Goal: Task Accomplishment & Management: Manage account settings

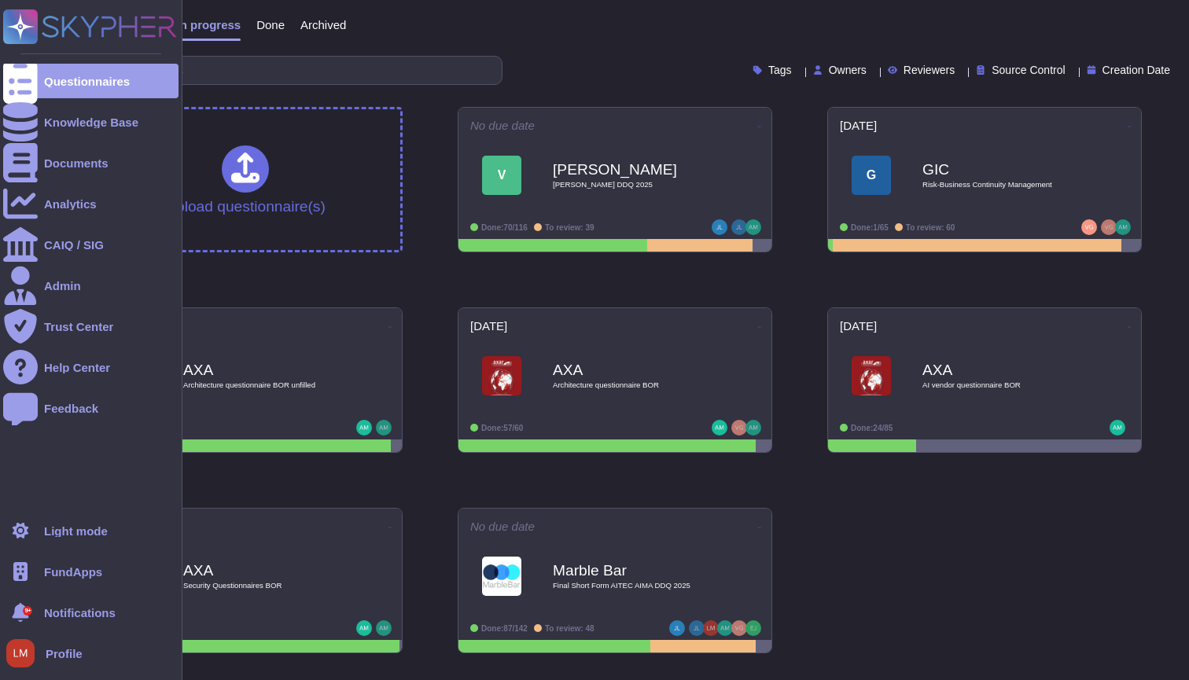
click at [60, 566] on span "FundApps" at bounding box center [73, 572] width 58 height 12
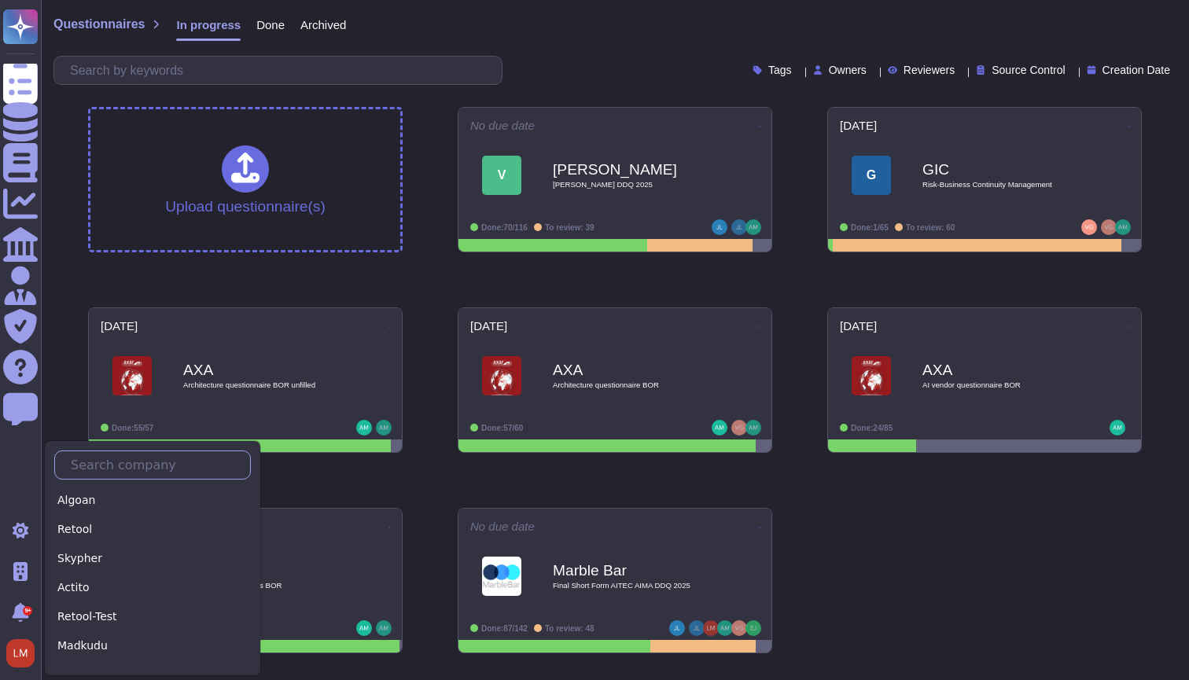
click at [109, 460] on input "text" at bounding box center [156, 465] width 187 height 28
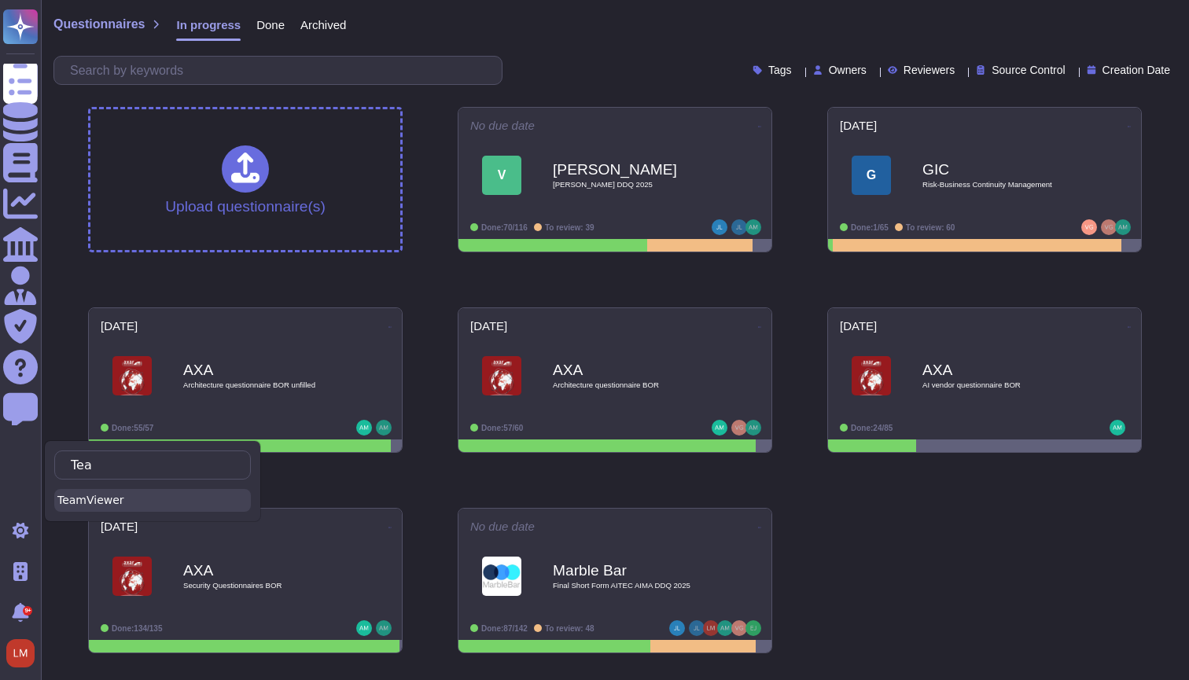
click at [81, 511] on div "TeamViewer" at bounding box center [152, 500] width 197 height 23
type input "Tea"
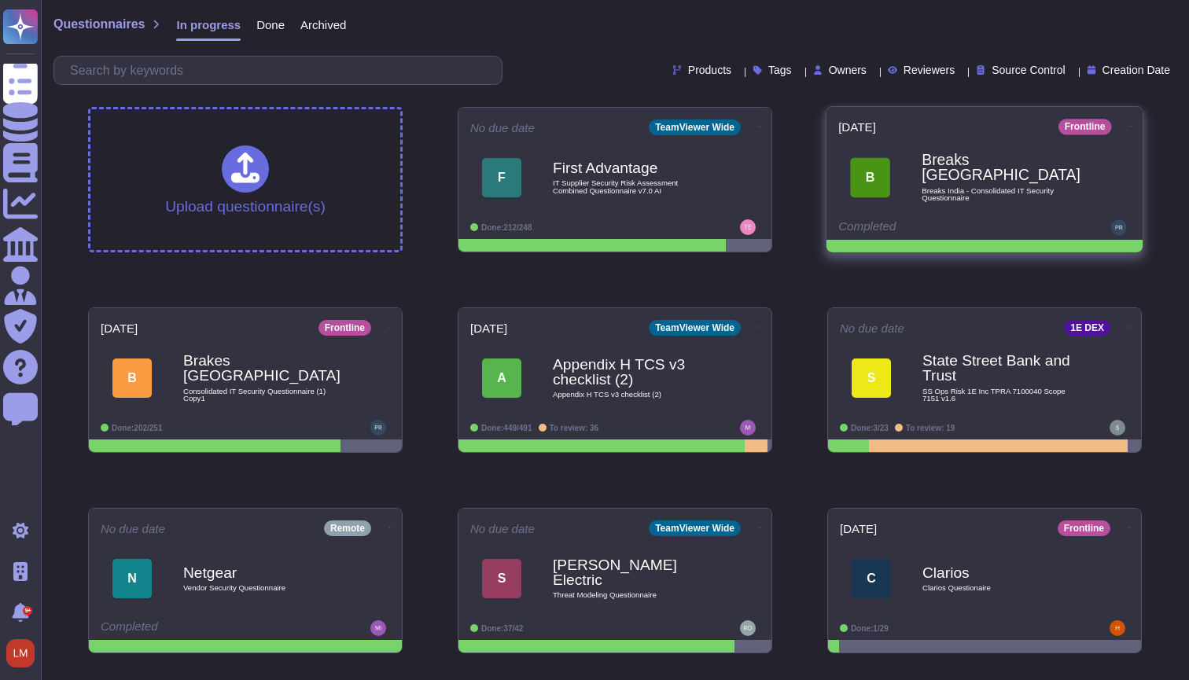
click at [982, 160] on b "Breaks [GEOGRAPHIC_DATA]" at bounding box center [1000, 167] width 159 height 31
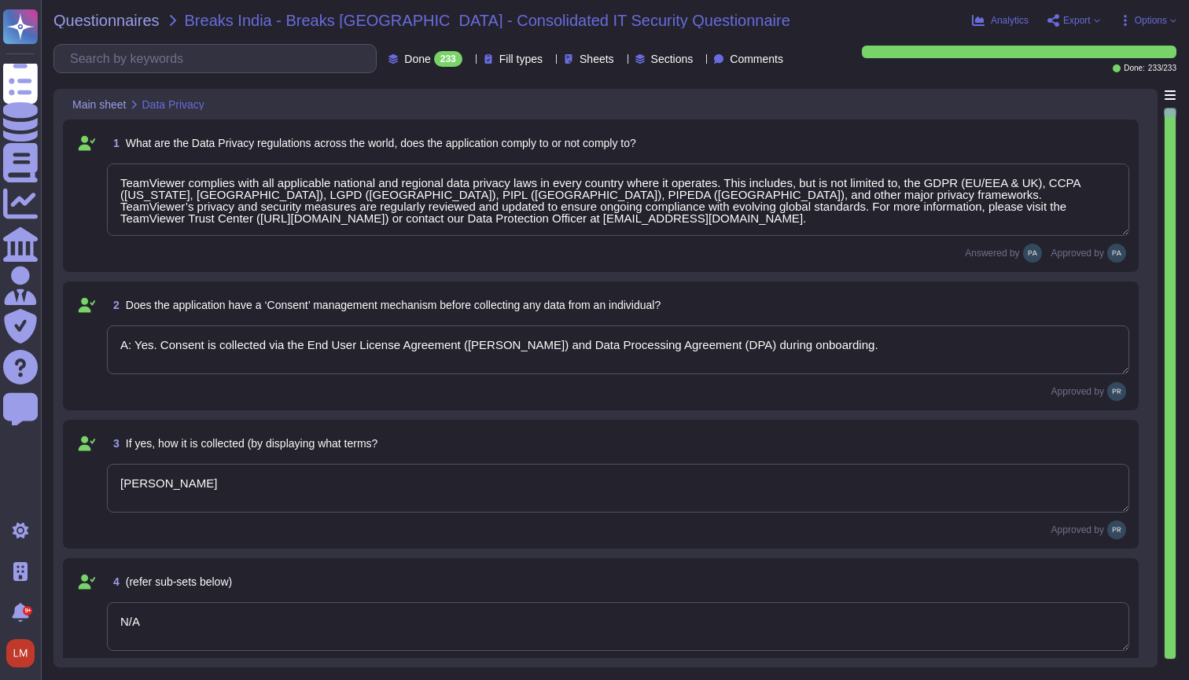
type textarea "TeamViewer complies with all applicable national and regional data privacy laws…"
type textarea "A: Yes. Consent is collected via the End User License Agreement ([PERSON_NAME])…"
type textarea "[PERSON_NAME]"
type textarea "N/A"
type textarea "[URL][DOMAIN_NAME]"
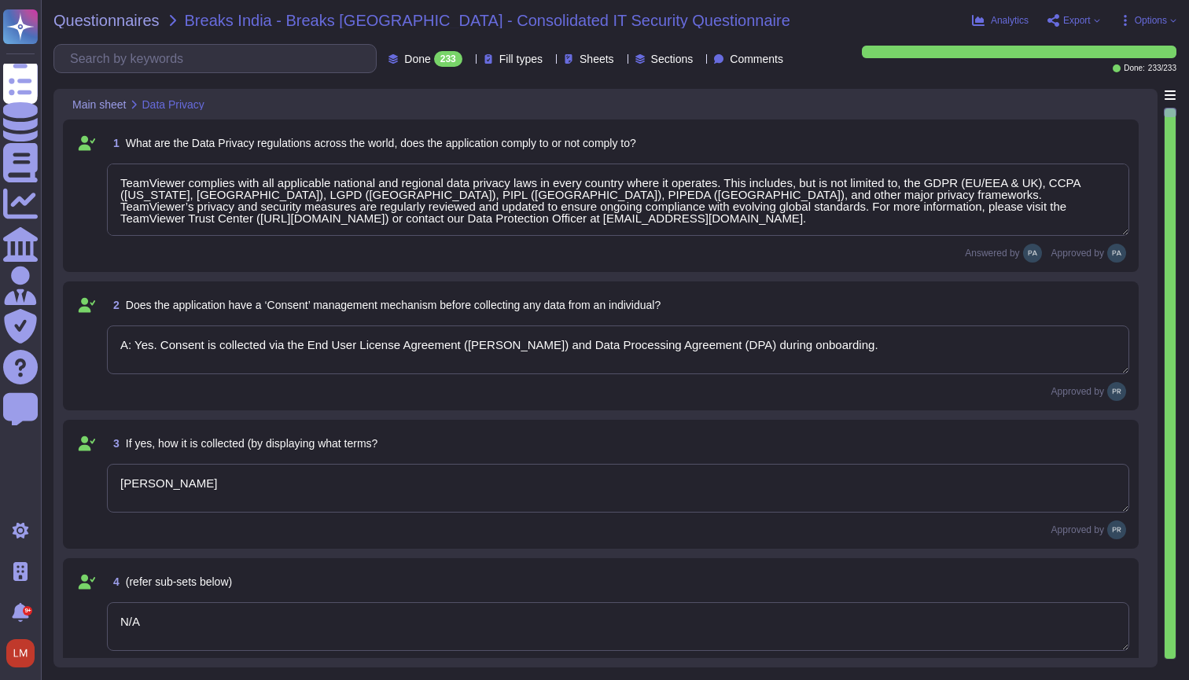
type textarea "Yes, the purpose is clearly outlined in [URL][DOMAIN_NAME][PERSON_NAME]"
type textarea "Data is stored in TeamViewer-managed cloud servers; location depends on the reg…"
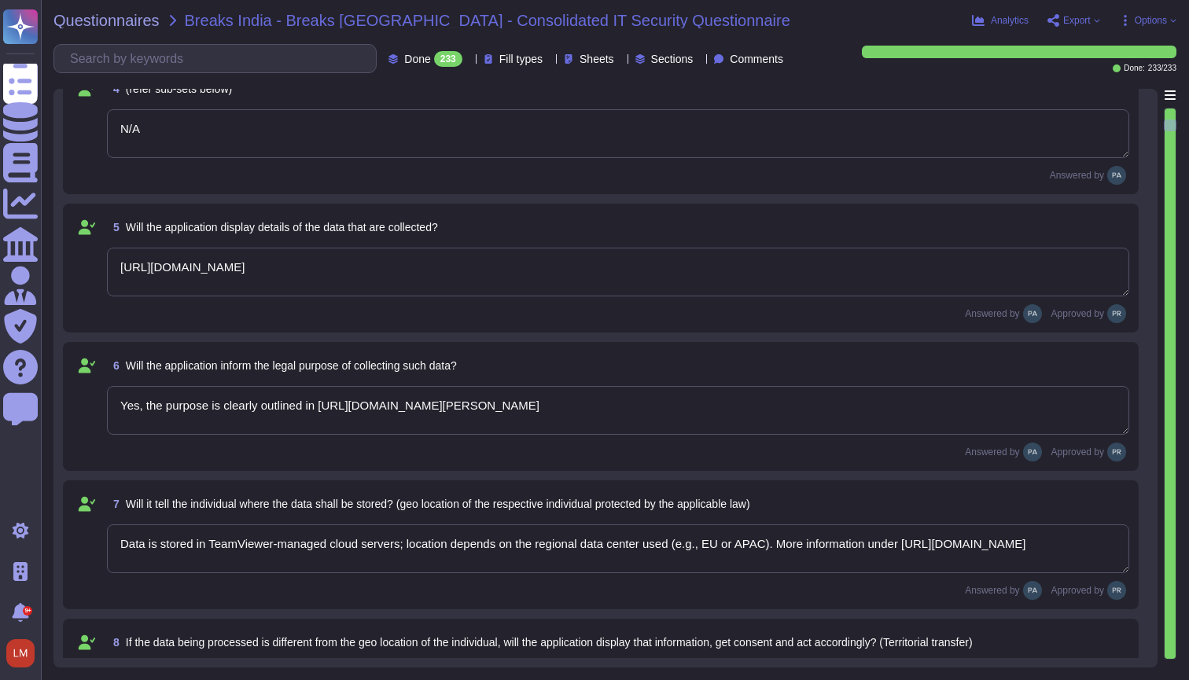
type textarea "Yes, cross-border transfers are compliant with applicable laws and documented i…"
type textarea "Yes, customers can exercise rights including access, rectification, and withdra…"
type textarea "see sub processor list: [URL][DOMAIN_NAME]"
type textarea "Retention periods are defined in the DPA and based on contract and legal obliga…"
type textarea "Only authorized personnel based on role."
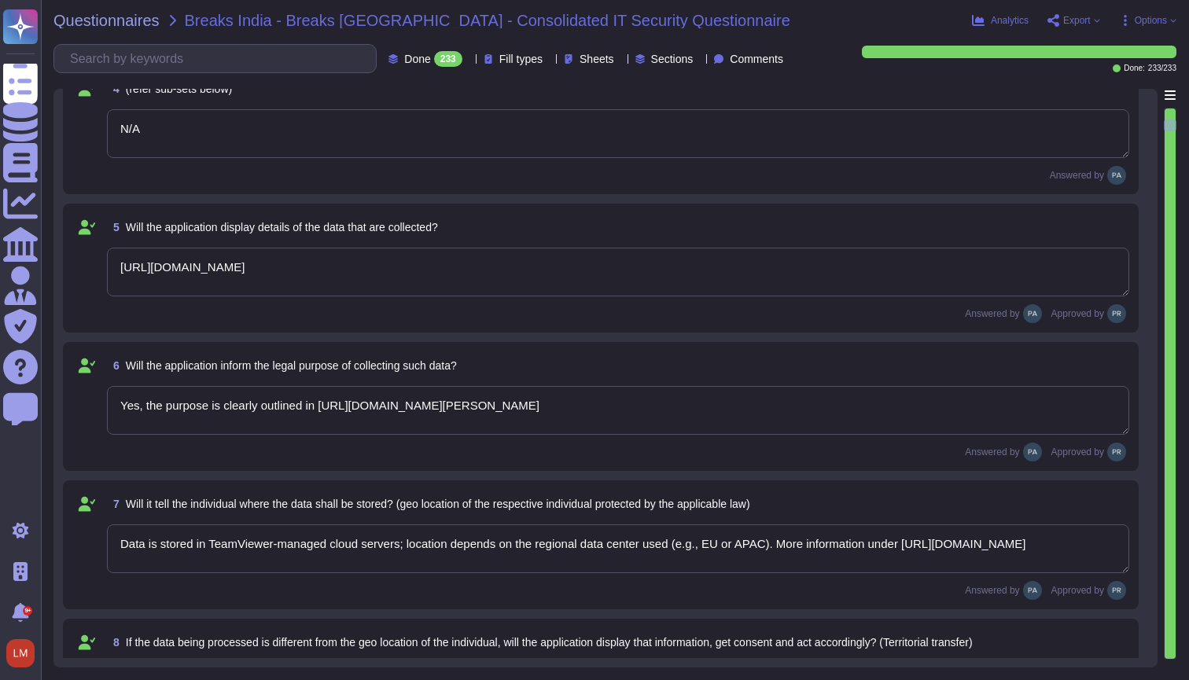
type textarea "No"
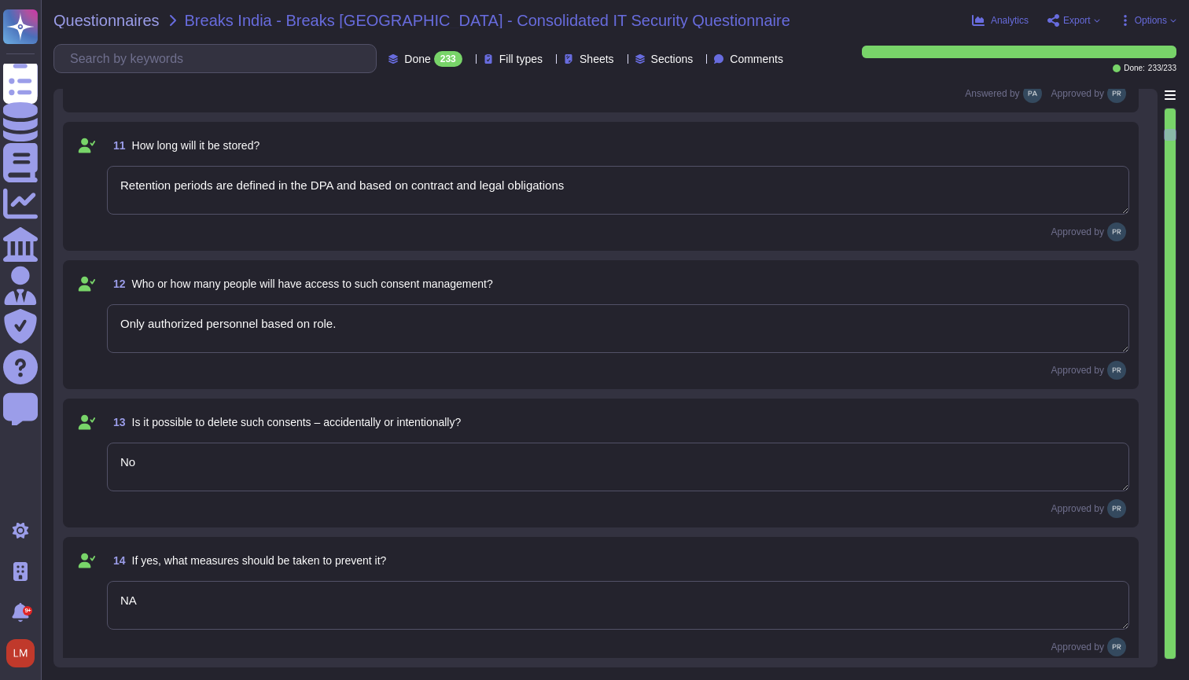
type textarea "NA"
type textarea "Yes, alerts generated by the SIEM are actively monitored and escalated accordin…"
type textarea "Yes, only people which needs access for this purpose can access logs based on t…"
type textarea "TeamViewer’s SIEM logs capture key security-relevant events such as user authen…"
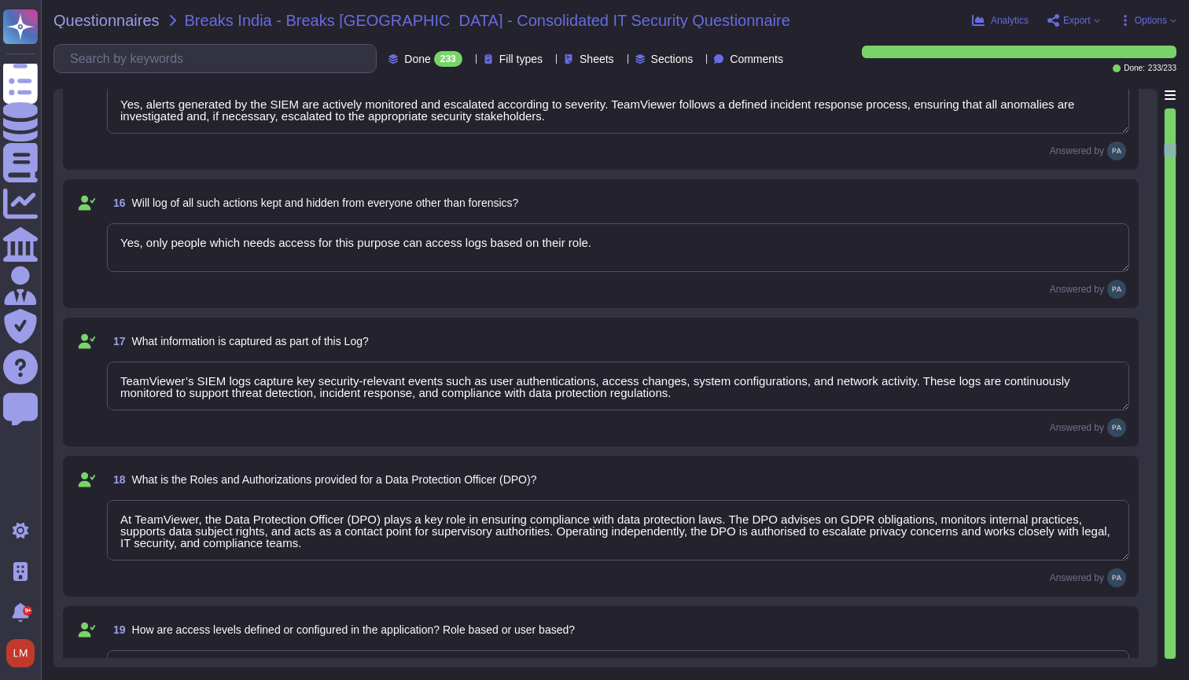
type textarea "At TeamViewer, the Data Protection Officer (DPO) plays a key role in ensuring c…"
type textarea "Role based"
type textarea "Role permissions include basic functions (view, update, manage assets); field-l…"
type textarea "Admin roles have highest operational access; the Data Protection Officer (DPO) …"
type textarea "TeamViewer applies a Zero Trust Architecture (ZTA) to ensure that access is con…"
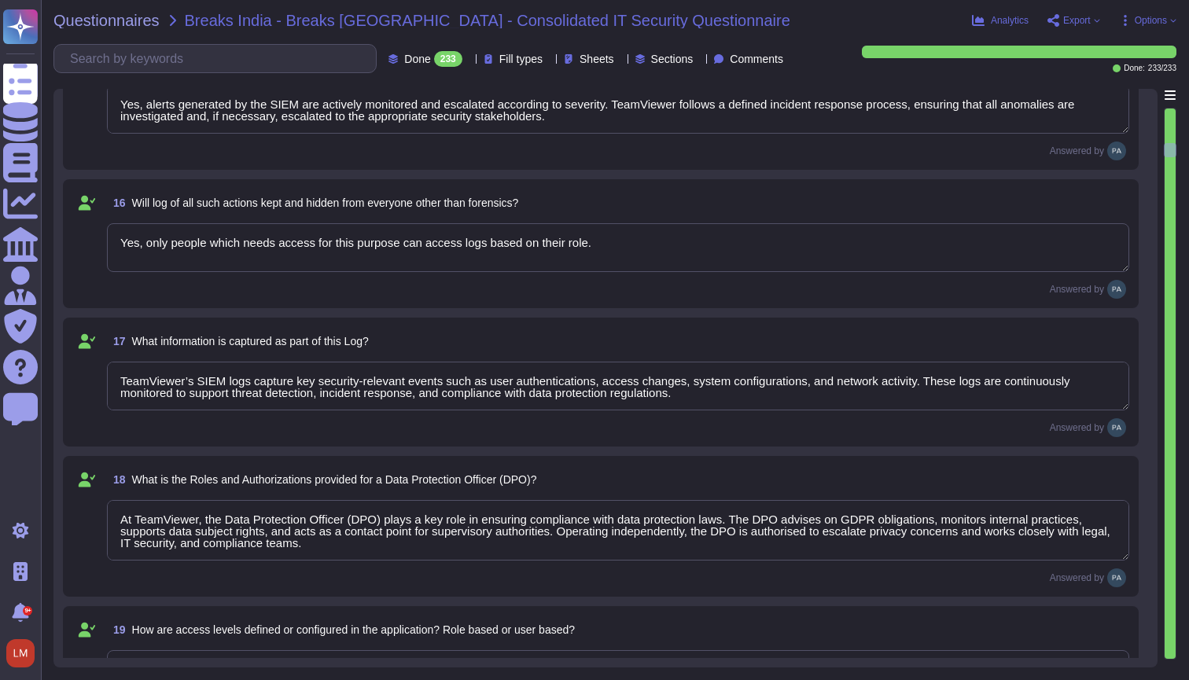
type textarea "Yes, TeamViewer’s security systems are designed to detect and respond to abnorm…"
type textarea "TeamViewer applies the same rigorous Zero Trust and SIEM-based security control…"
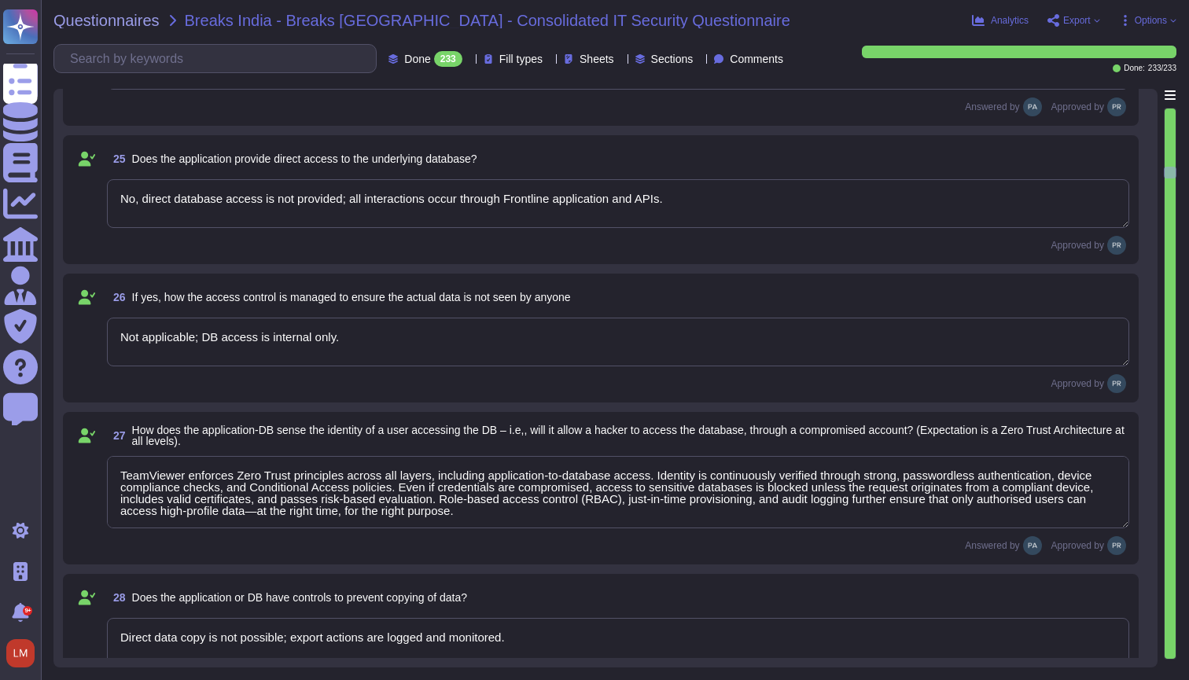
type textarea "No, direct database access is not provided; all interactions occur through Fron…"
type textarea "Not applicable; DB access is internal only."
type textarea "TeamViewer enforces Zero Trust principles across all layers, including applicat…"
type textarea "Direct data copy is not possible; export actions are logged and monitored."
type textarea "Authorized admin actions are logged; automated backups are encrypted and stored…"
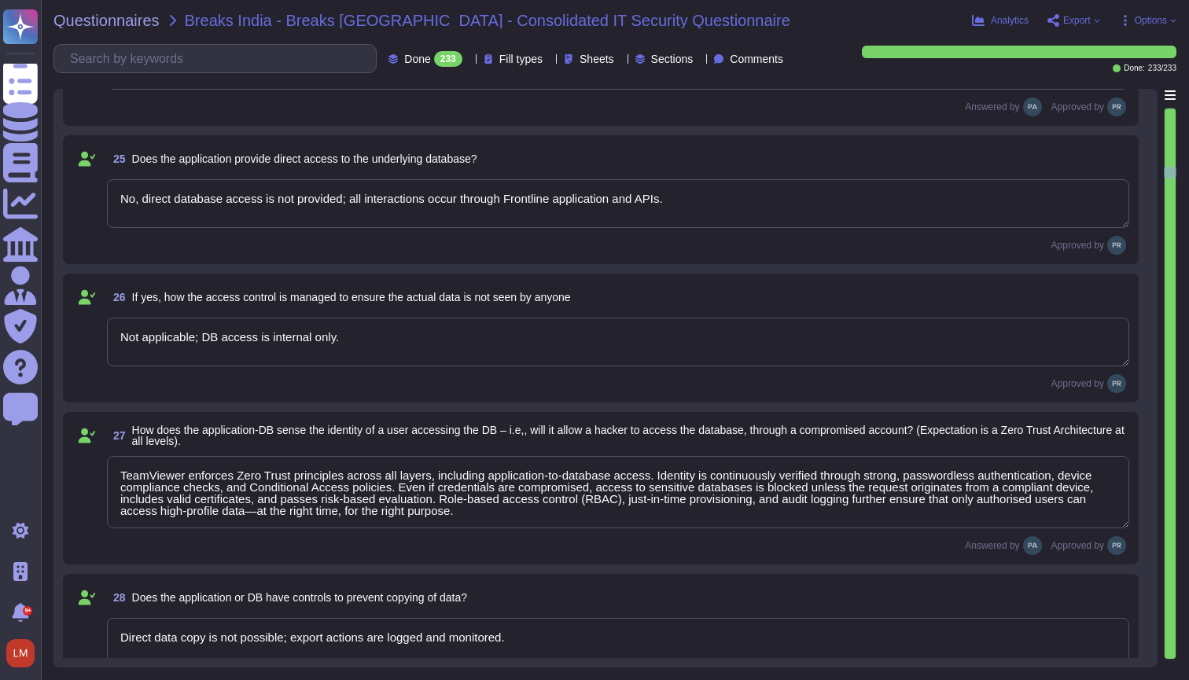
type textarea "NA"
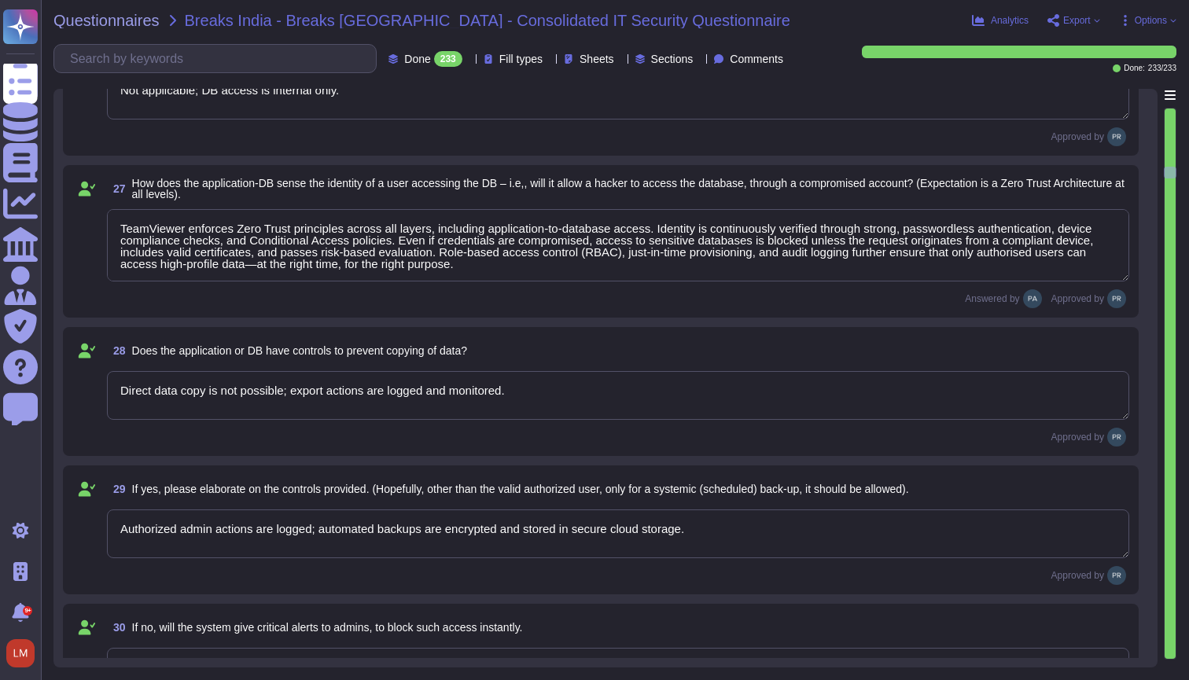
type textarea "Security-related incidents are logged; reporting to statutory boards is custome…"
type textarea "TeamViewer applies strict pseudonymisation and encryption controls to ensure th…"
type textarea "Yes"
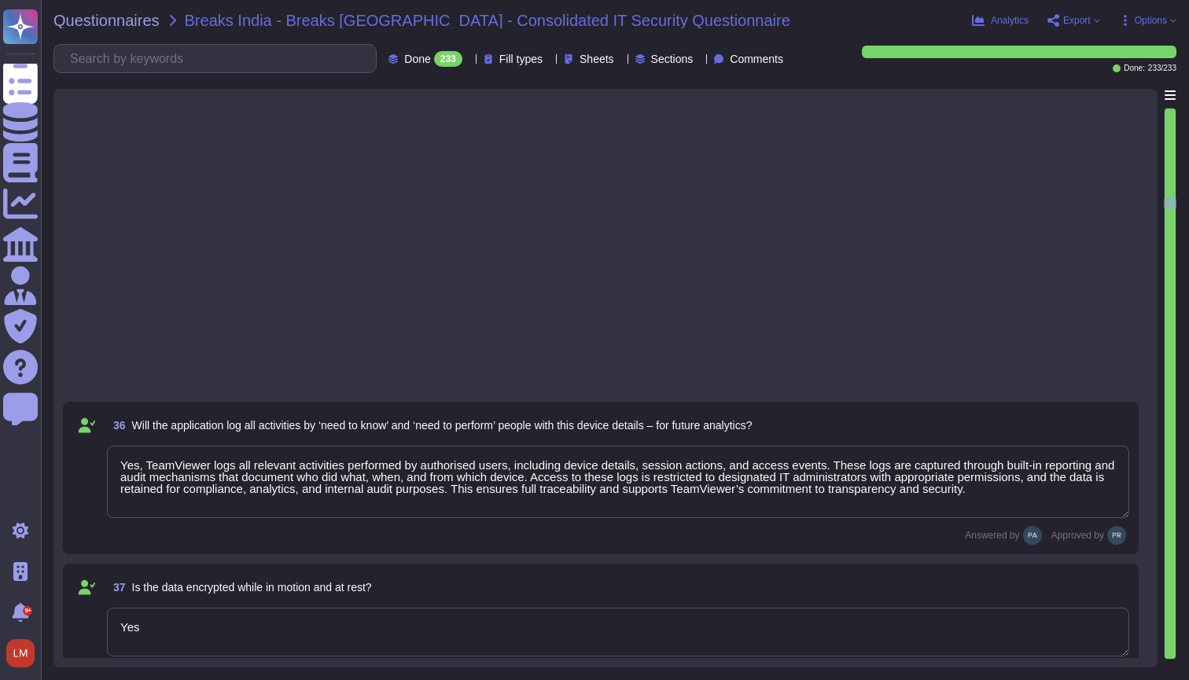
type textarea "Yes, TeamViewer logs all relevant activities performed by authorised users, inc…"
type textarea "Yes"
type textarea "Yes, Frontline allows data residency control; customer data can be restricted t…"
type textarea "Data is tagged with location metadata and stored in selected geo-located storag…"
type textarea "NA"
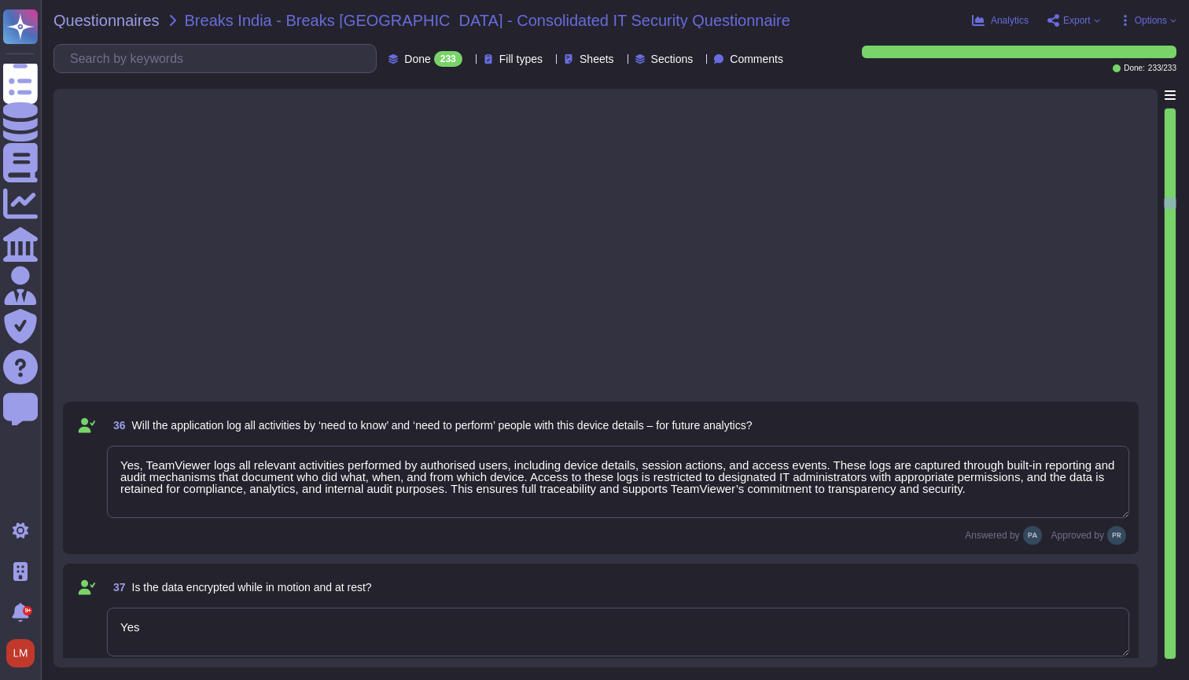
type textarea "Test environments are isolated from production, use anonymized or pseudonymized…"
type textarea "Frontline supports data modification and erasure requests through admin tools. …"
type textarea "Yes, modifications/erasures require admin approval with audit logging for trace…"
type textarea "Logs include user requesting action, approver, timestamp, affected data, and ac…"
type textarea "Backups are encrypted and retain pseudonymized data where required. Erasure or …"
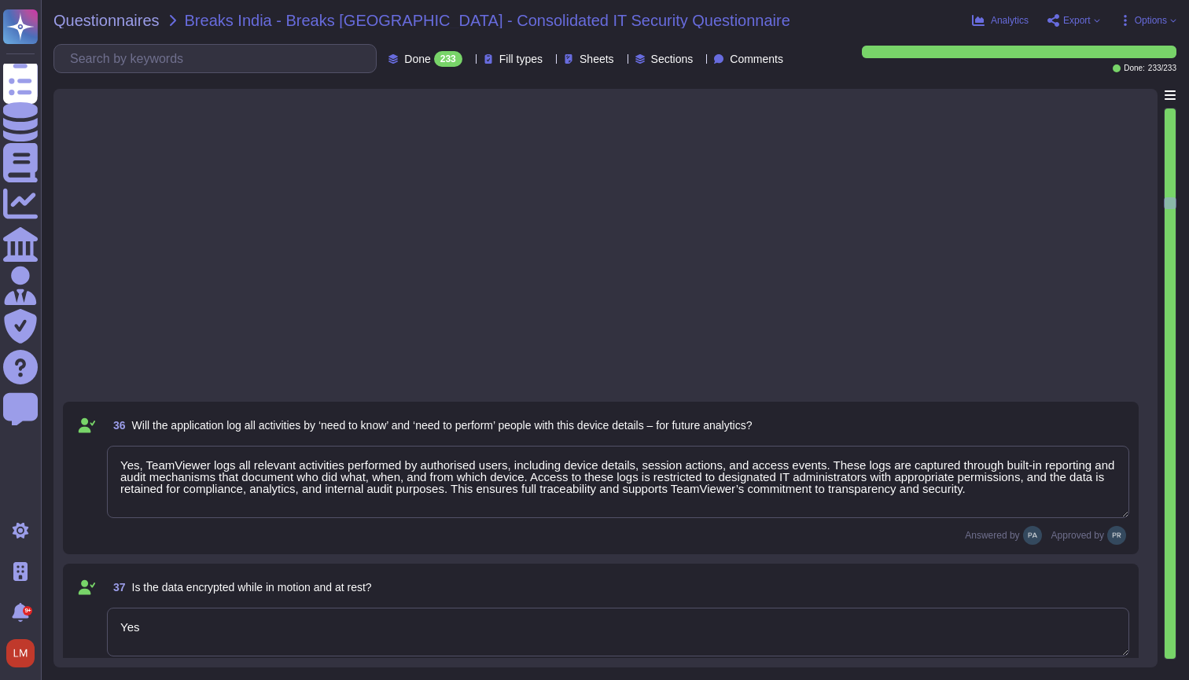
type textarea "TeamViewer maintains comprehensive records of processing activities (Data Proce…"
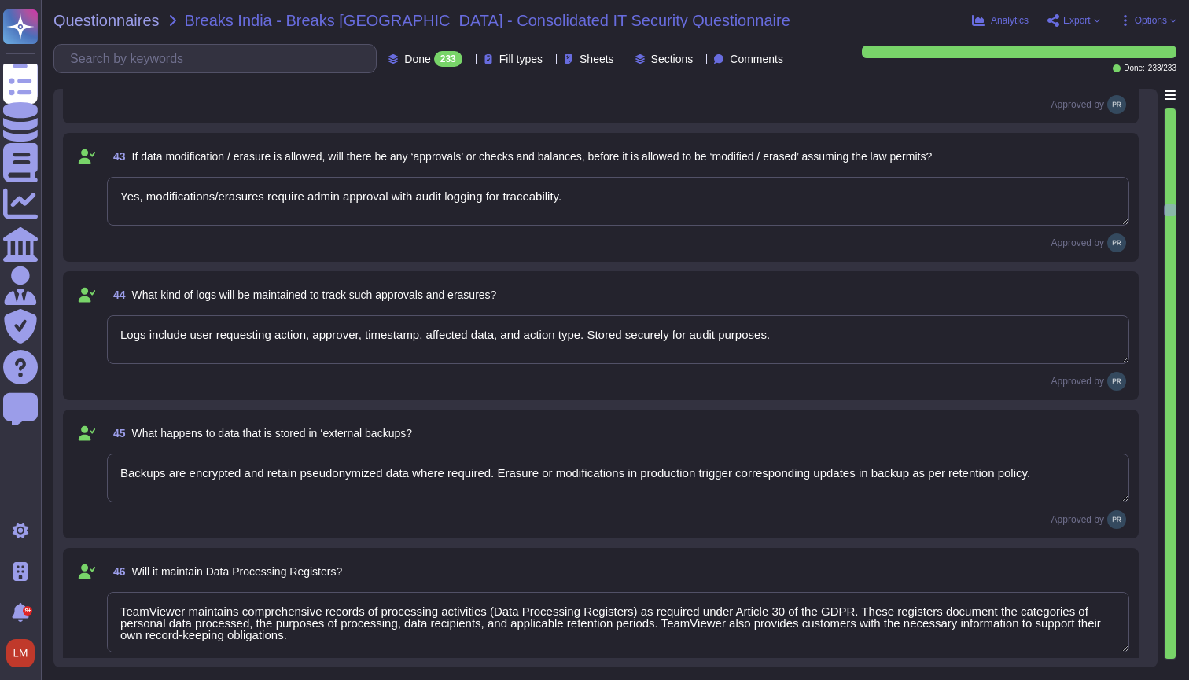
type textarea "Yes, all security or privacy incidents are logged with details for compliance a…"
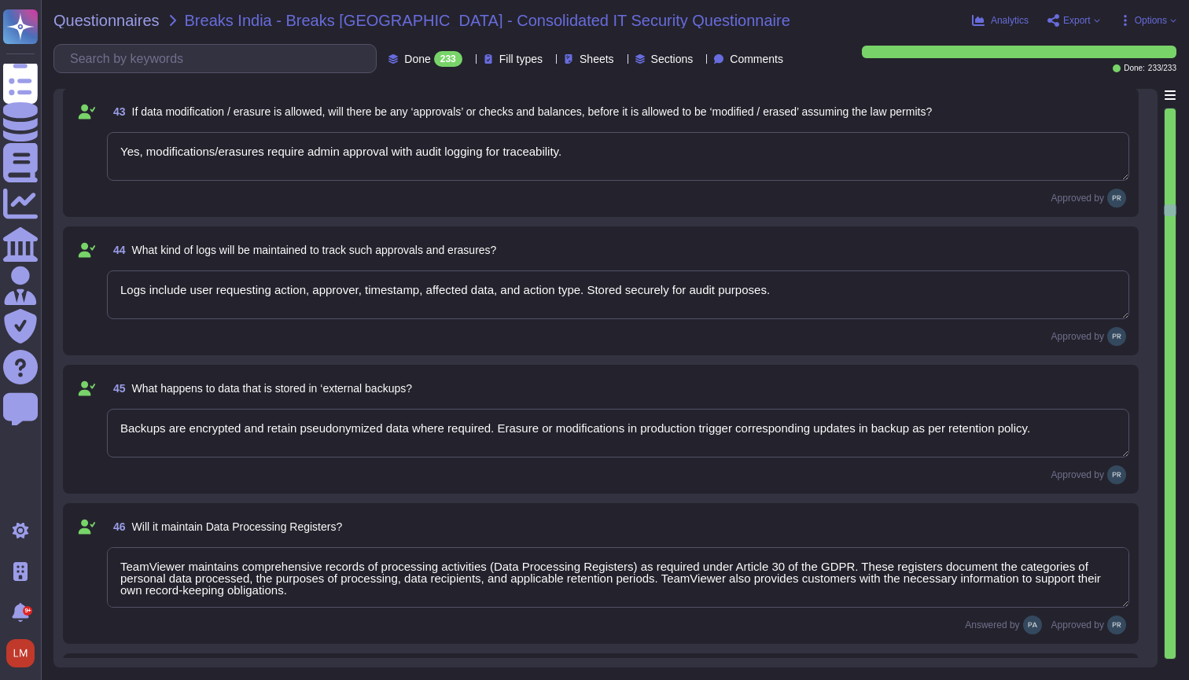
type textarea "Yes, consent management logs all user consents, updates, withdrawals, and expir…"
type textarea "Yes, Frontline provides device and location inventory tools for DPOs to locate …"
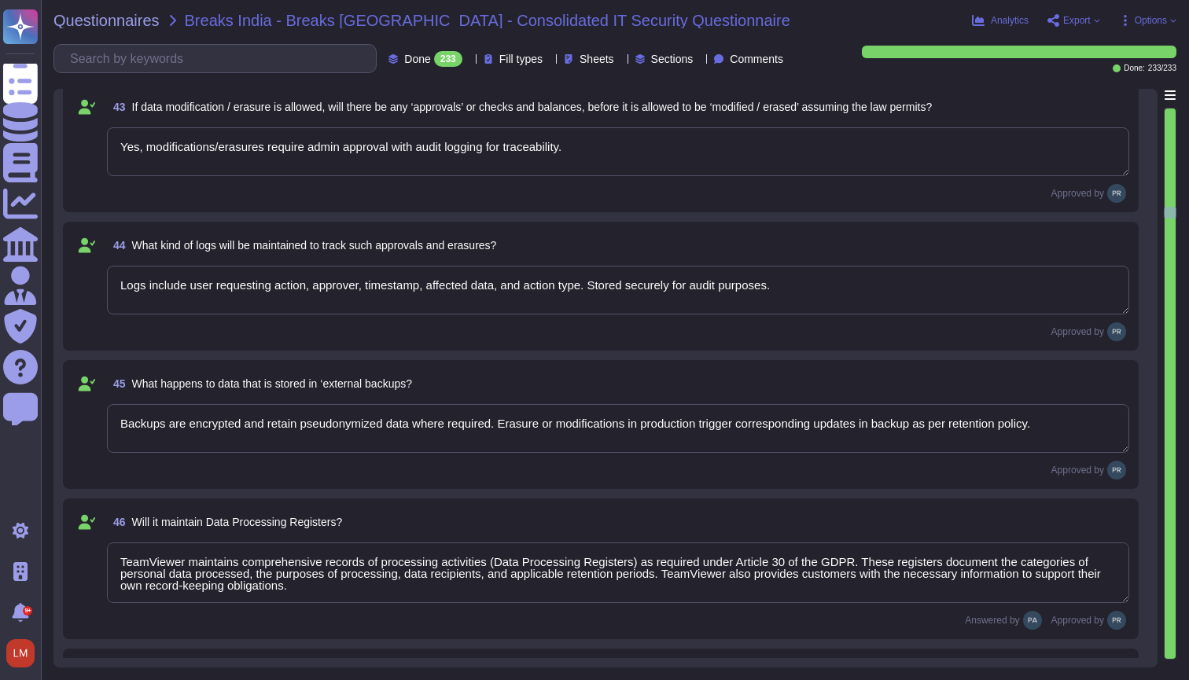
type textarea "Yes, TeamViewer maintains Data Processing Registers that are geo-location aware…"
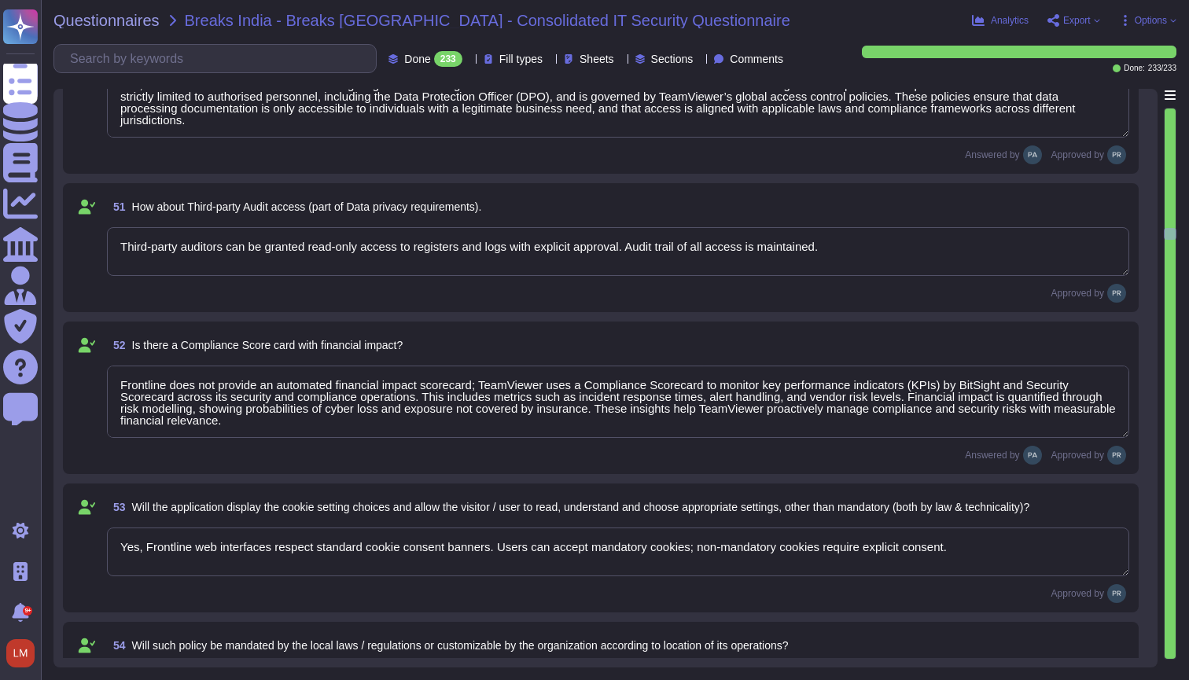
type textarea "Third-party auditors can be granted read-only access to registers and logs with…"
type textarea "Frontline does not provide an automated financial impact scorecard; TeamViewer …"
type textarea "Yes, Frontline web interfaces respect standard cookie consent banners. Users ca…"
type textarea "The policy is customizable; local law mandates (e.g., GDPR, CCPA) are enforced …"
type textarea "Yes. Non-essential cookies are disabled until consent is provided. Analytics an…"
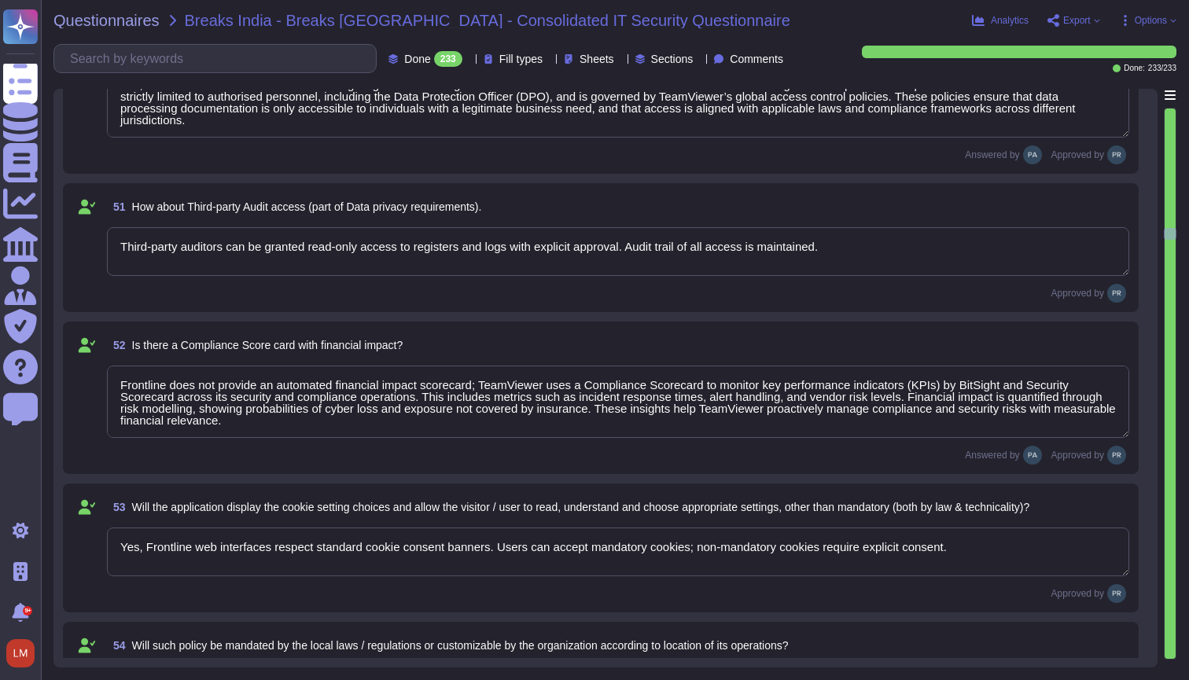
type textarea "Data is logically segregated per customer in the database and storage. No custo…"
type textarea "Data is stored in secure cloud datacenters (e.g., AWS, Azure), region selectabl…"
type textarea "AES-256 encryption at rest, TLS 1.2+ in transit; integrity verified via checksu…"
type textarea "Role-based access, MFA, device verification, and Zero Trust principles applied."
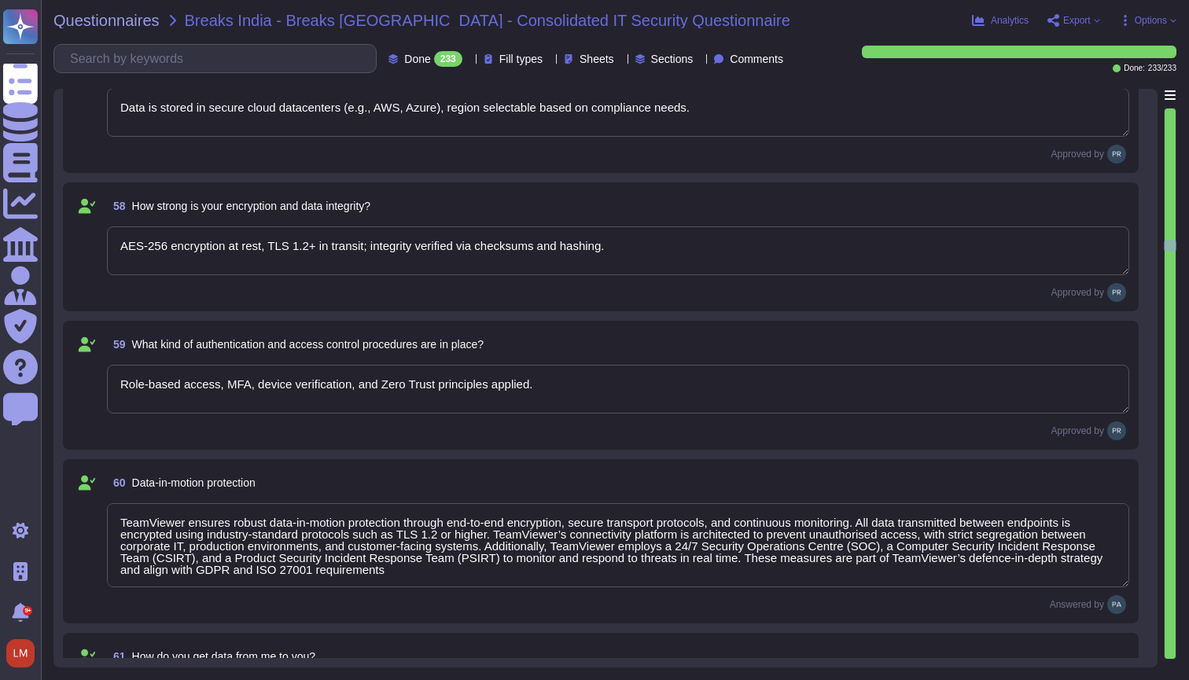
type textarea "TeamViewer ensures robust data-in-motion protection through end-to-end encrypti…"
type textarea "Data is transmitted over encrypted TLS 1.2+ channels from client to server."
type textarea "Secure internal network and VPN channels between datacenters; TLS encrypted in …"
type textarea "TeamViewer has implemented comprehensive Data Leak Prevention (DLP) measures to…"
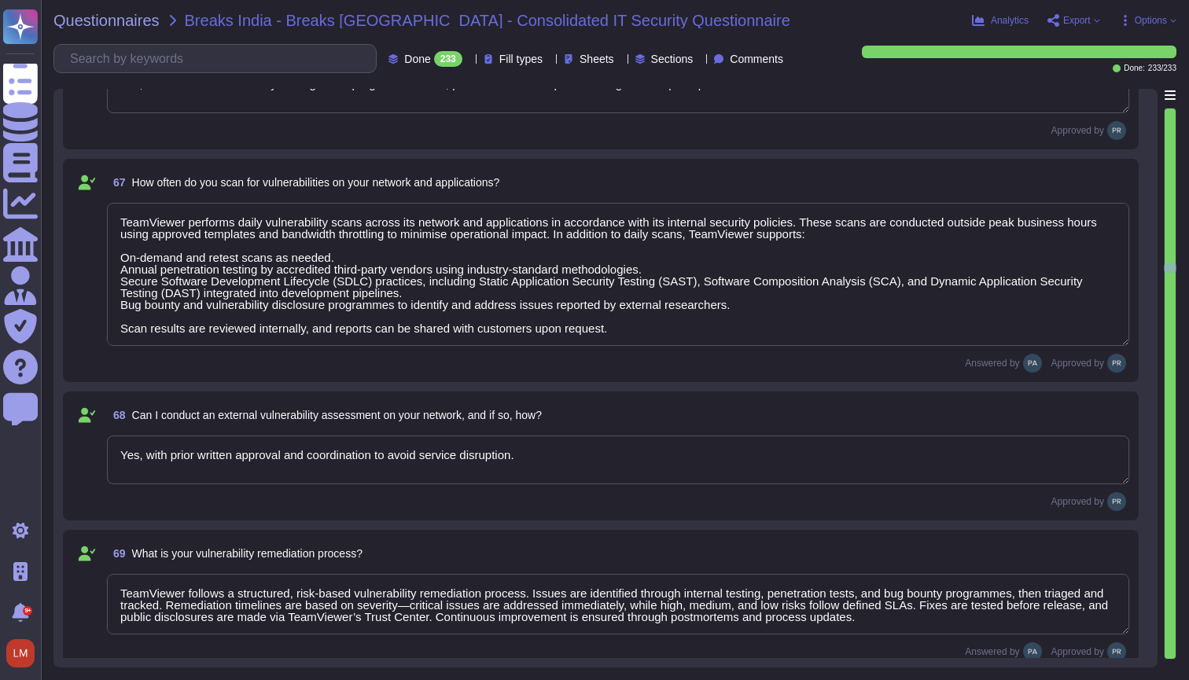
type textarea "Yes, documented vulnerability management program available; periodic scans and …"
type textarea "TeamViewer performs daily vulnerability scans across its network and applicatio…"
type textarea "Yes, with prior written approval and coordination to avoid service disruption."
type textarea "TeamViewer follows a structured, risk-based vulnerability remediation process. …"
type textarea "Yes, LDAP/AD integration supported via secure connection and role mapping."
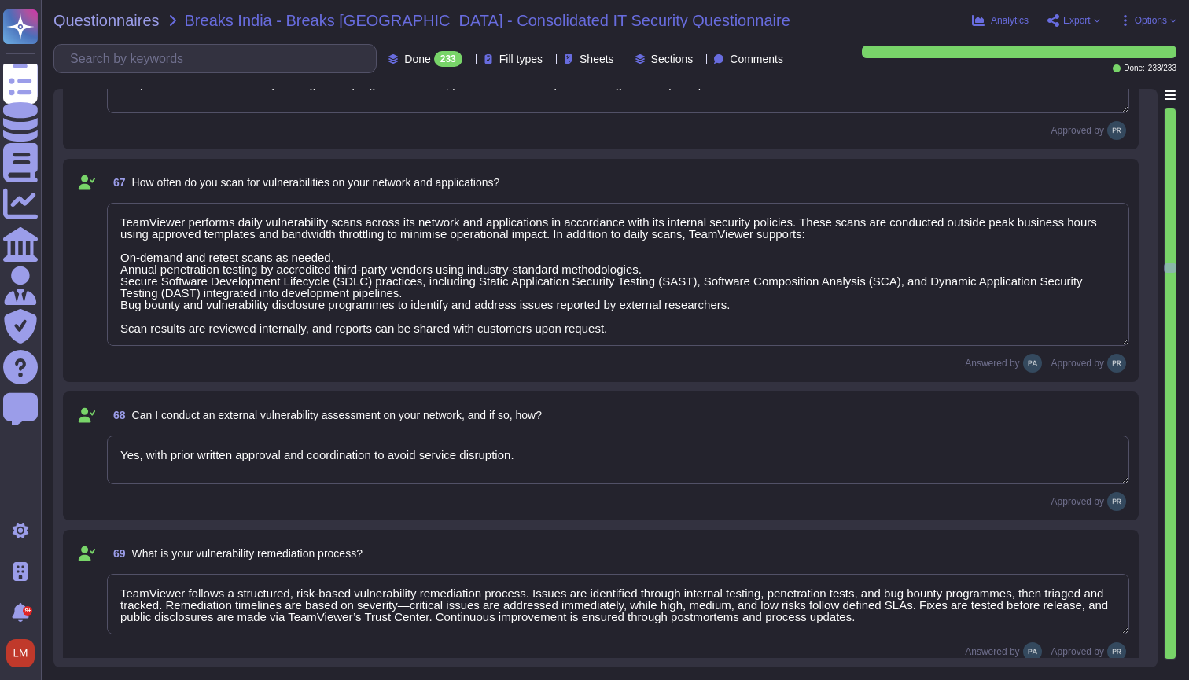
type textarea "TeamViewer secures user IDs and access credentials using passwordless authentic…"
type textarea "Admin portal enables account provisioning/deprovisioning; automated sync with d…"
type textarea "Yes, supports SAML 2.0 and OIDC for SSO integration."
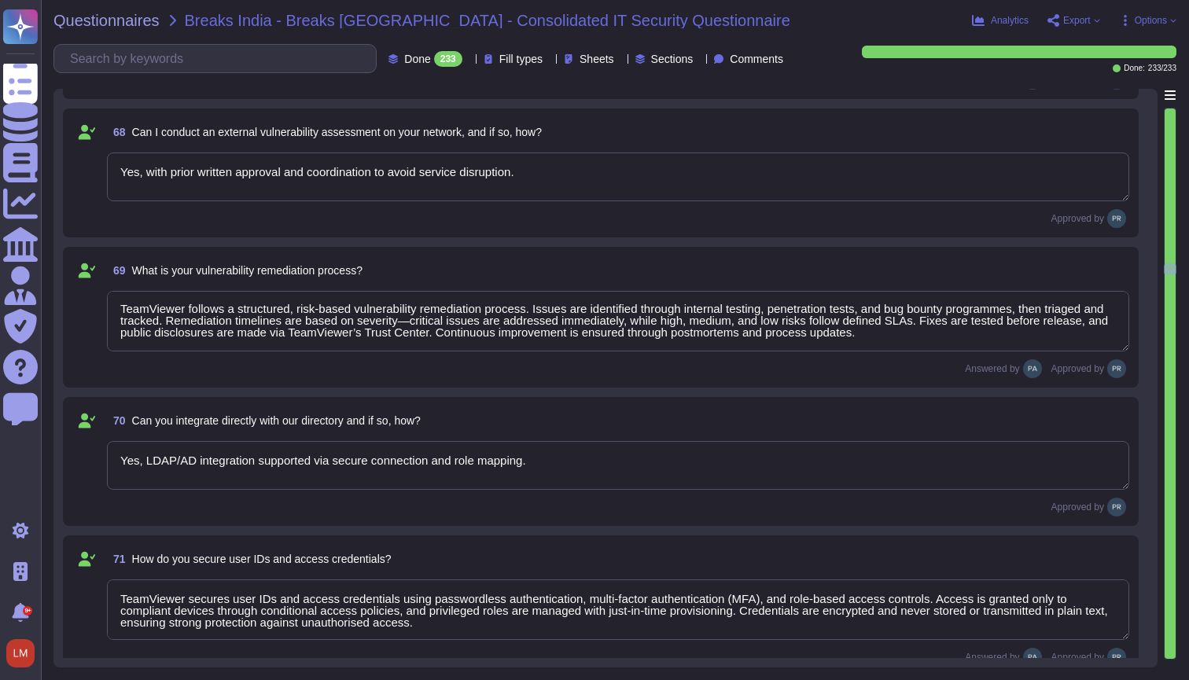
type textarea "Yes, TeamViewer supports federation, primarily through Single Sign-On (SSO) usi…"
type textarea "Yes, access logs, alerts, and role-based restrictions monitored continuously."
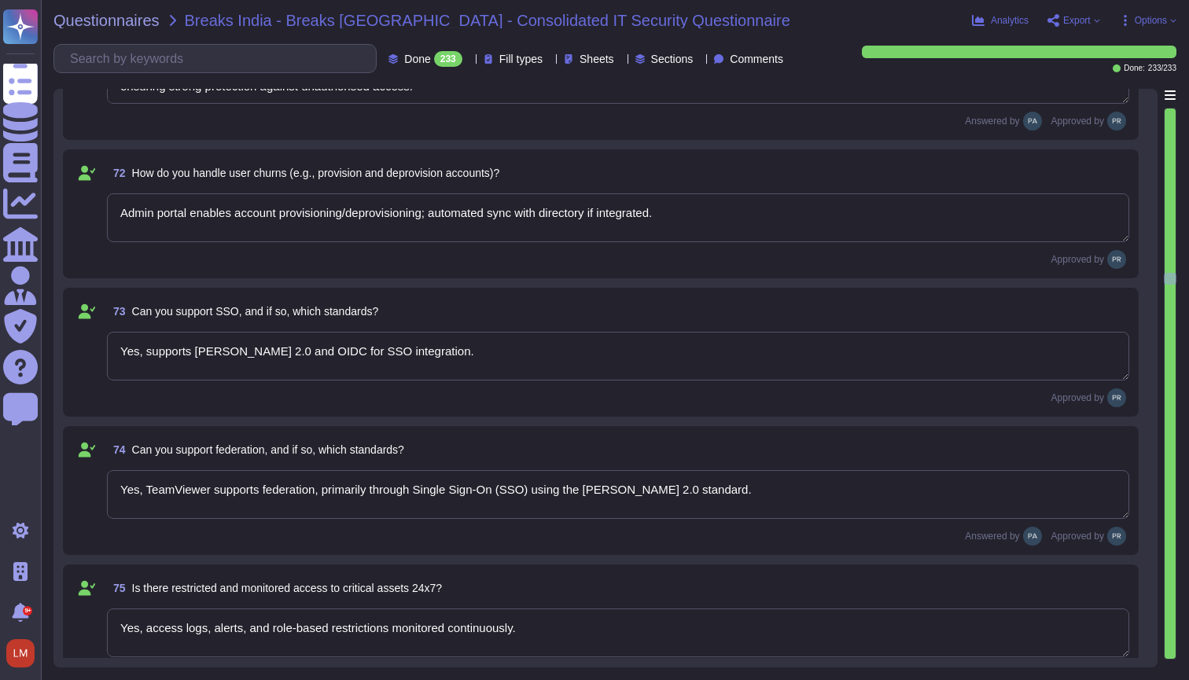
type textarea "Yes, TeamViewer can provide isolated infrastructure when dedicated environments…"
type textarea "Yes, TeamViewer performs background checks on relevant personnel. These checks …"
type textarea "Yes, access logs capture employee actions on customer data."
click at [994, 19] on span "Analytics" at bounding box center [1009, 20] width 38 height 9
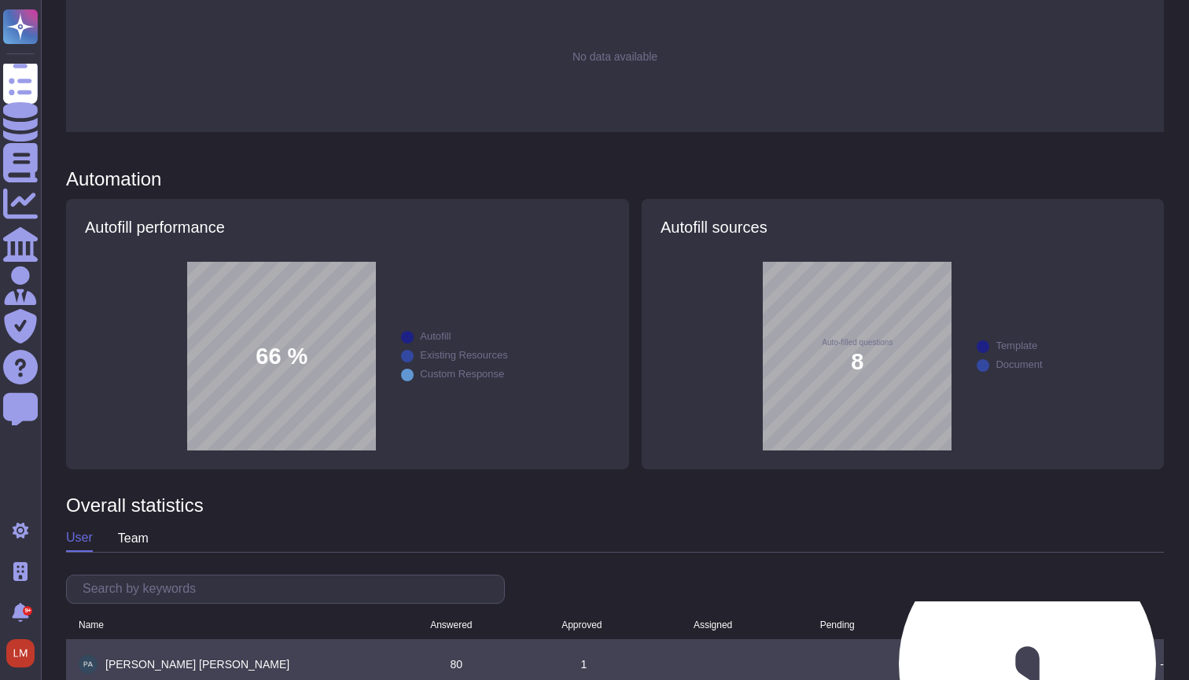
scroll to position [672, 0]
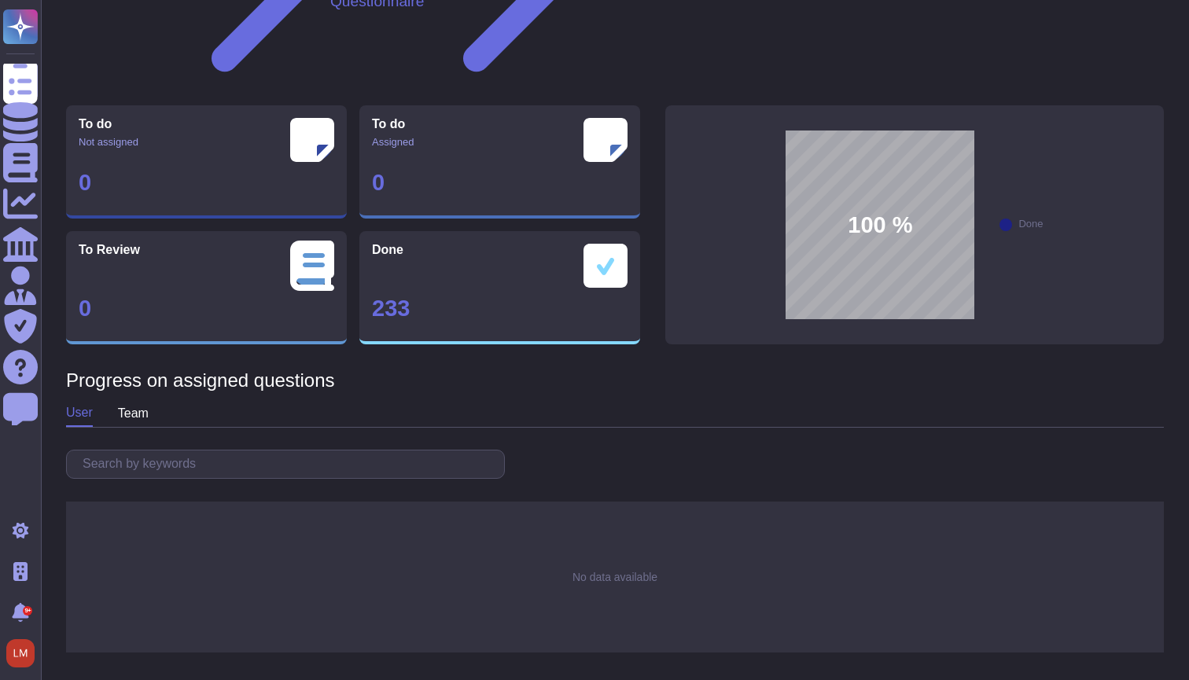
click at [133, 401] on div "team" at bounding box center [133, 413] width 31 height 25
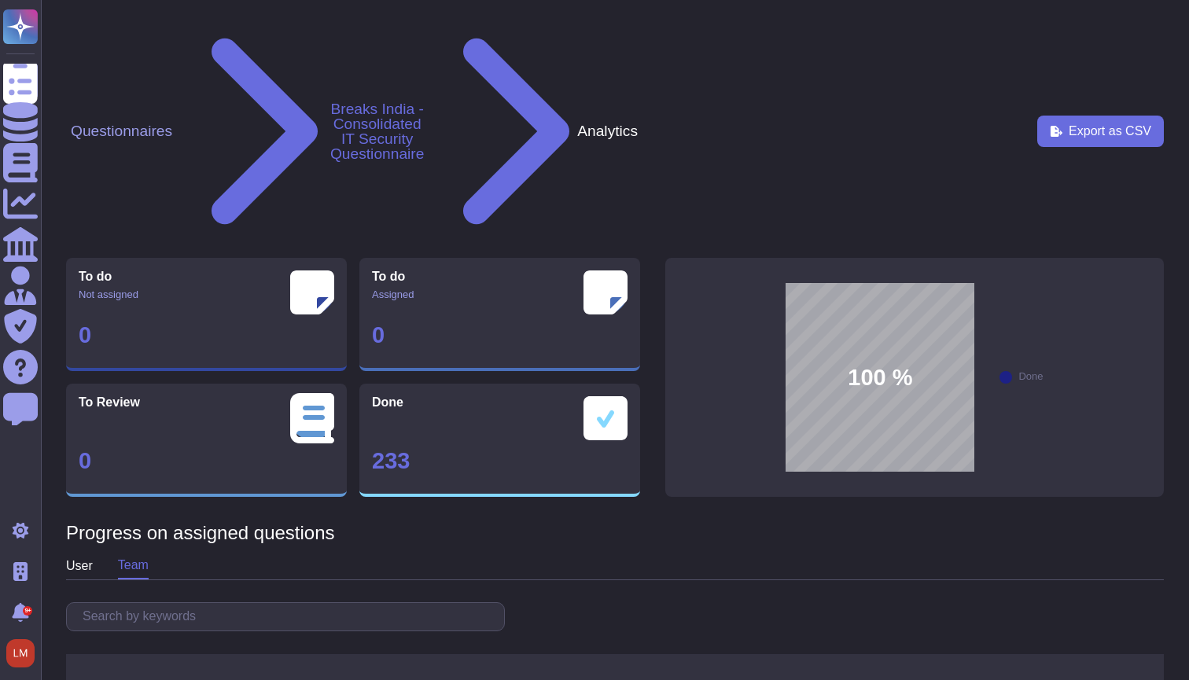
scroll to position [0, 0]
click at [1079, 125] on span "Export as CSV" at bounding box center [1109, 131] width 83 height 13
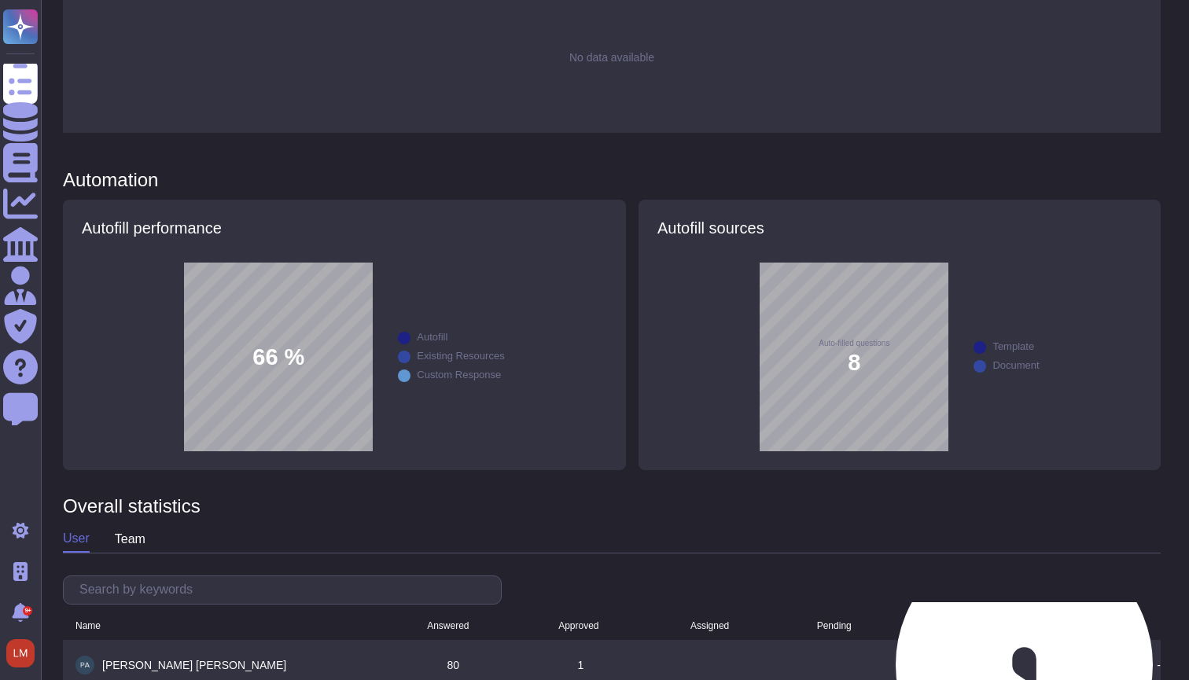
click at [417, 602] on table "Name Answered Approved Assigned Pending Average response time Patricia Leppert …" at bounding box center [611, 684] width 1097 height 164
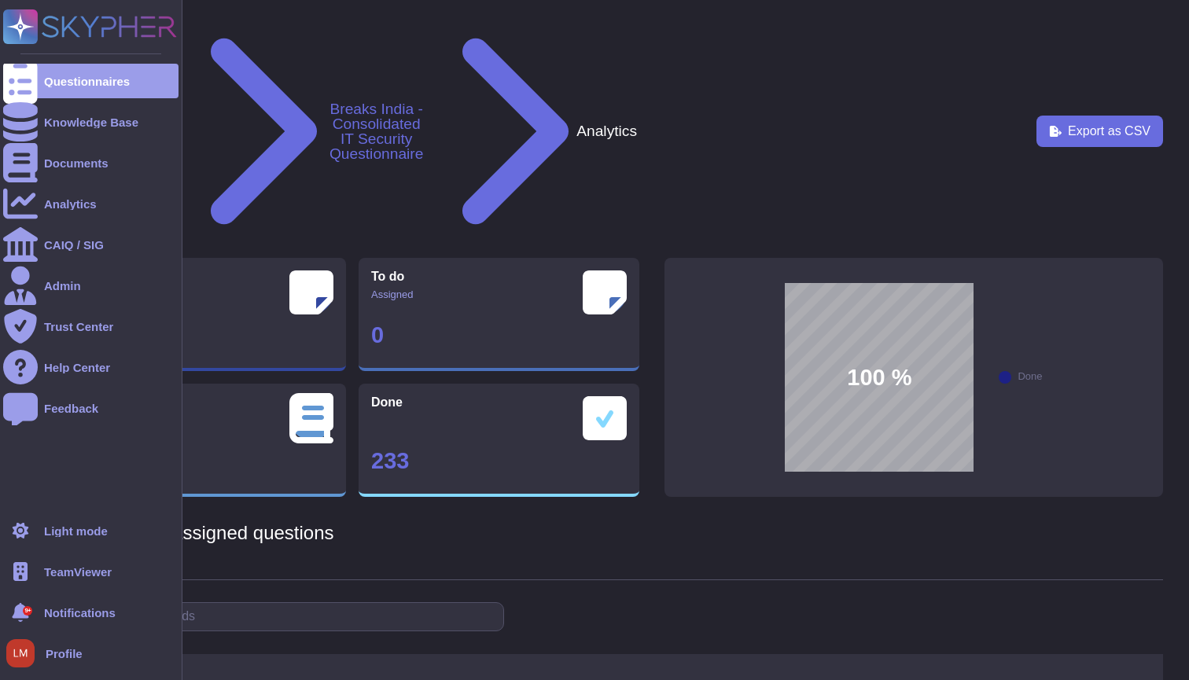
scroll to position [0, 1]
click at [87, 248] on div "CAIQ / SIG" at bounding box center [74, 245] width 60 height 12
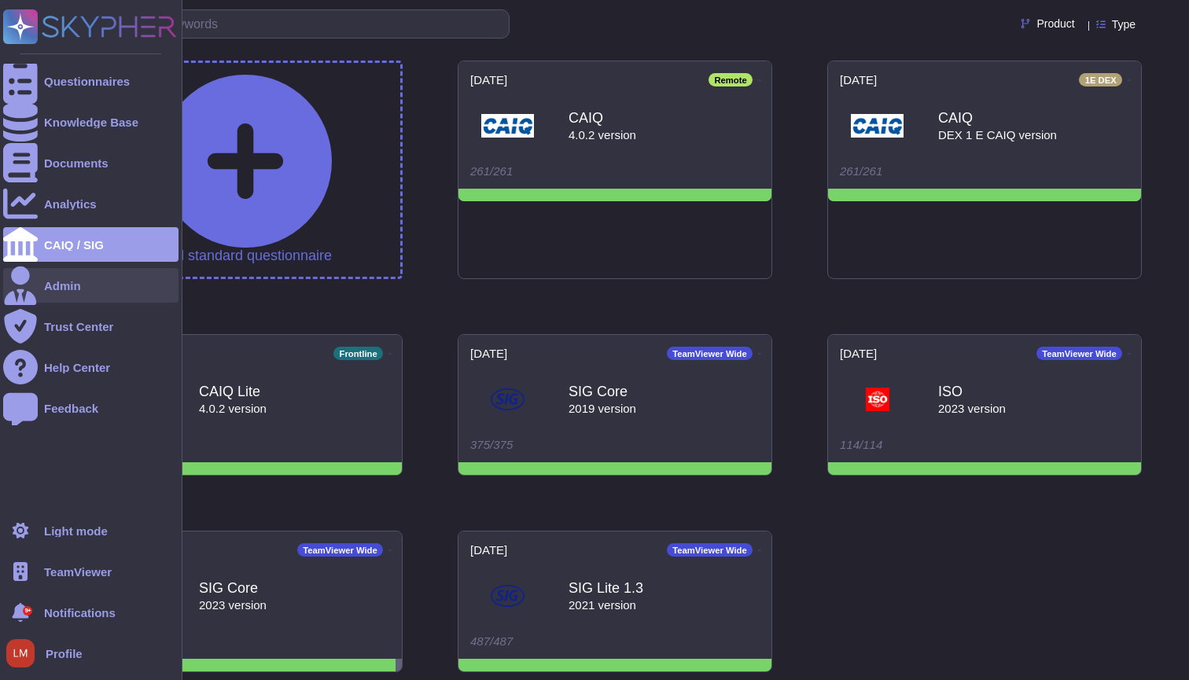
click at [80, 285] on div "Admin" at bounding box center [62, 286] width 37 height 12
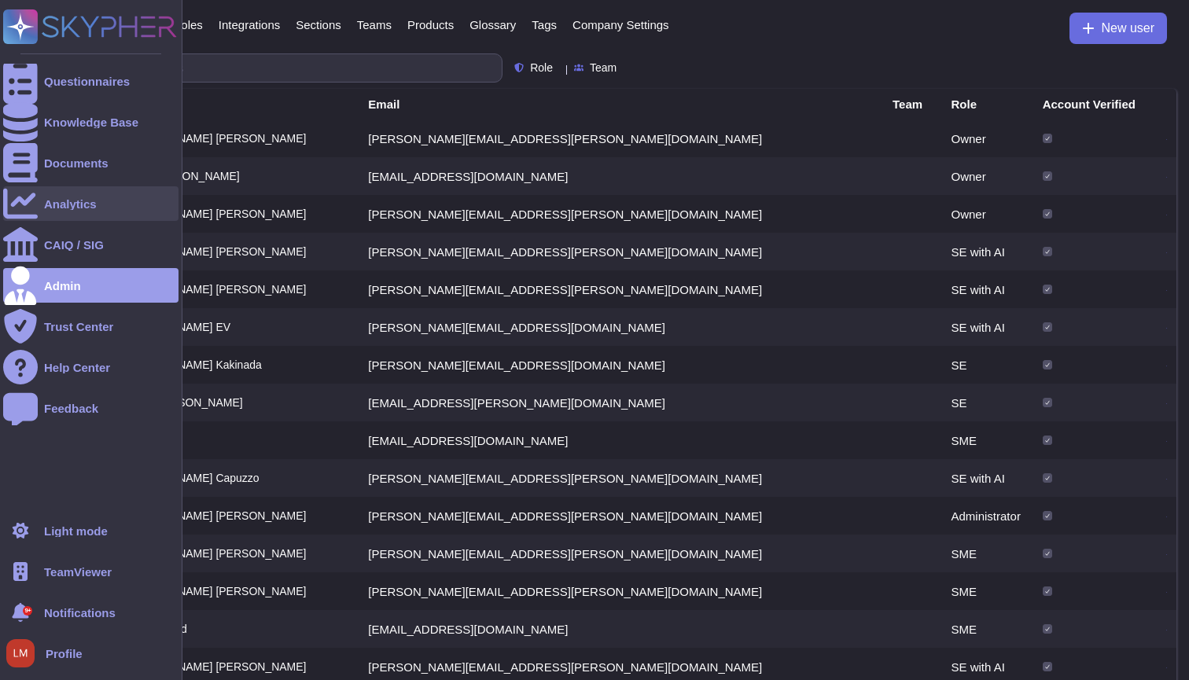
click at [25, 212] on div at bounding box center [20, 203] width 35 height 35
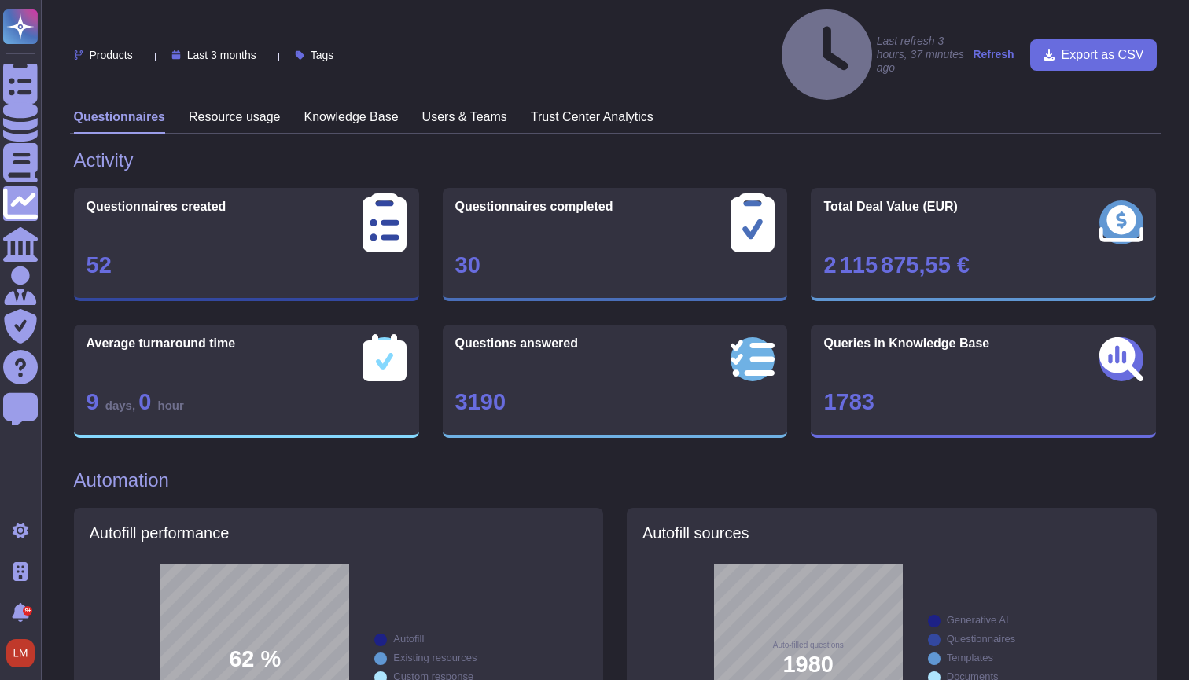
click at [242, 109] on div "Resource usage" at bounding box center [235, 121] width 92 height 24
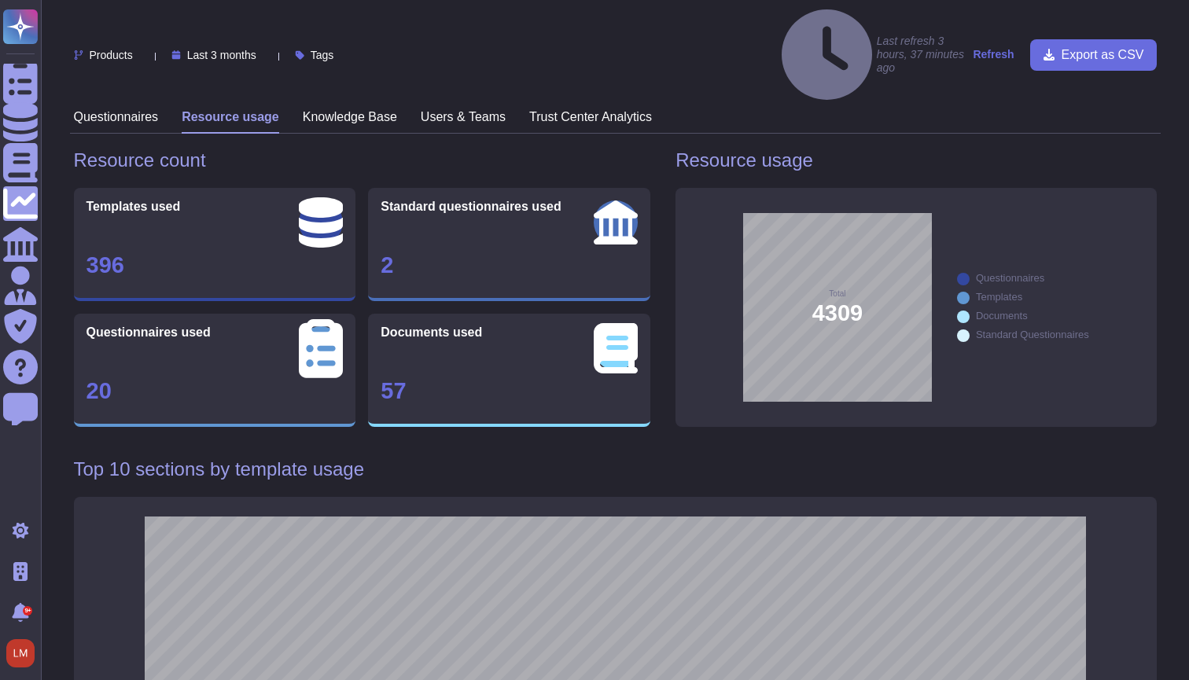
click at [356, 109] on h3 "Knowledge Base" at bounding box center [350, 116] width 94 height 15
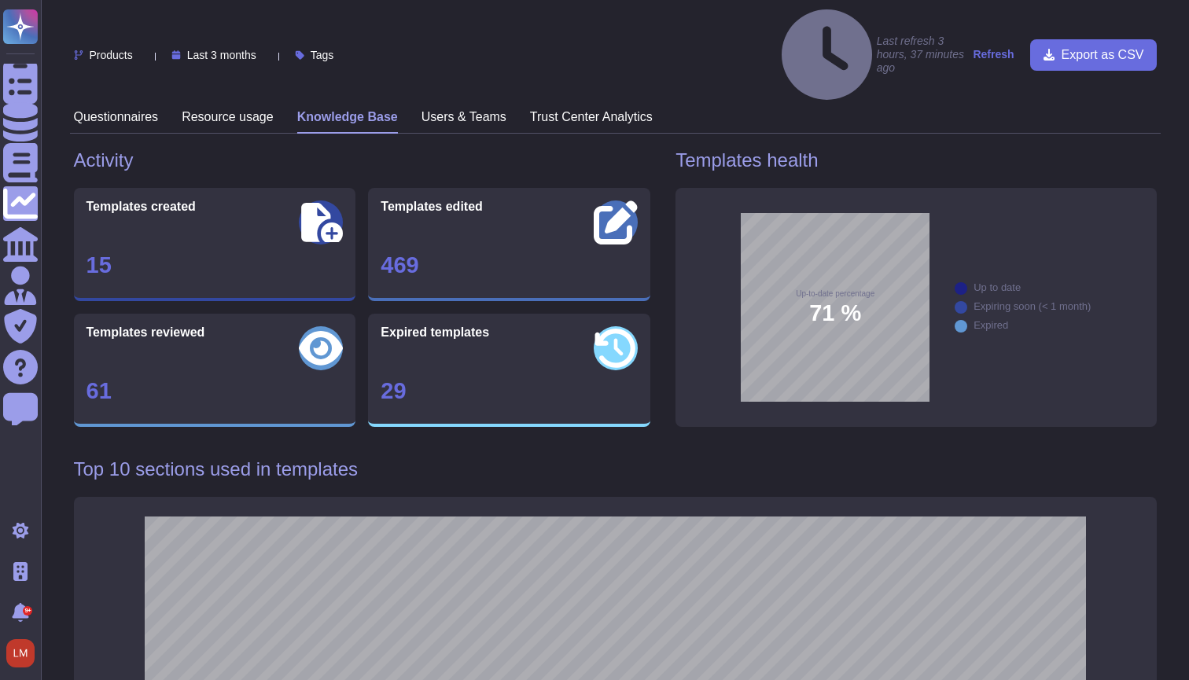
click at [454, 109] on h3 "Users & Teams" at bounding box center [463, 116] width 85 height 15
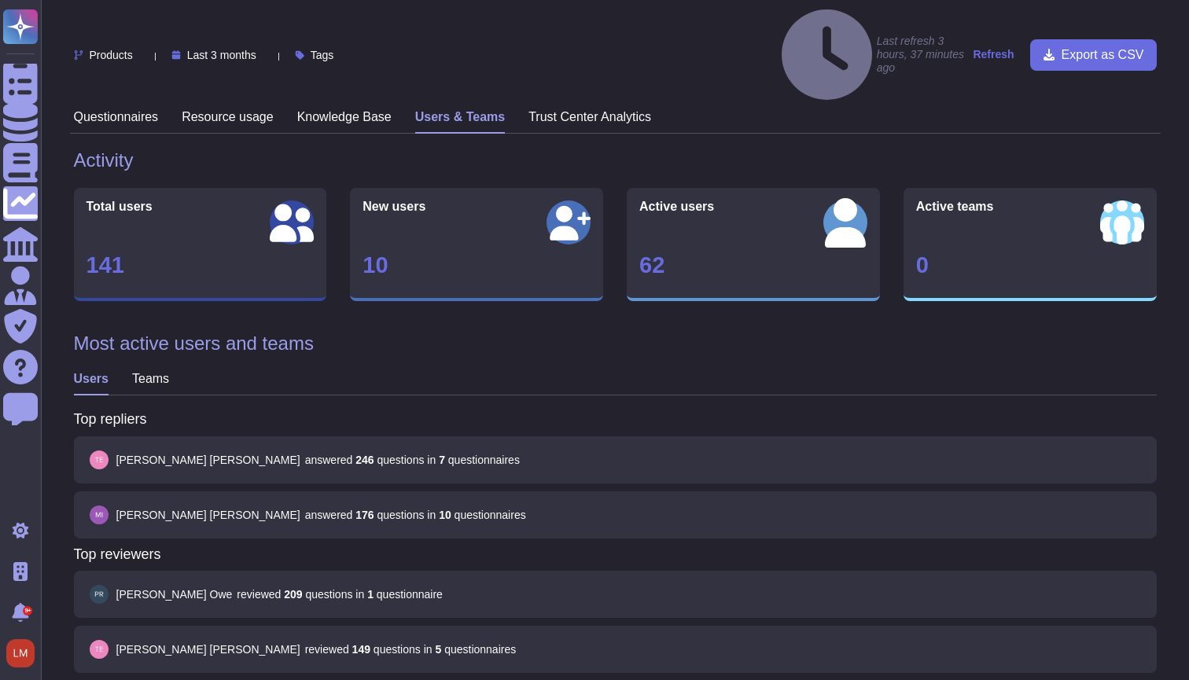
click at [568, 109] on h3 "Trust Center Analytics" at bounding box center [589, 116] width 123 height 15
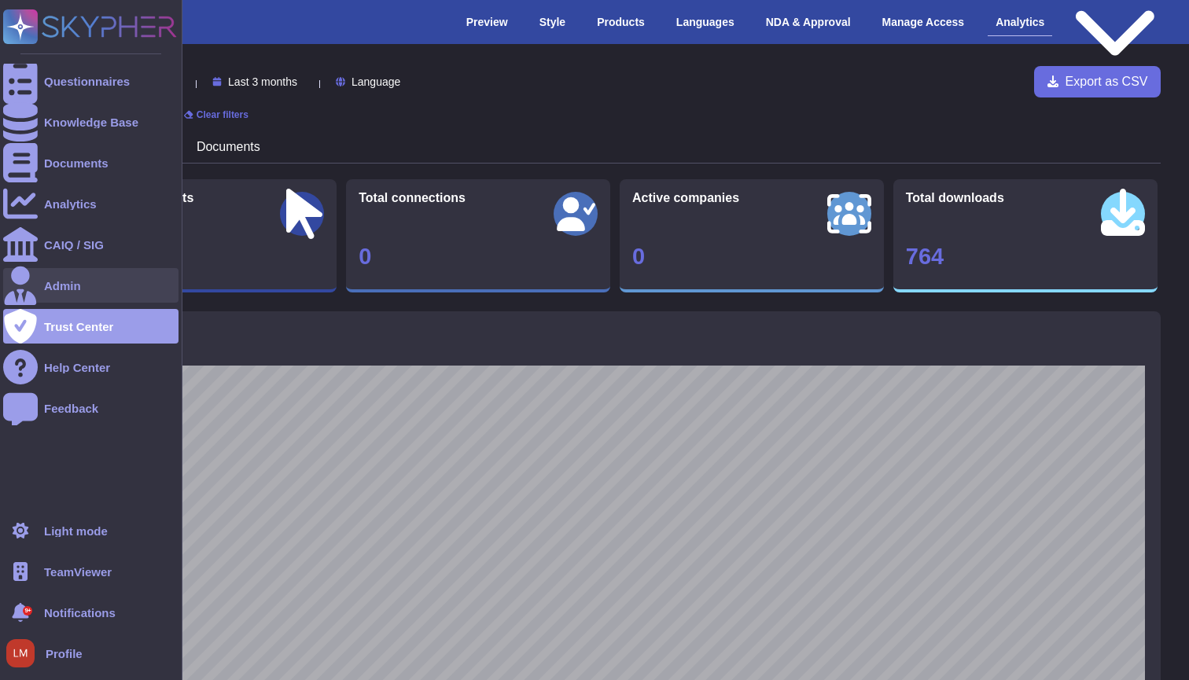
click at [105, 281] on div "Admin" at bounding box center [90, 285] width 175 height 35
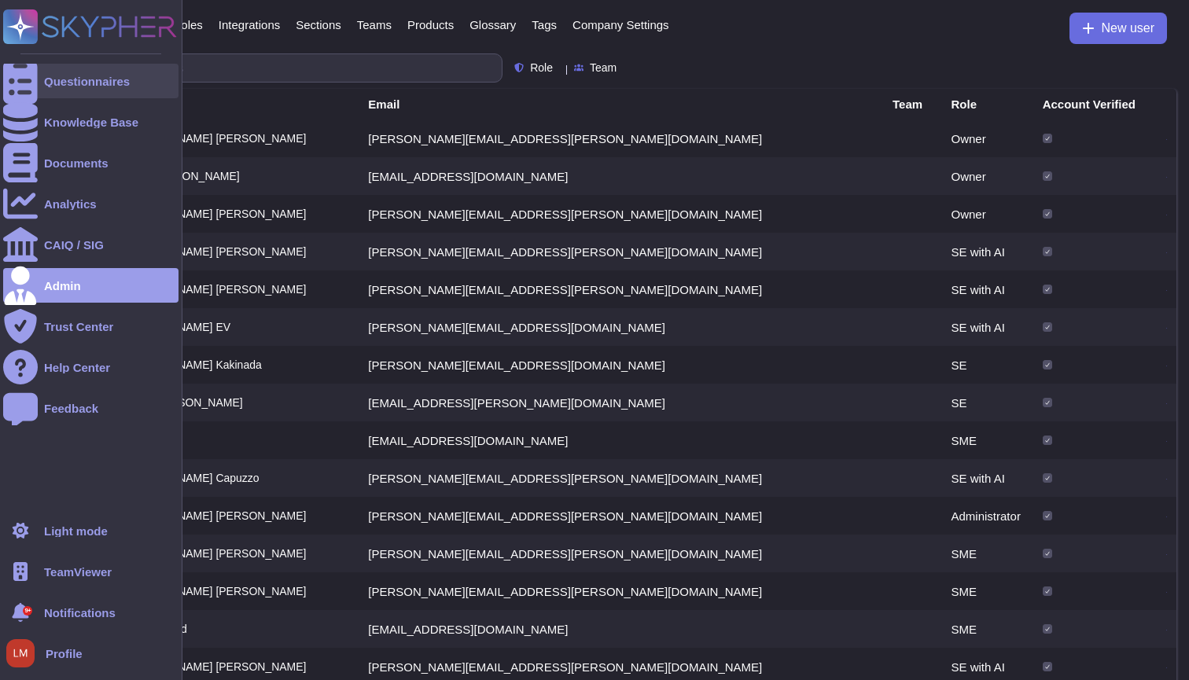
click at [72, 79] on div "Questionnaires" at bounding box center [87, 81] width 86 height 12
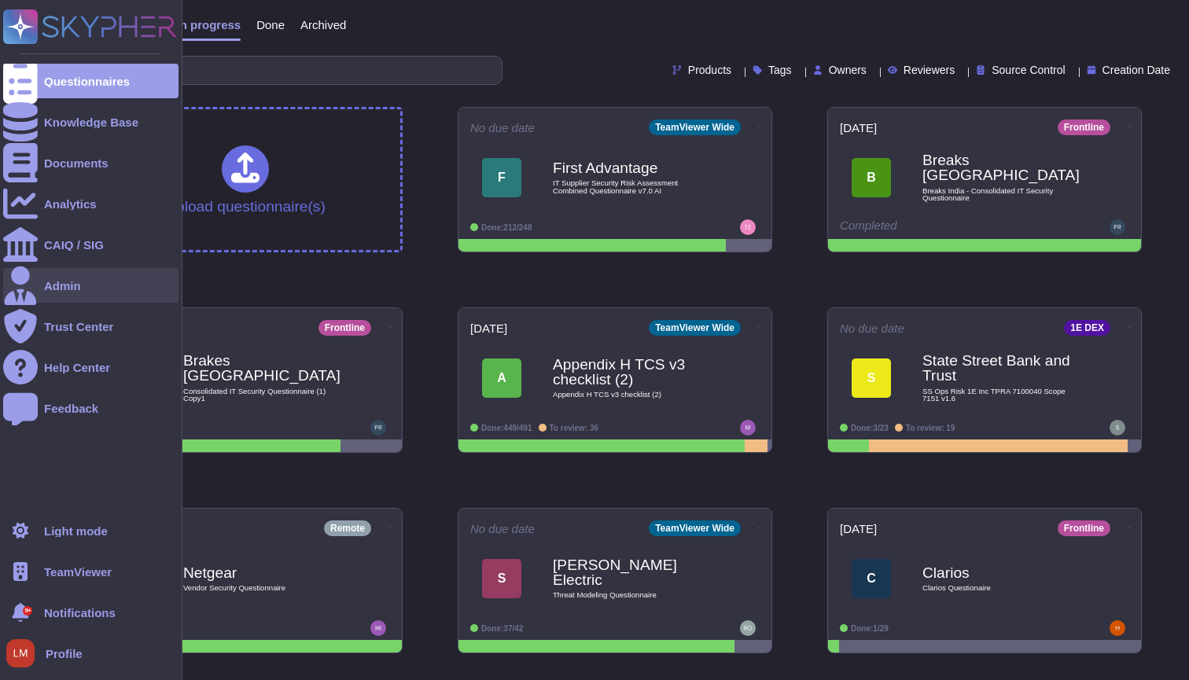
click at [88, 293] on div "Admin" at bounding box center [90, 285] width 175 height 35
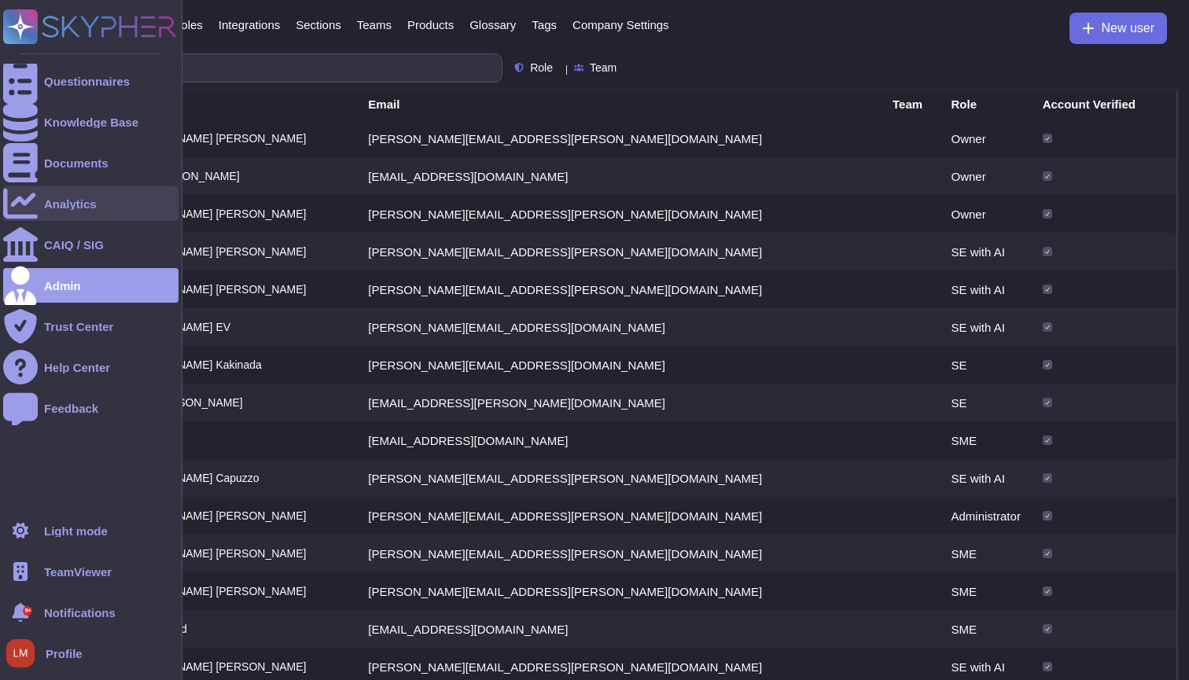
click at [72, 198] on div "Analytics" at bounding box center [70, 204] width 53 height 12
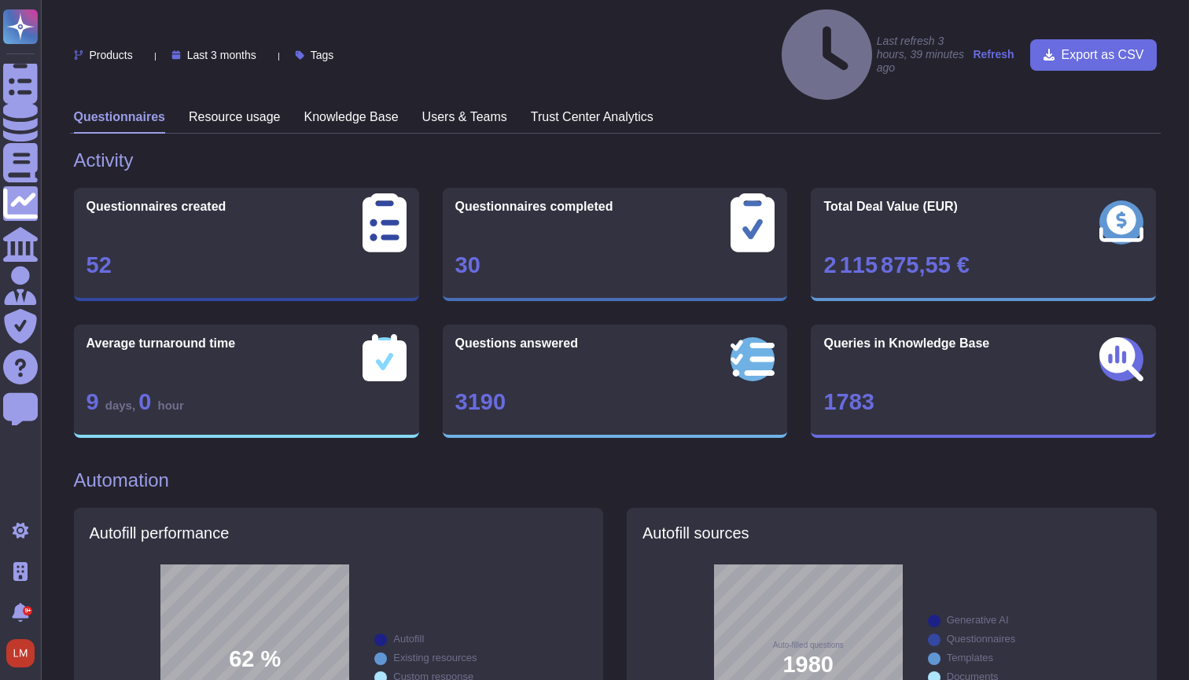
click at [243, 49] on div "Products Last 3 months Tags Last refresh 3 hours, 39 minutes ago Refresh Export…" at bounding box center [615, 54] width 1090 height 109
click at [256, 109] on h3 "Resource usage" at bounding box center [235, 116] width 92 height 15
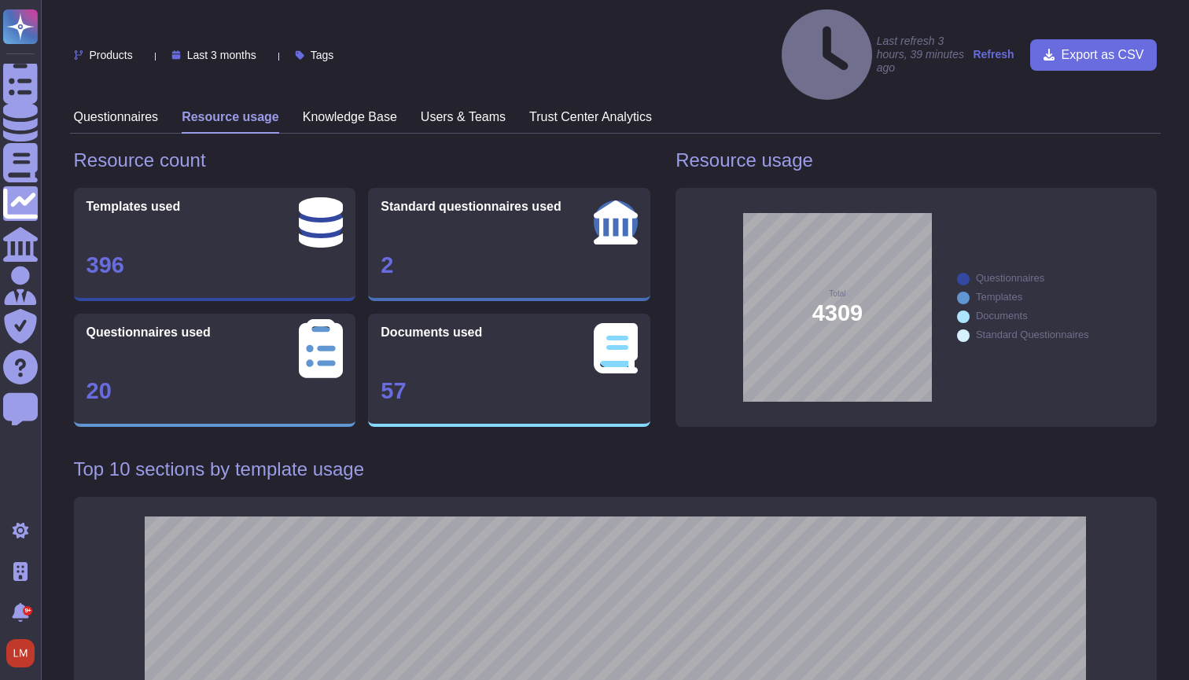
click at [450, 109] on div "Users & Teams" at bounding box center [463, 121] width 85 height 24
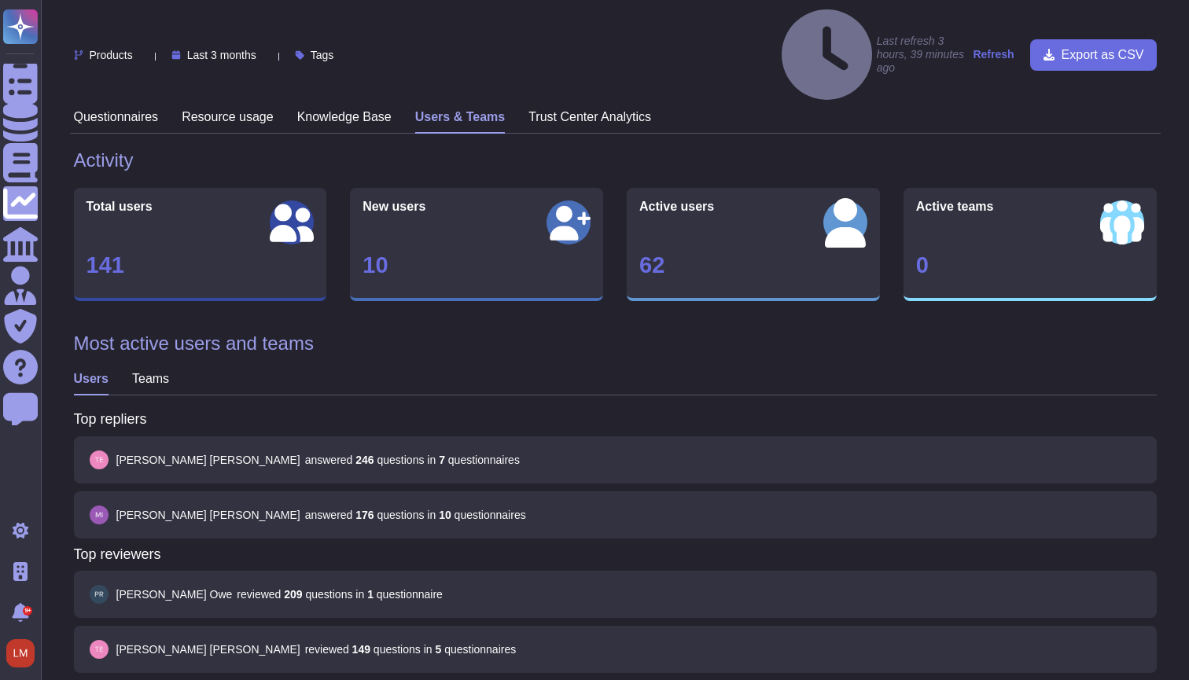
click at [353, 48] on div "Products Last 3 months Tags Last refresh 3 hours, 39 minutes ago Refresh Export…" at bounding box center [615, 54] width 1090 height 109
click at [354, 109] on h3 "Knowledge Base" at bounding box center [344, 116] width 94 height 15
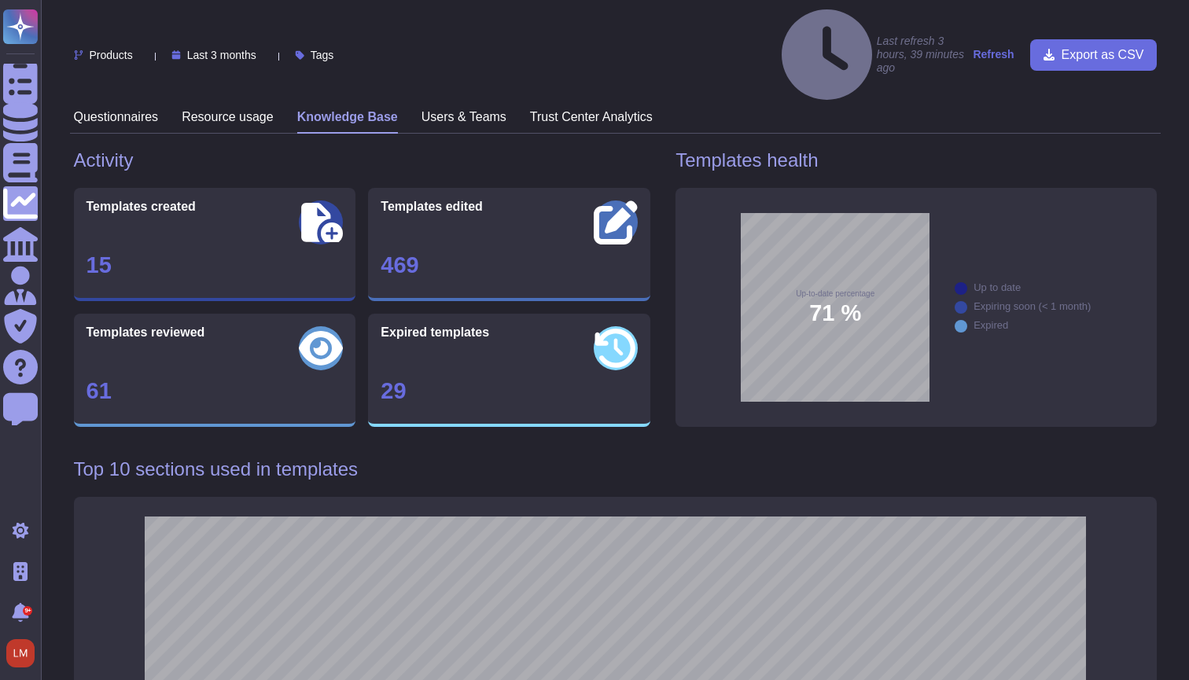
click at [112, 48] on div "Products Last 3 months Tags Last refresh 3 hours, 39 minutes ago Refresh Export…" at bounding box center [615, 54] width 1090 height 109
click at [121, 109] on div "Questionnaires" at bounding box center [116, 121] width 85 height 24
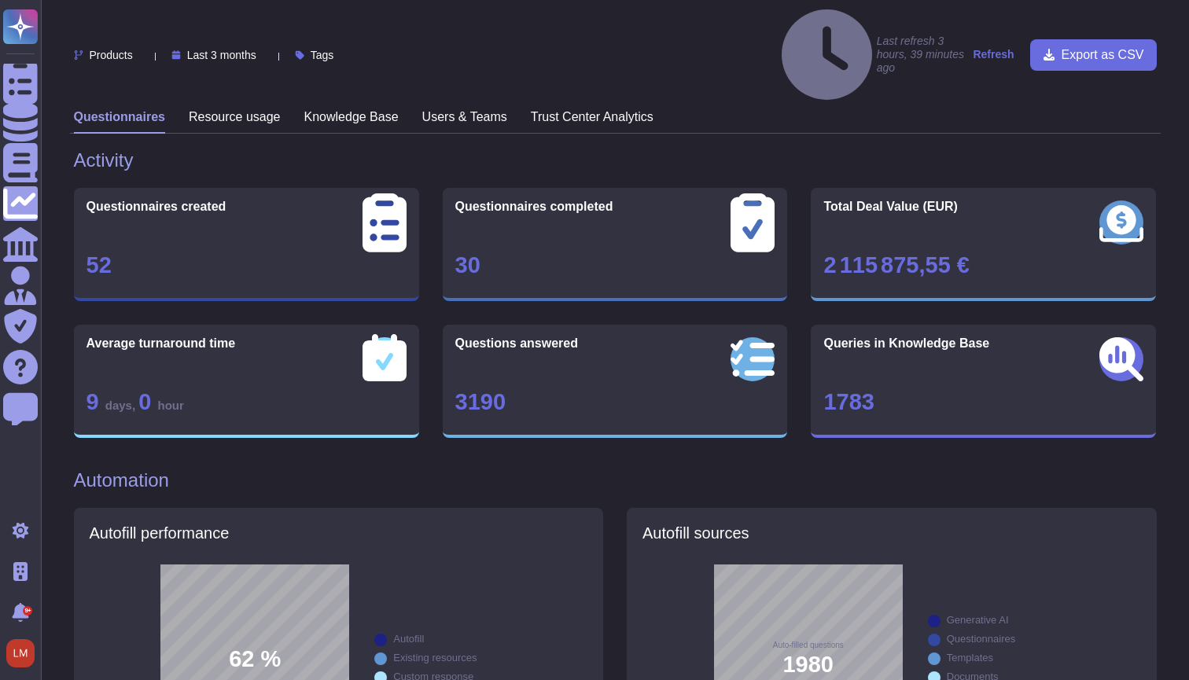
click at [255, 109] on div "Resource usage" at bounding box center [235, 121] width 92 height 24
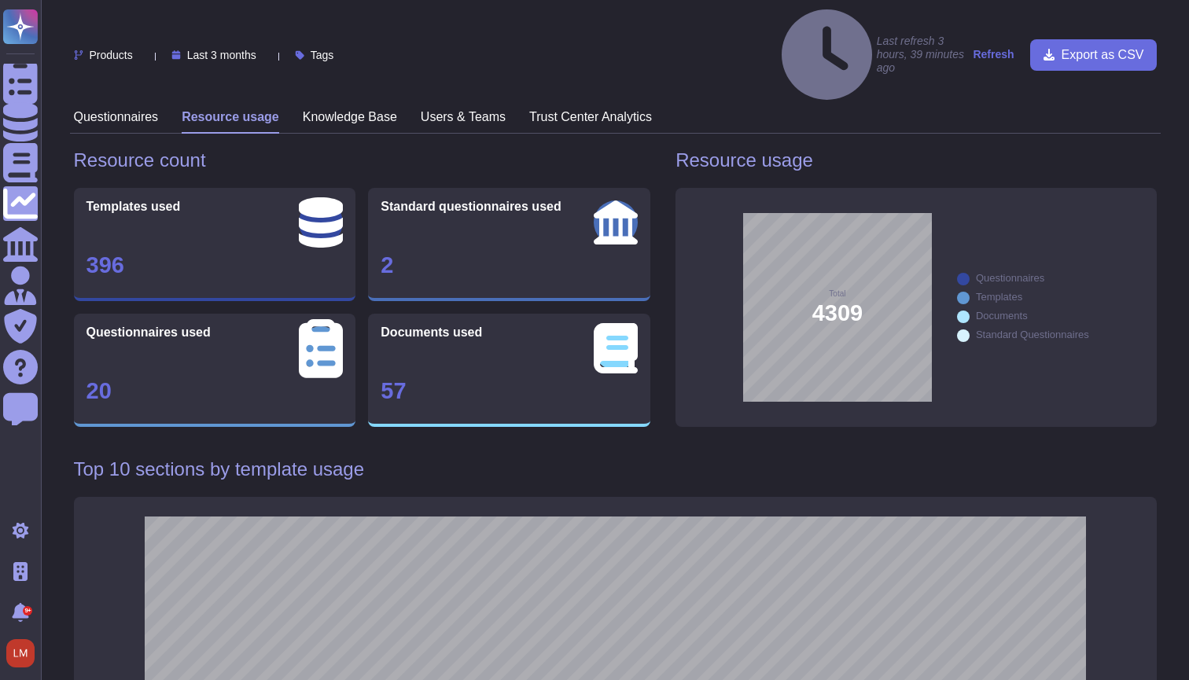
click at [122, 109] on h3 "Questionnaires" at bounding box center [116, 116] width 85 height 15
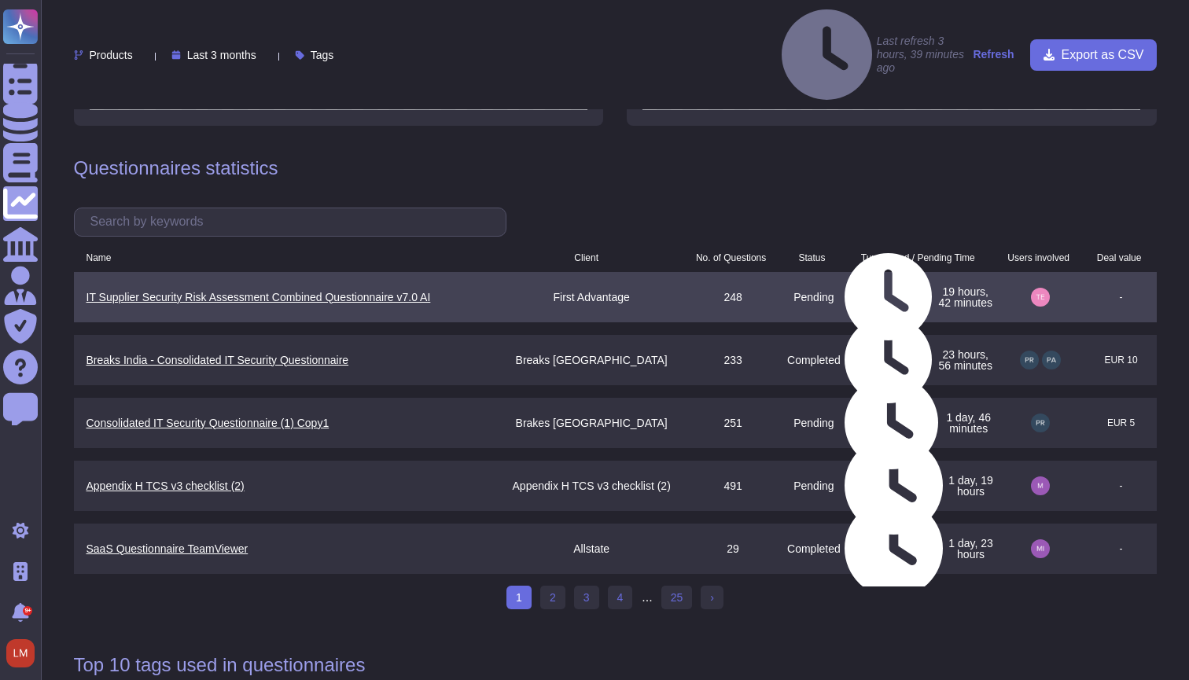
scroll to position [1013, 0]
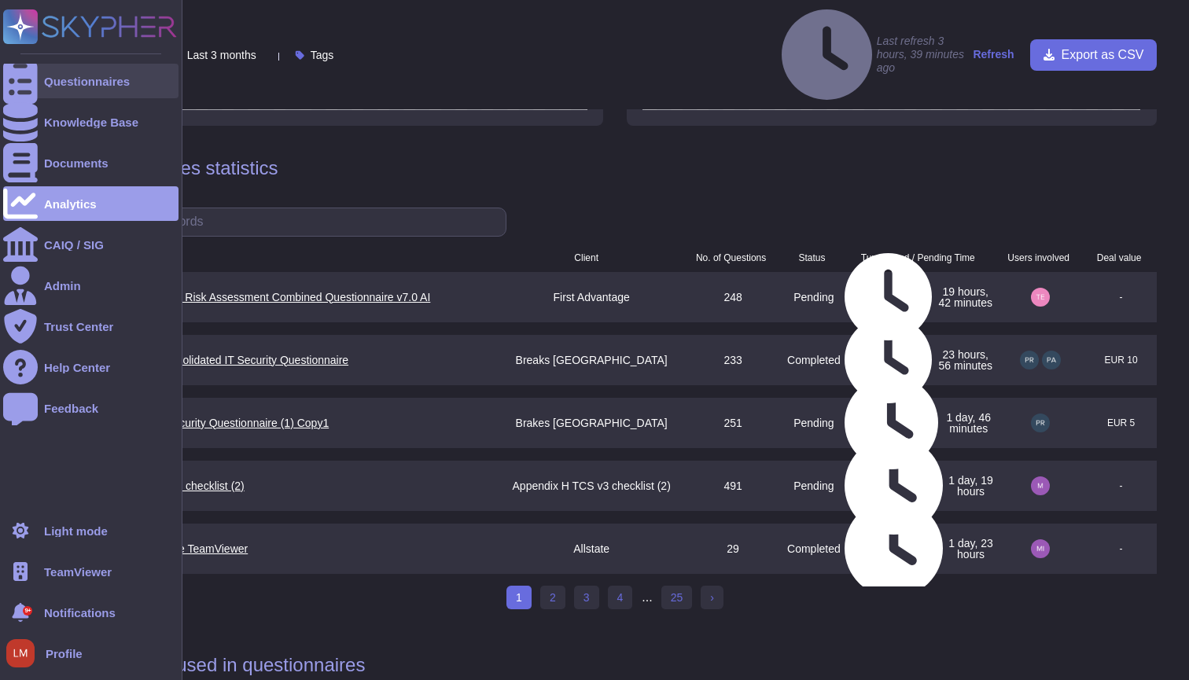
click at [28, 86] on icon at bounding box center [20, 81] width 35 height 46
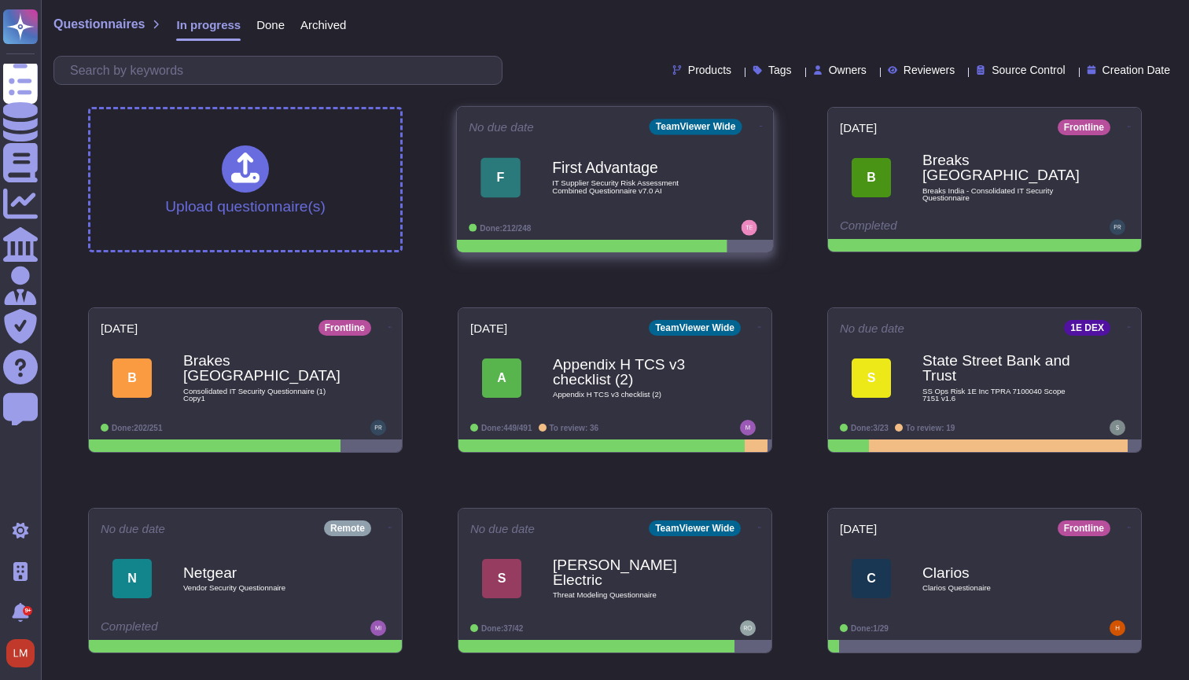
click at [550, 206] on span "F First Advantage IT Supplier Security Risk Assessment Combined Questionnaire v…" at bounding box center [615, 177] width 292 height 64
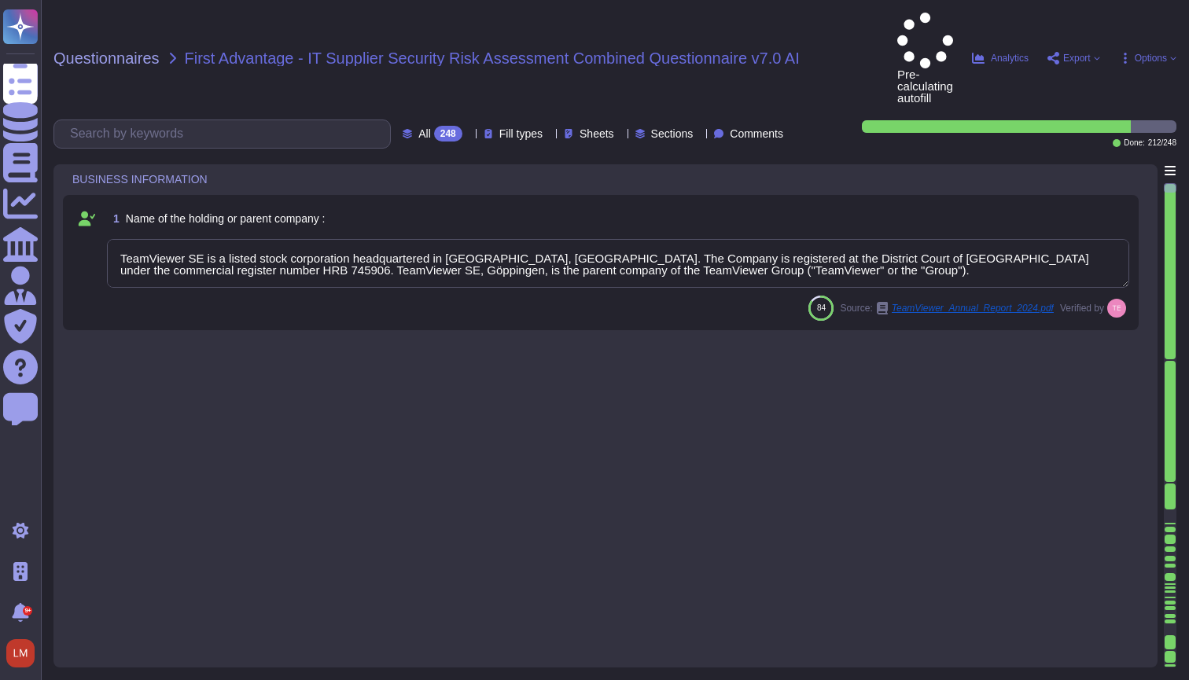
type textarea "TeamViewer SE is a listed stock corporation headquartered in Göppingen, Germany…"
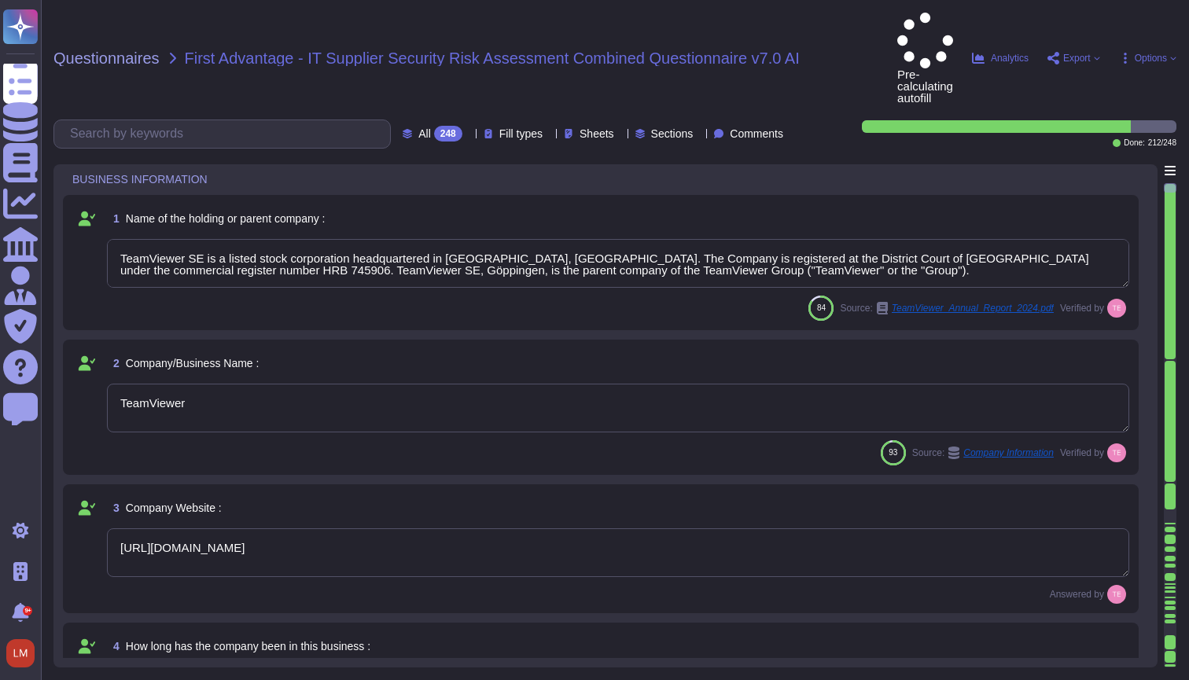
type textarea "TeamViewer"
type textarea "https://teamviewer.com"
type textarea "Launched in 2005, TeamViewer focuses on cloud-based technologies to enable onli…"
type textarea "TeamViewer US. Inc. * 5741 Rio Vista Drive * Largo, FL 33760 * USA"
type textarea "The location of a disaster recovery site and the method for obtaining backup me…"
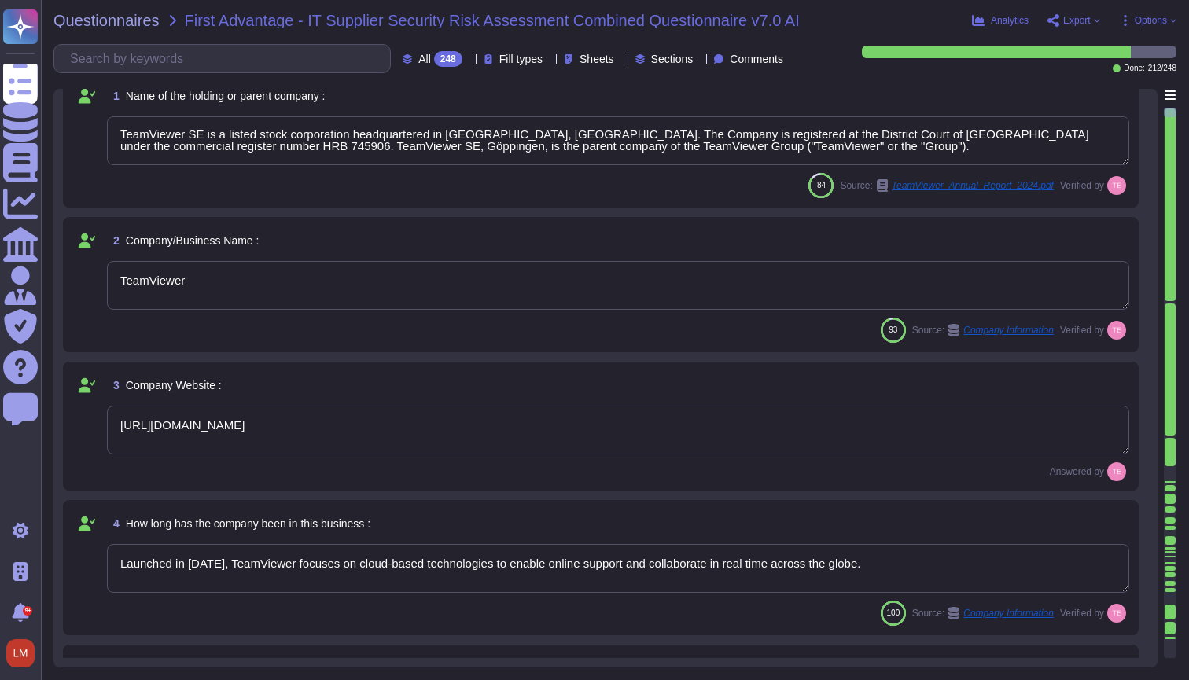
scroll to position [55, 0]
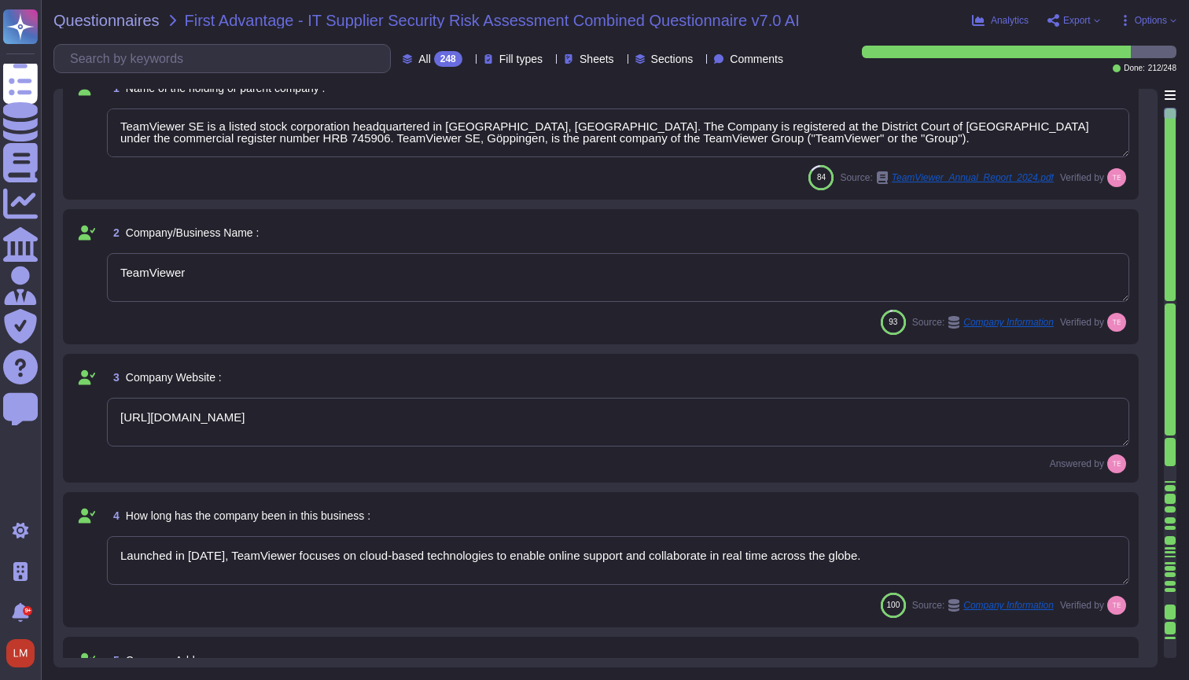
type textarea "TeamViewer is Publicly Held Further information: https://ir.teamviewer.com/webs…"
click at [546, 270] on textarea "TeamViewer" at bounding box center [618, 277] width 1022 height 49
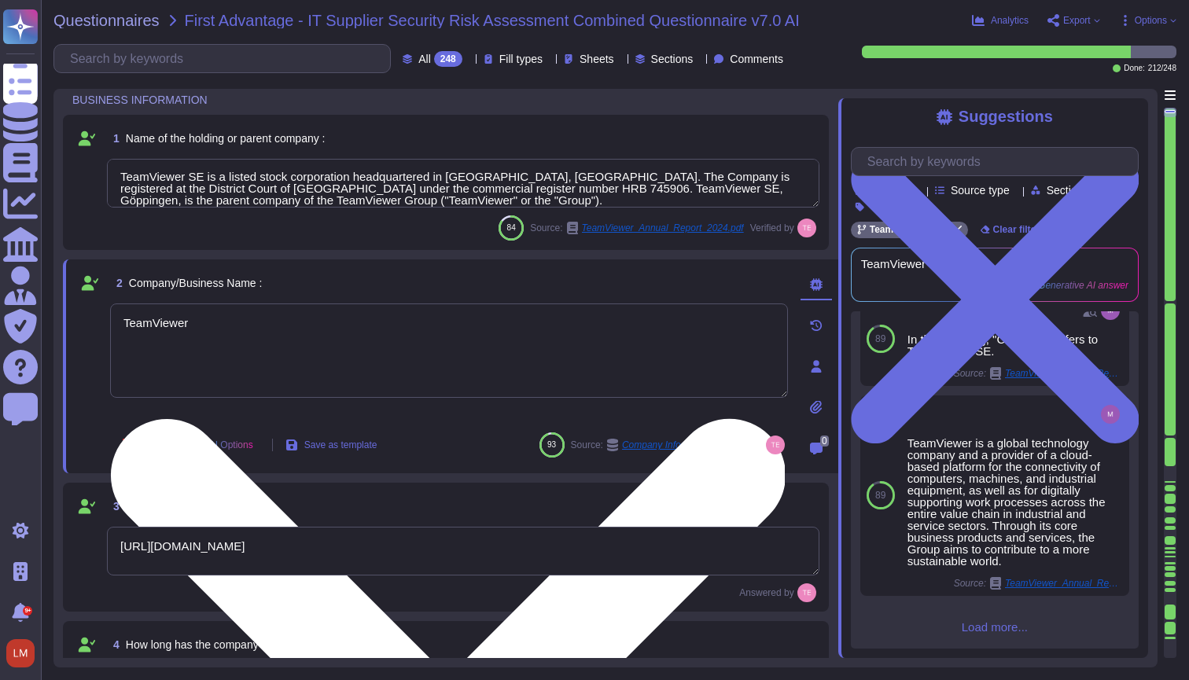
scroll to position [0, 0]
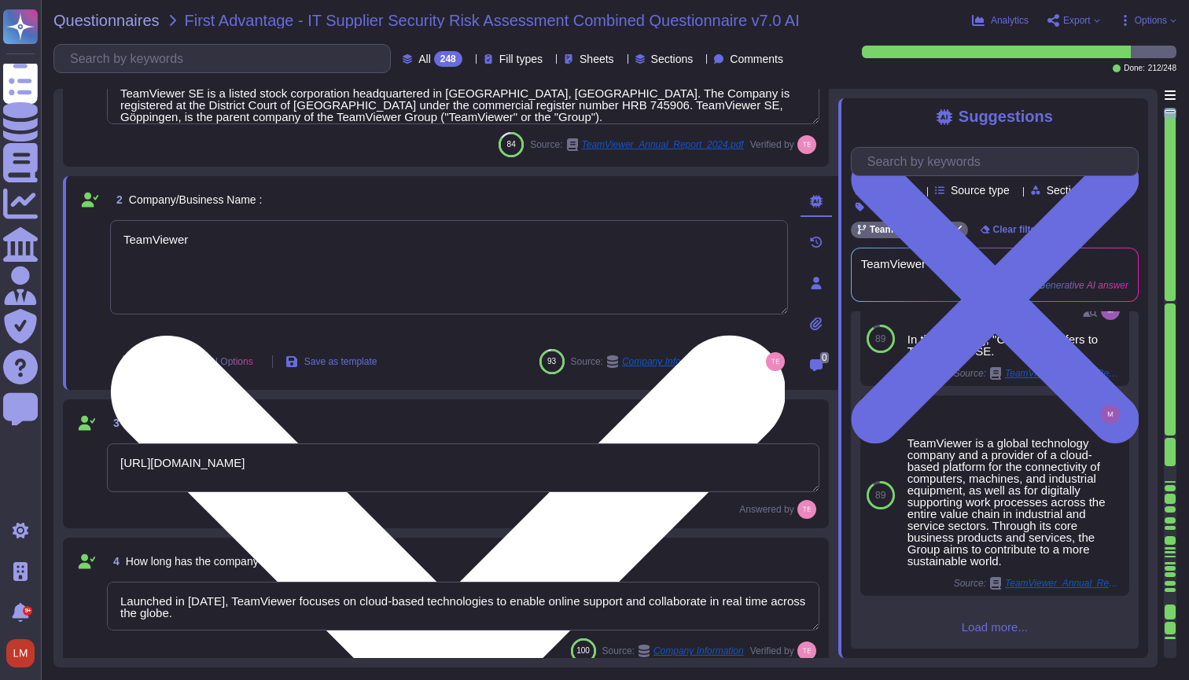
type textarea "TeamViewer is Publicly Held Further information: https://ir.teamviewer.com/webs…"
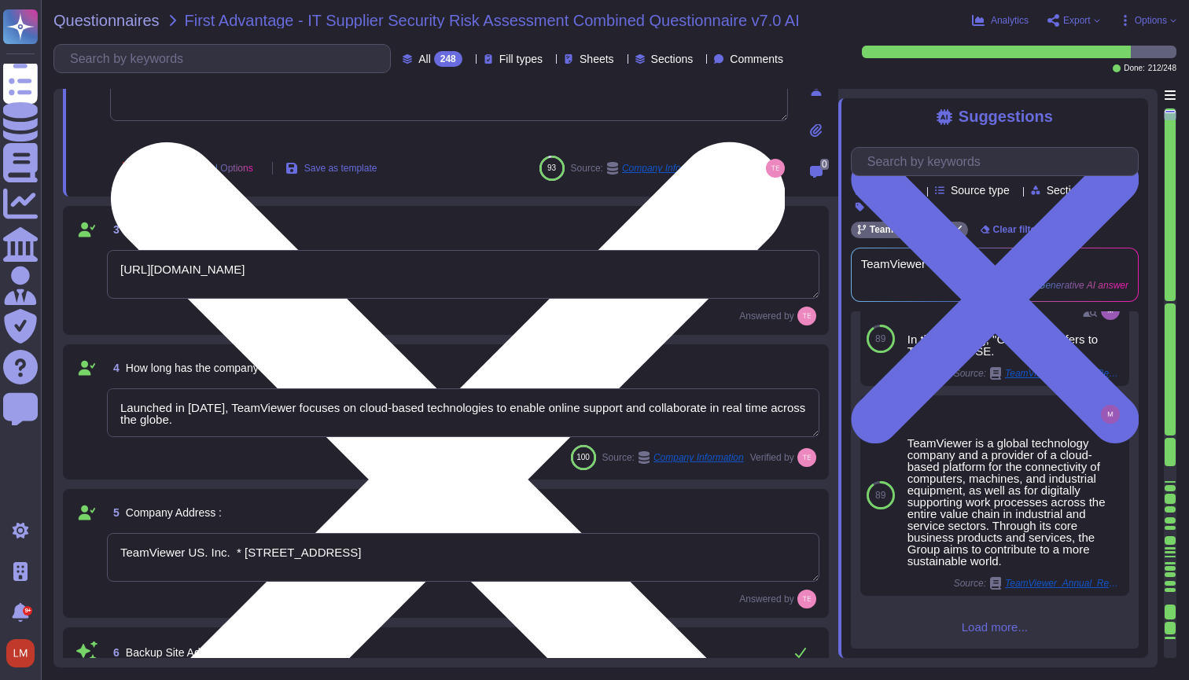
type textarea "TeamViewer AG is incorporated in Germany. TeamViewer US is a corporation incorp…"
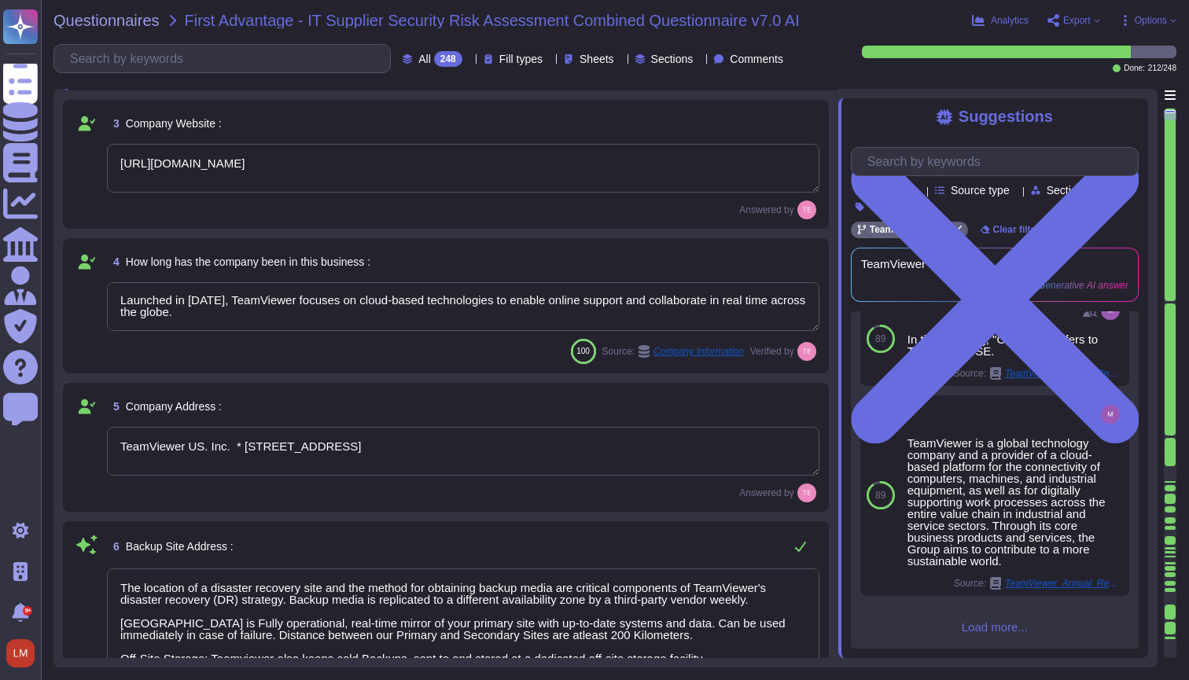
scroll to position [2, 0]
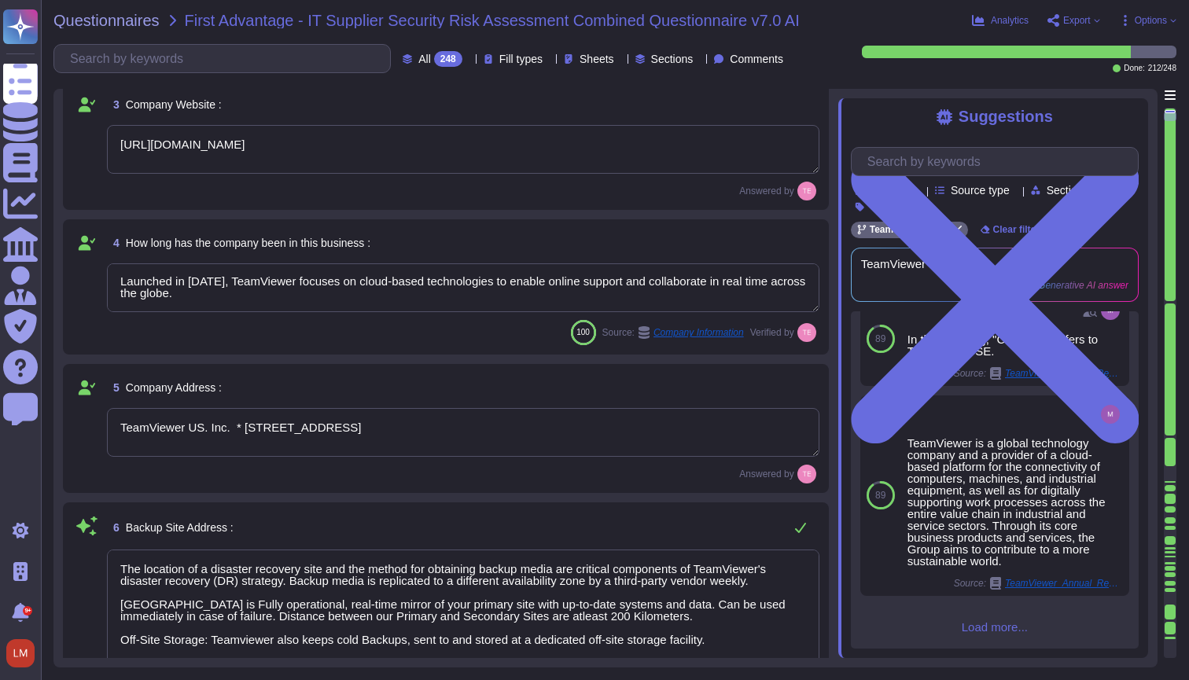
type textarea "TeamViewer"
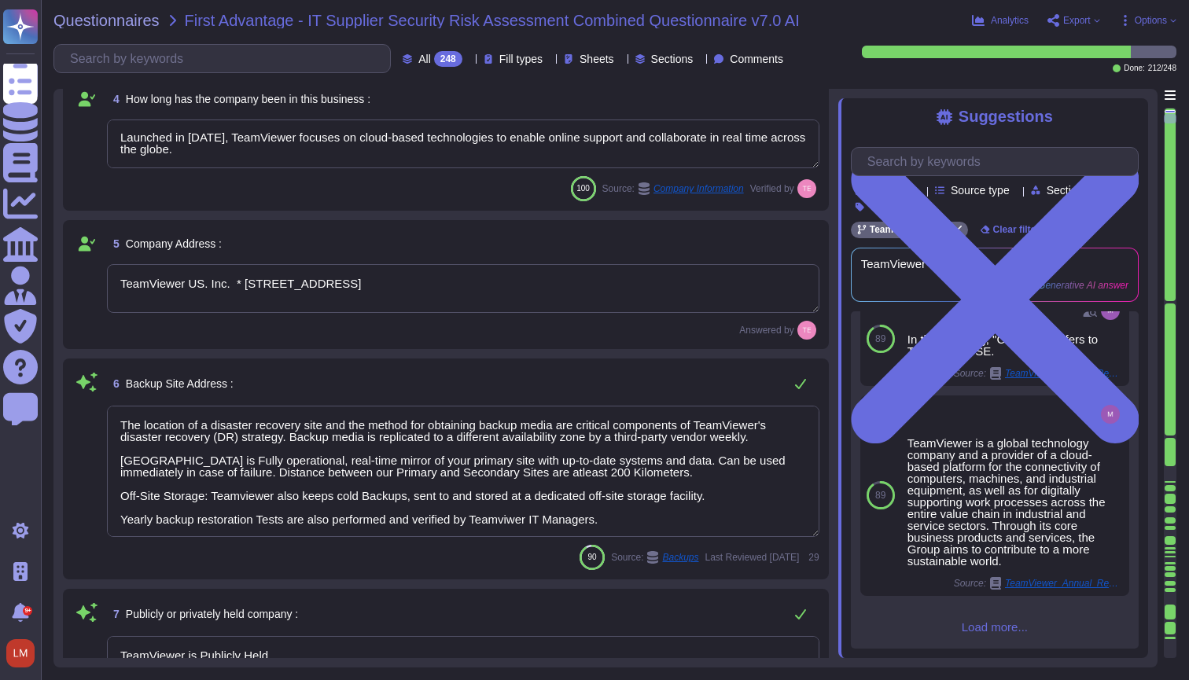
type textarea "As a global technology company, TeamViewer offers a cloud-based platform to con…"
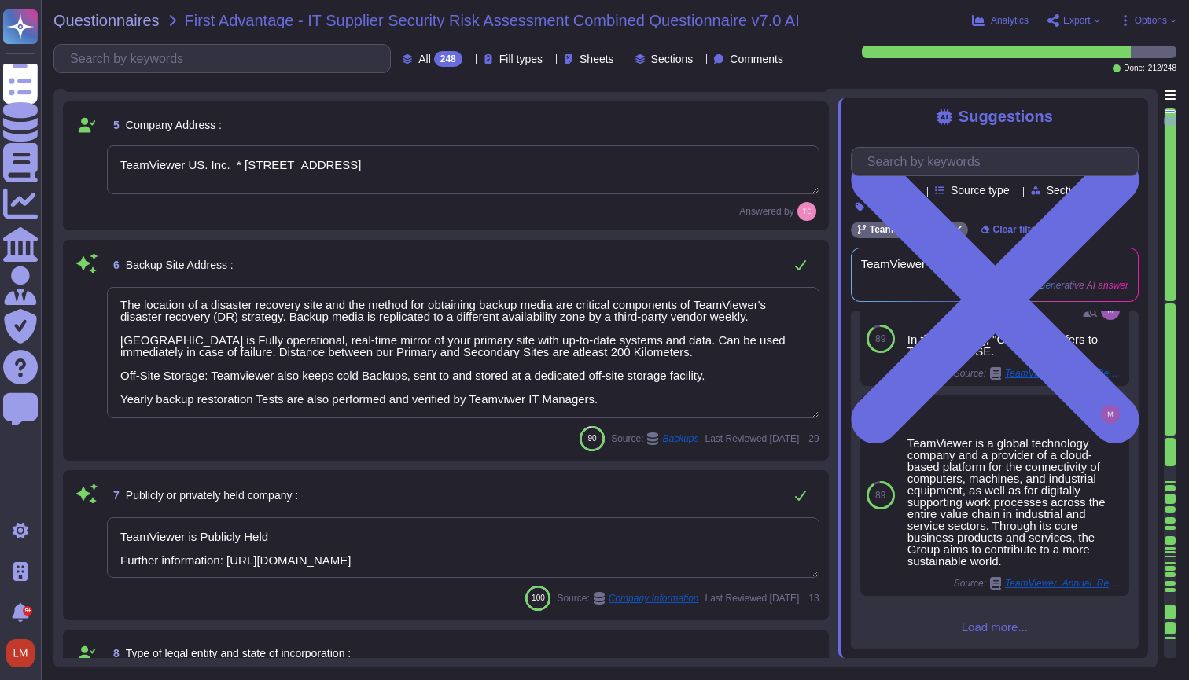
type textarea "approx. 1700"
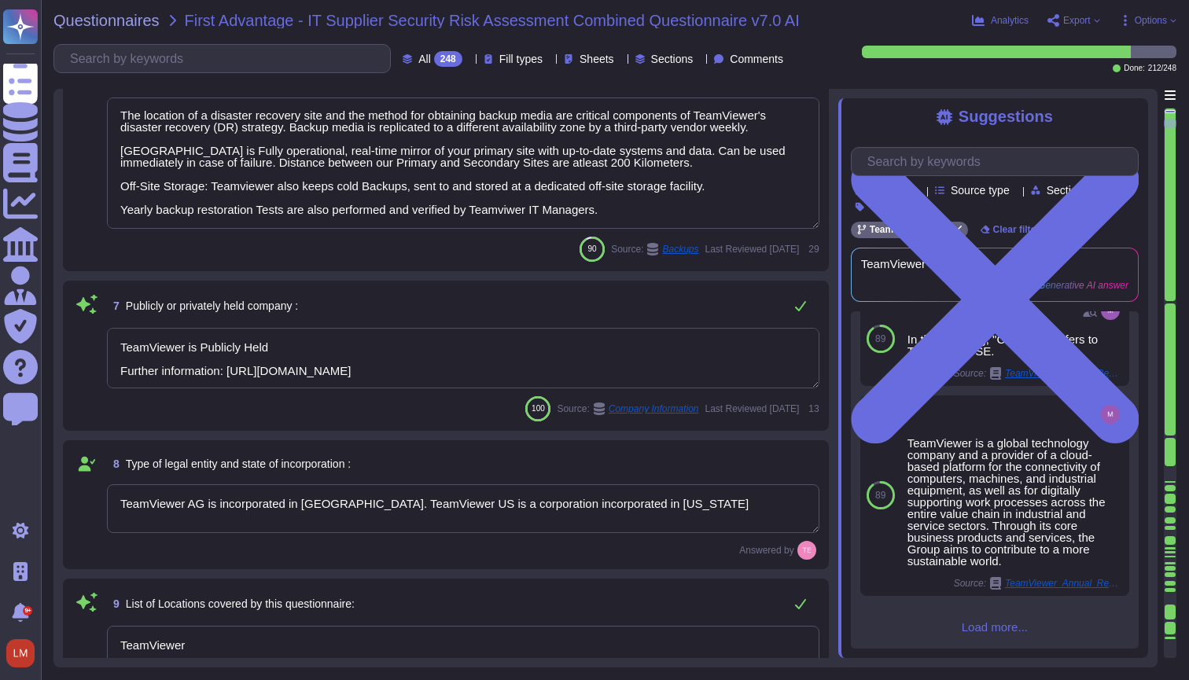
type textarea "Customer data is managed, processed, and stored in accordance with all relevant…"
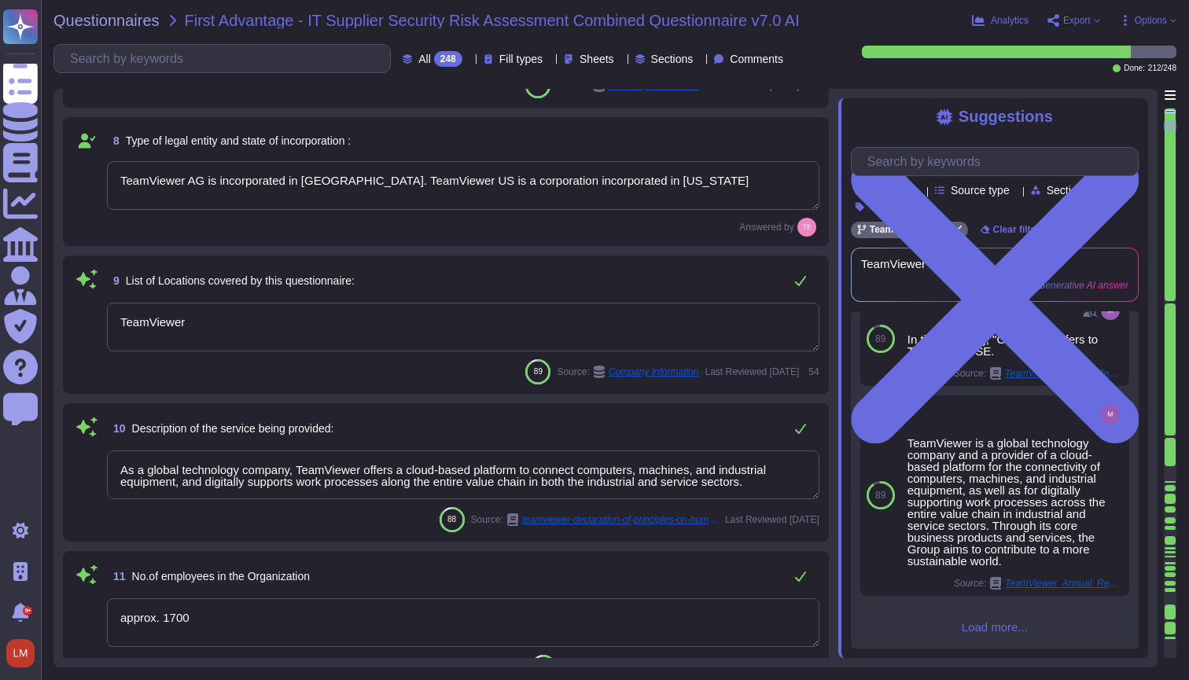
type textarea "TeamViewer does not own, lease or operate any local datacenter or server infras…"
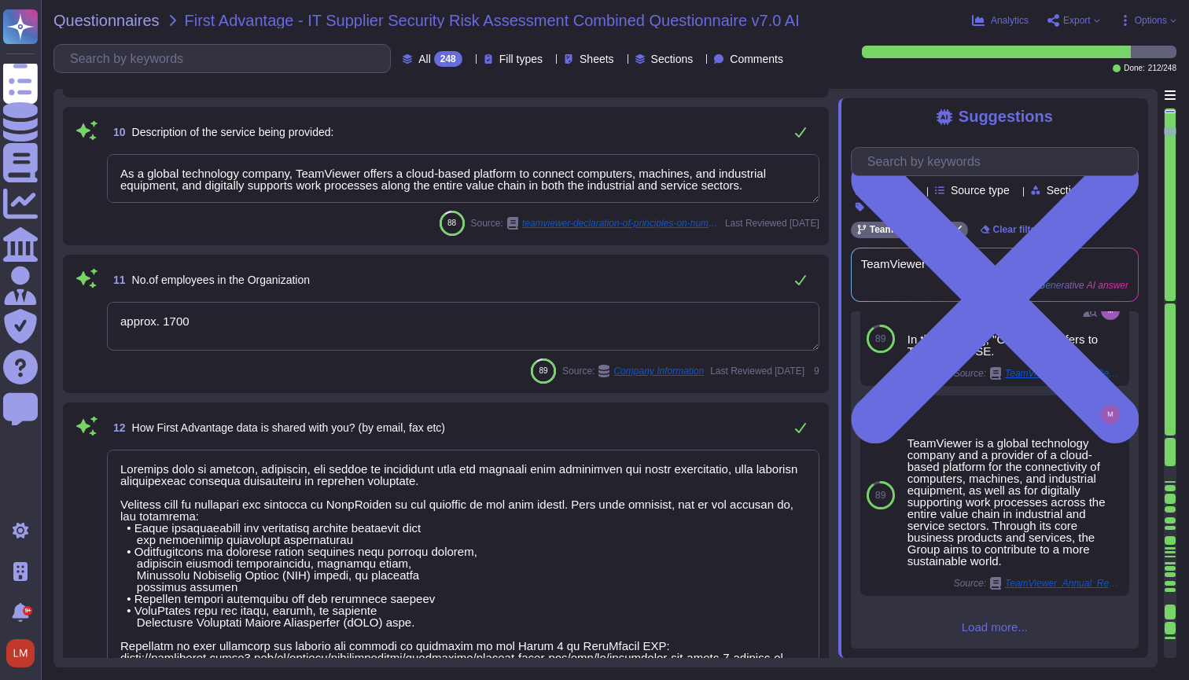
type textarea "TeamViewer"
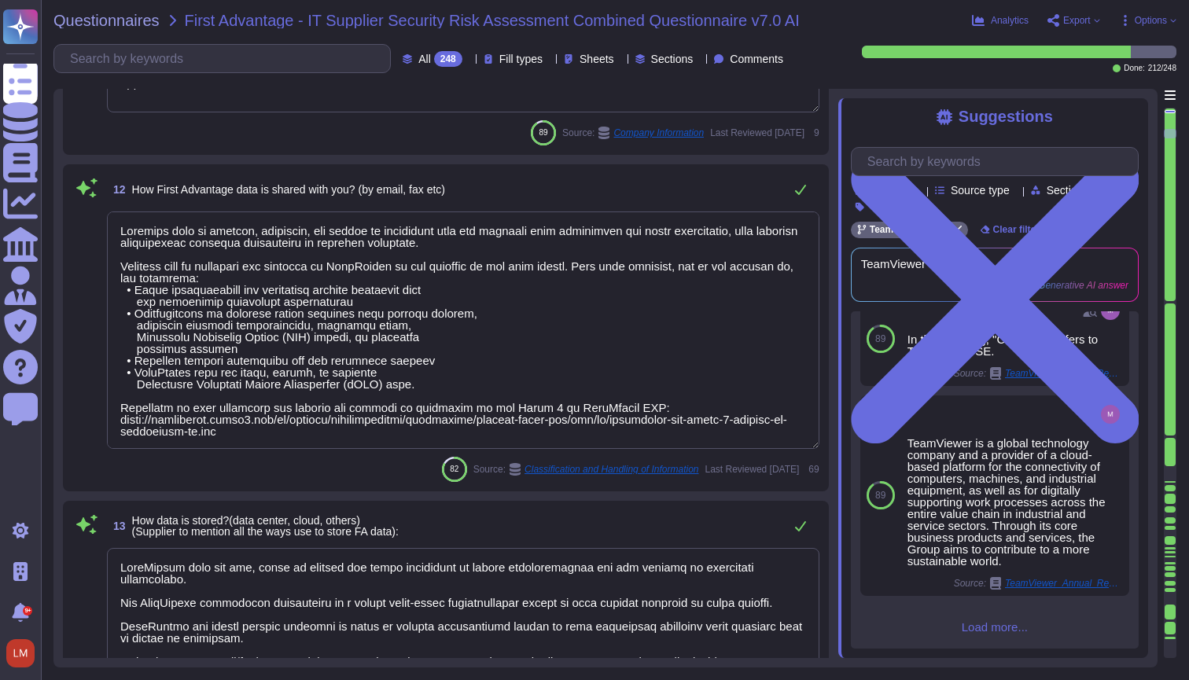
type textarea "There are no material claims or judgements against TeamViewer that will impact …"
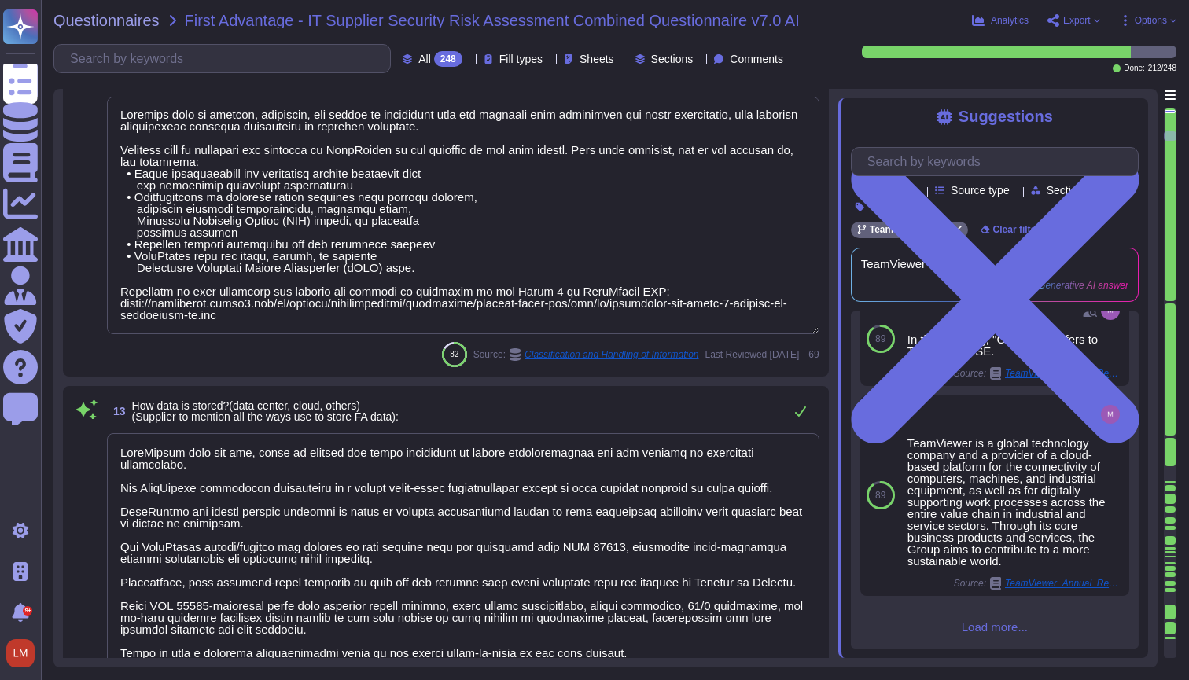
type textarea "Bahnhofsplatz 2 73033 Göppingen Germany including the locations according to an…"
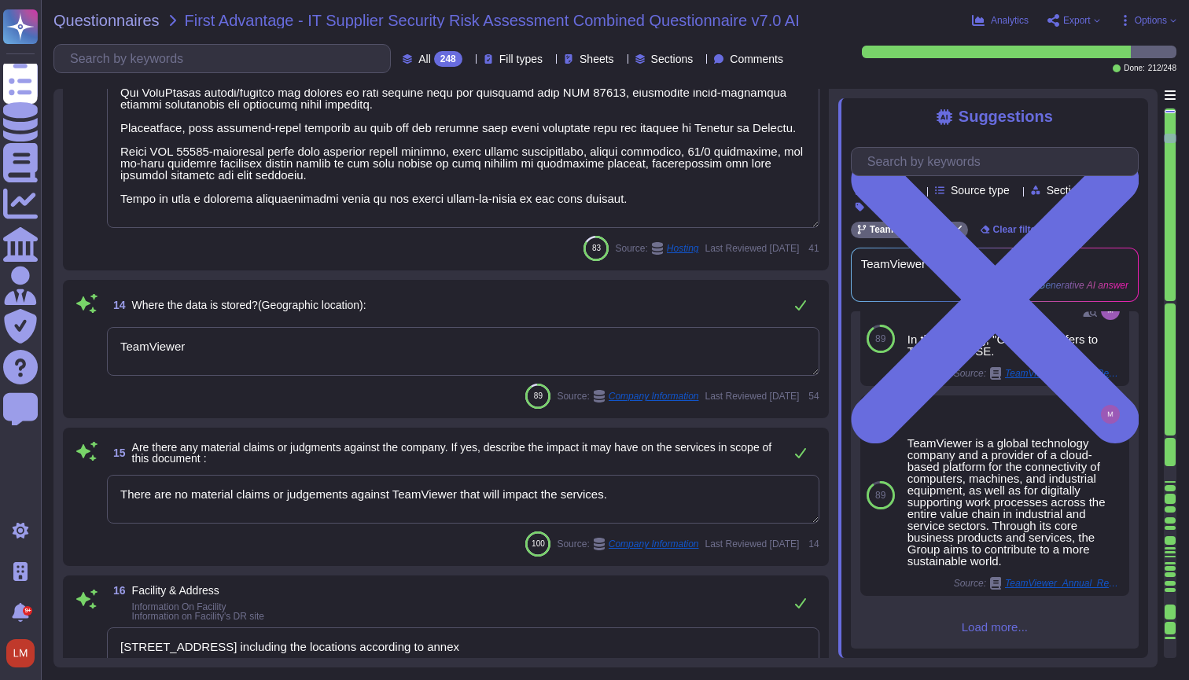
type textarea "Bahnhofsplatz 2 73033 Göppingen Germany including the locations according to an…"
type textarea "TeamViewer"
type textarea "TeamViewer does not own, lease or operate any local datacenter or server infras…"
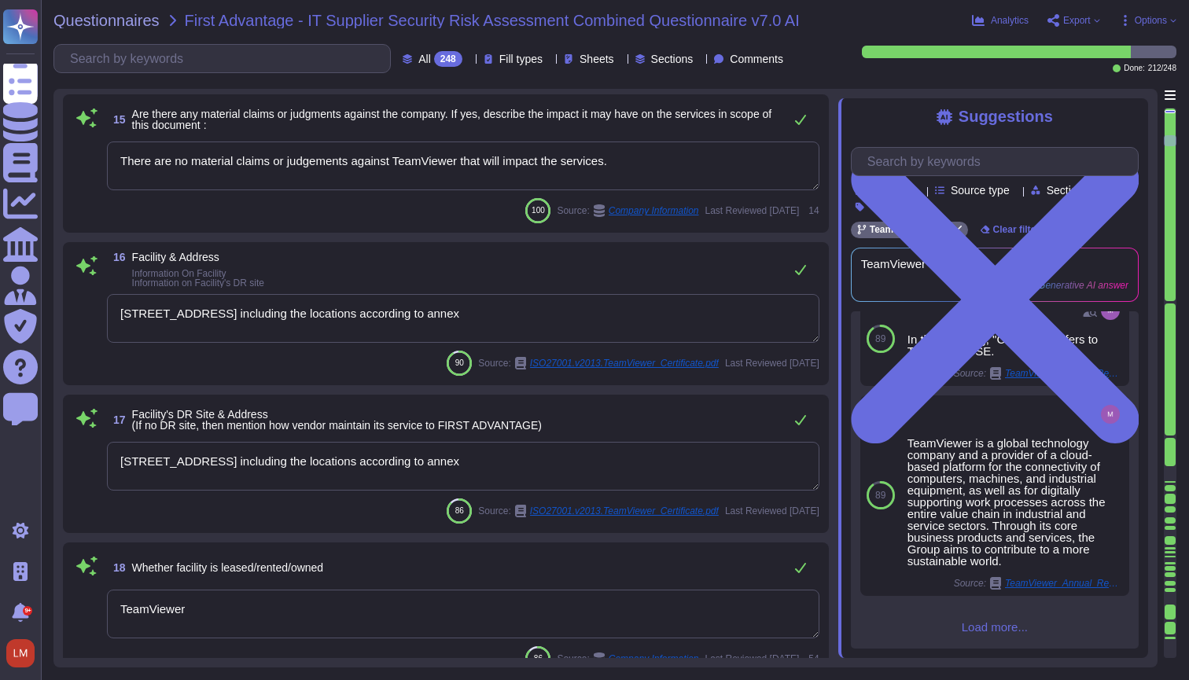
type textarea "TeamViewer"
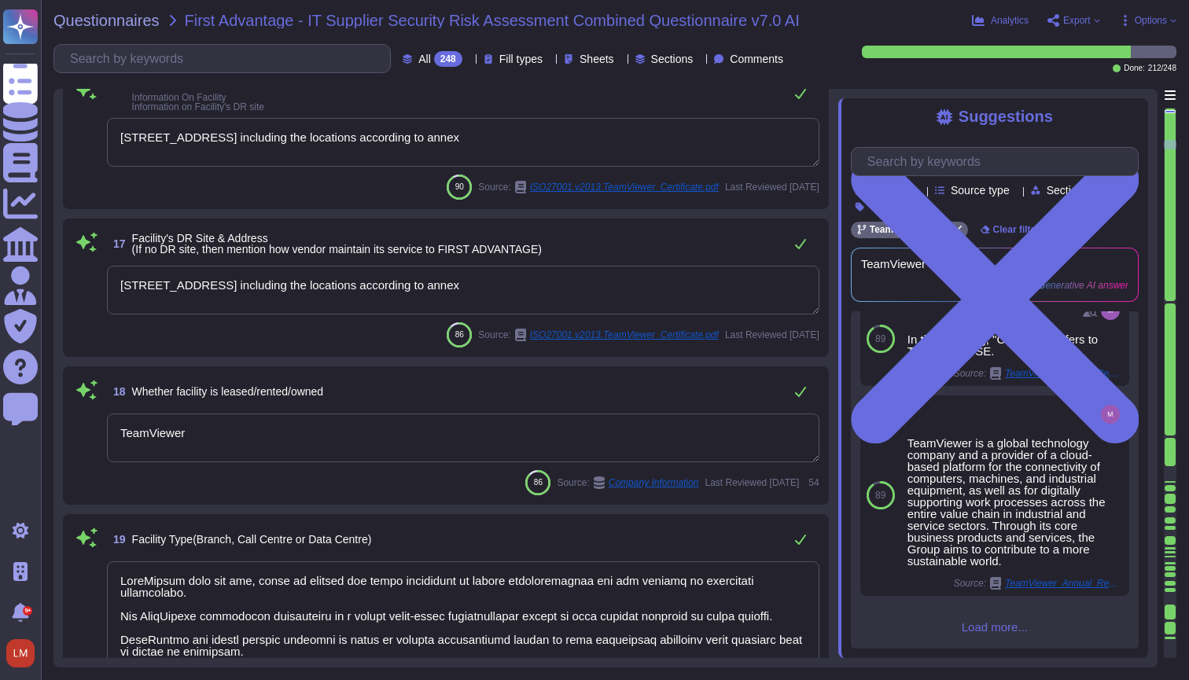
type textarea "TeamViewer does not own, lease or operate any local datacenter or server infras…"
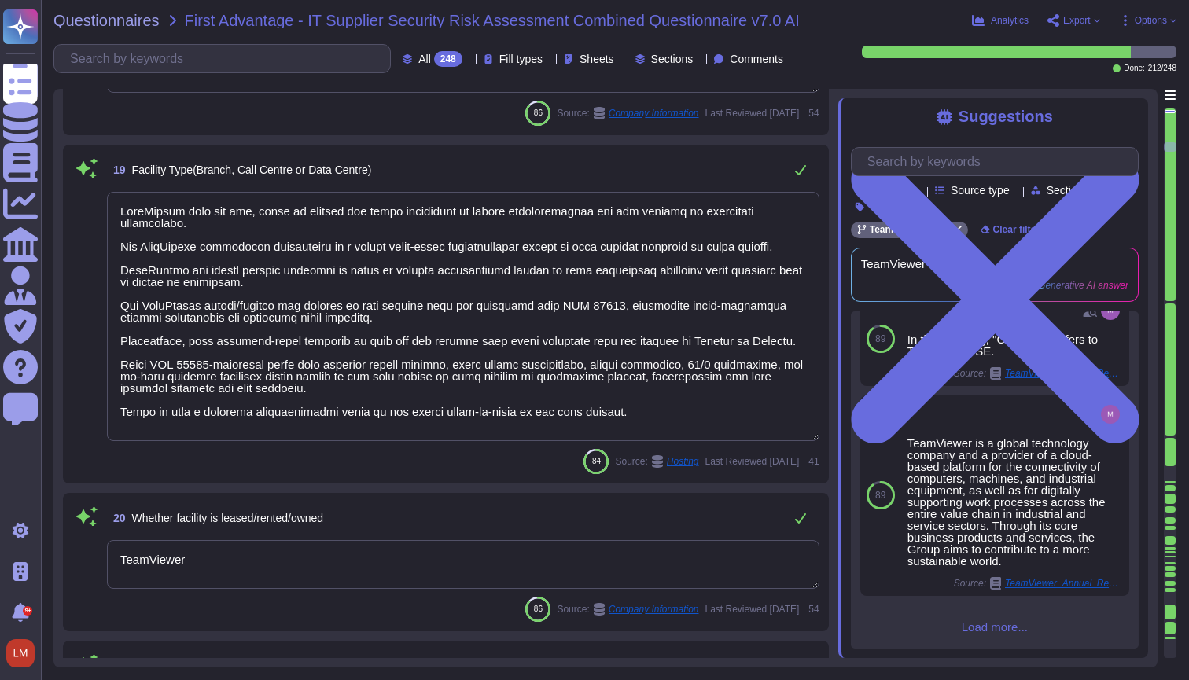
scroll to position [3093, 0]
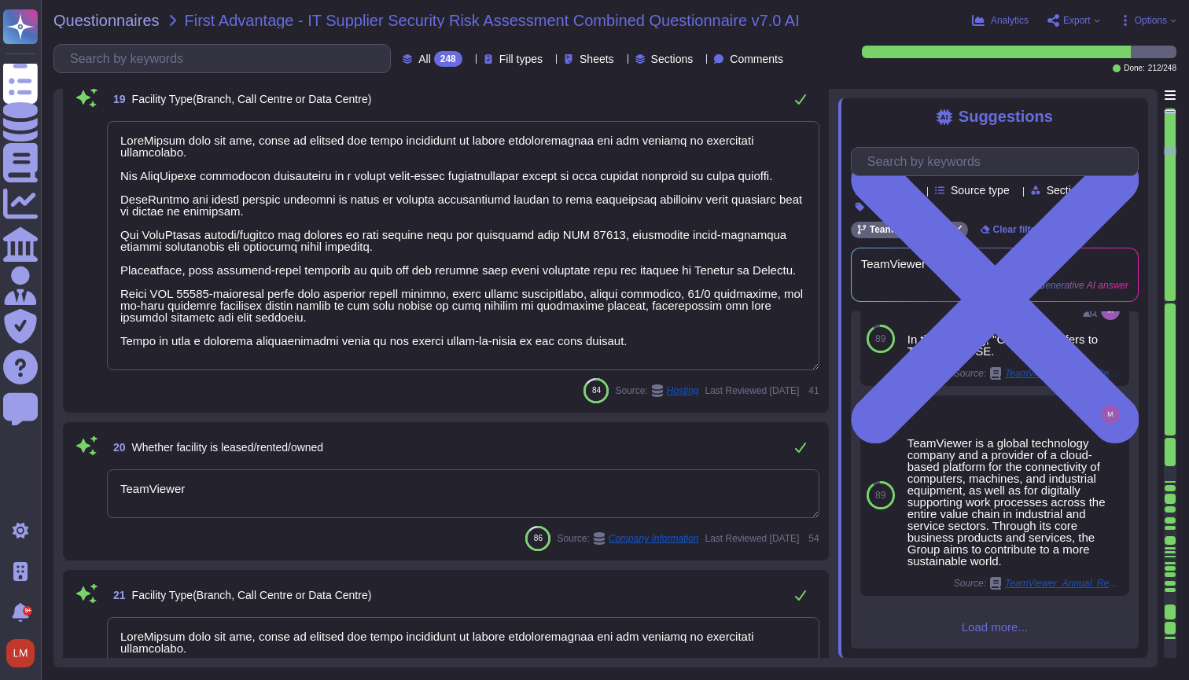
type textarea "TeamViewer Germany GmbH, Bahnhofsplatz 2, 73033 Göppingen, Germany, is controll…"
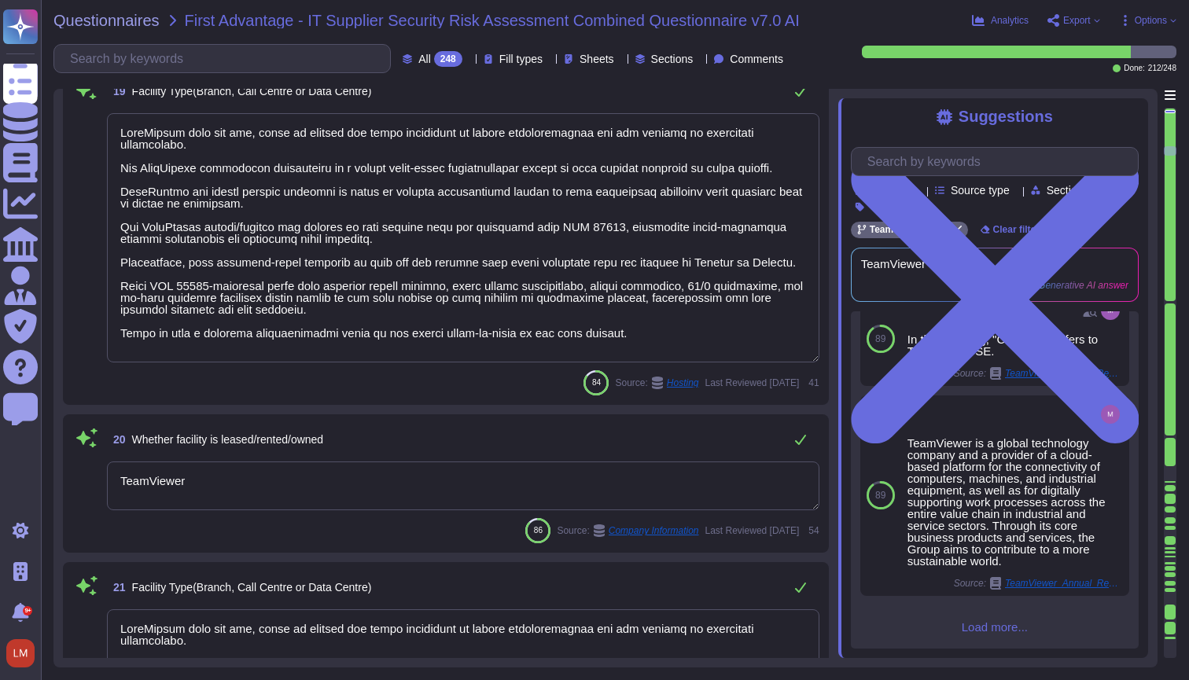
scroll to position [0, 0]
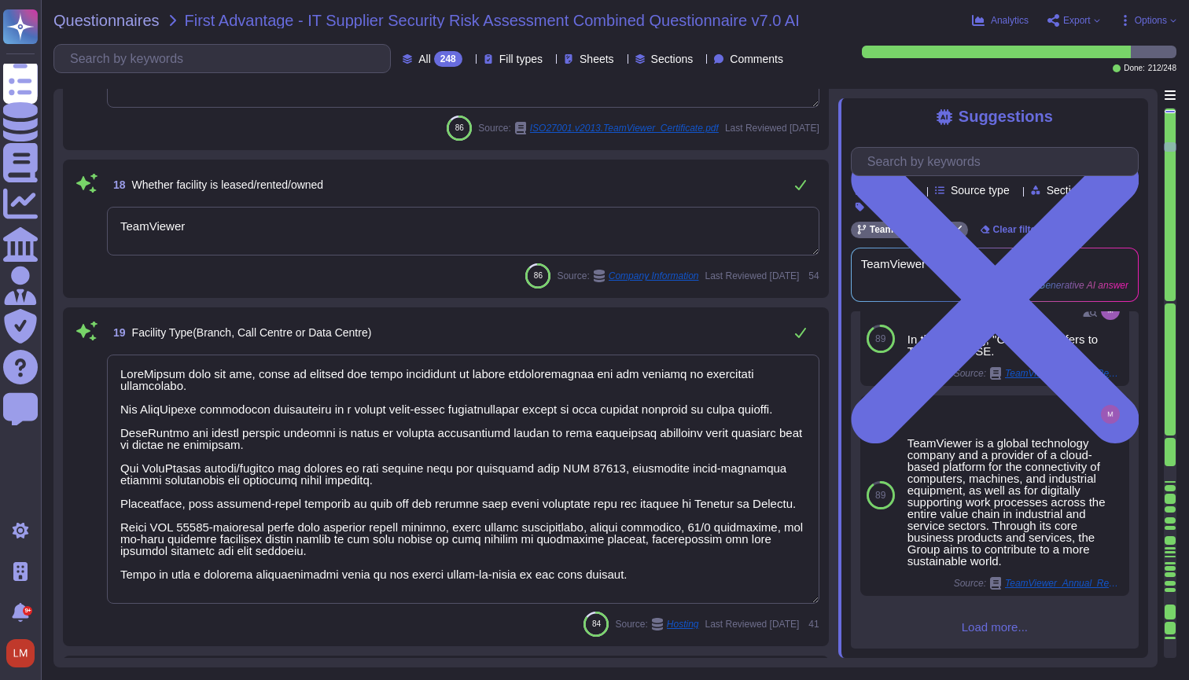
type textarea "There are no material claims or judgements against TeamViewer that will impact …"
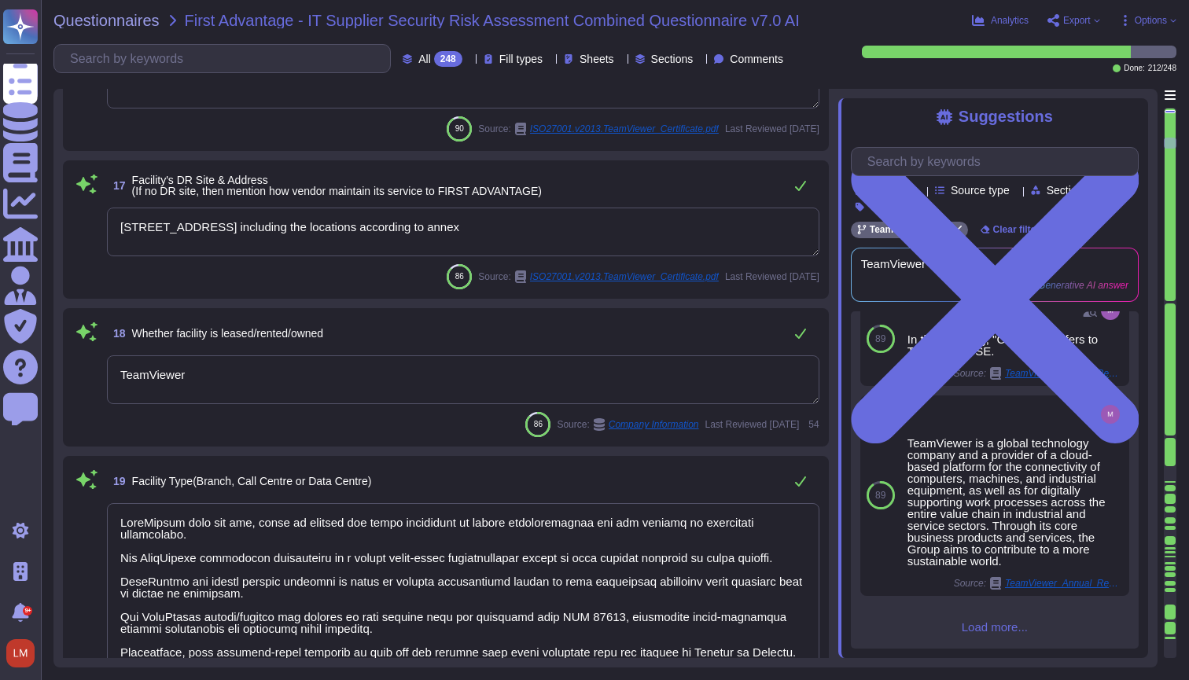
type textarea "TeamViewer does not own, lease or operate any local datacenter or server infras…"
type textarea "TeamViewer"
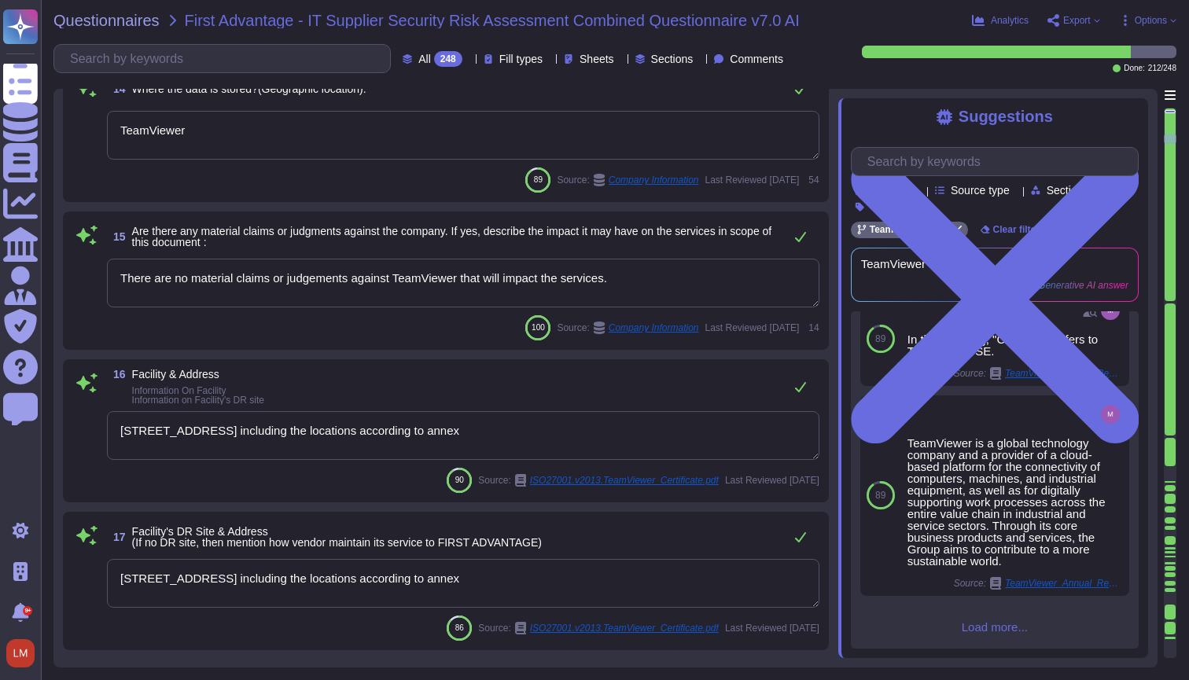
type textarea "Customer data is managed, processed, and stored in accordance with all relevant…"
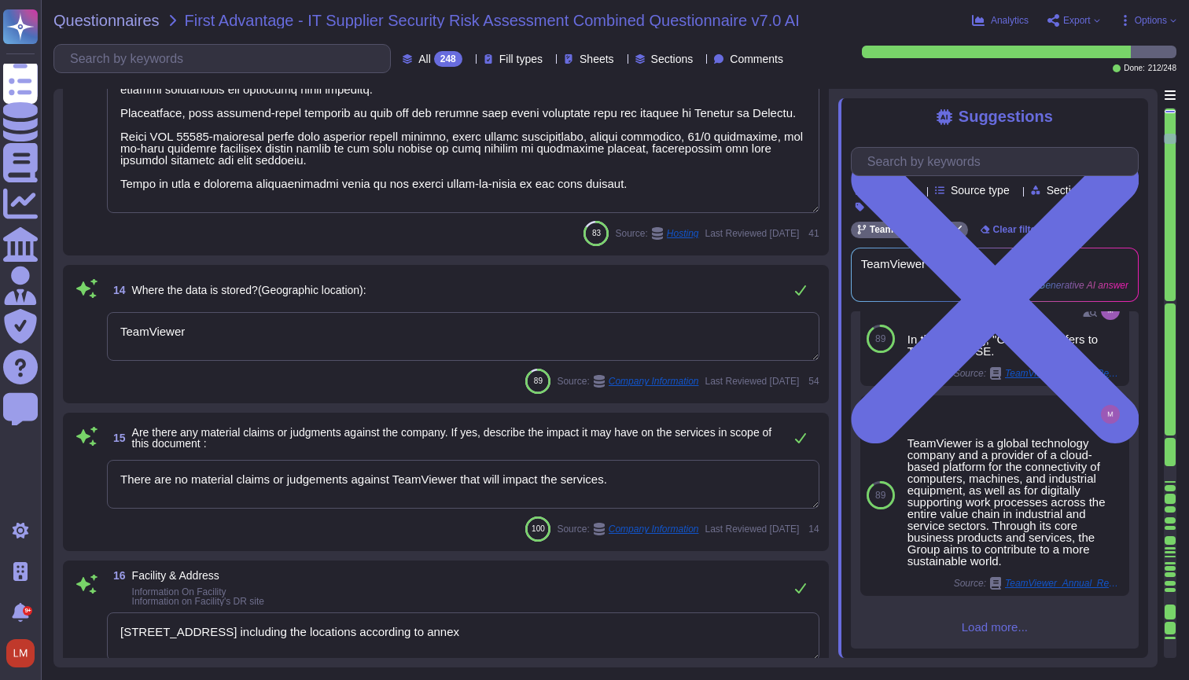
scroll to position [2139, 0]
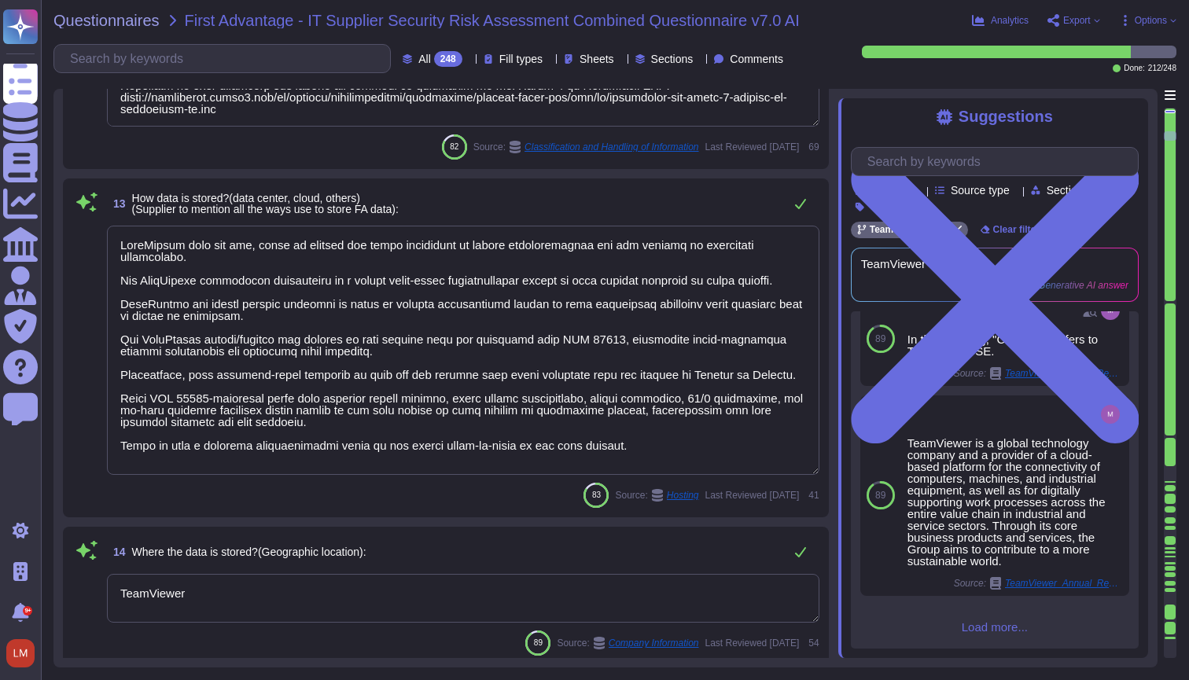
type textarea "approx. 1700"
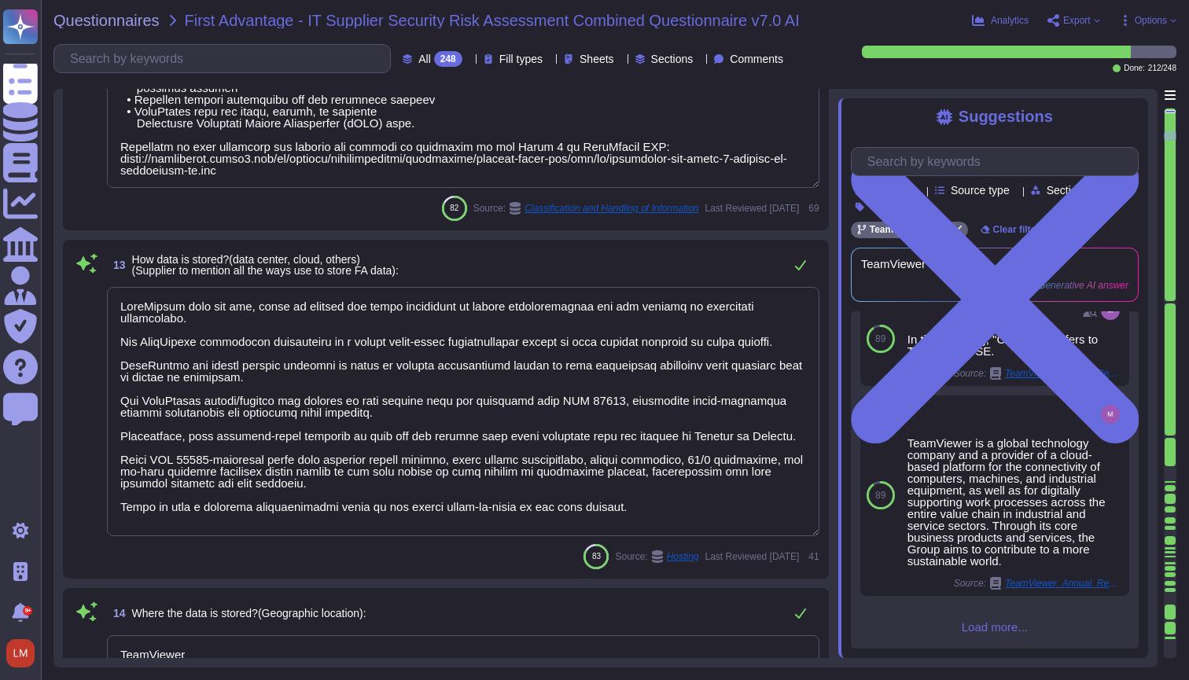
scroll to position [1876, 0]
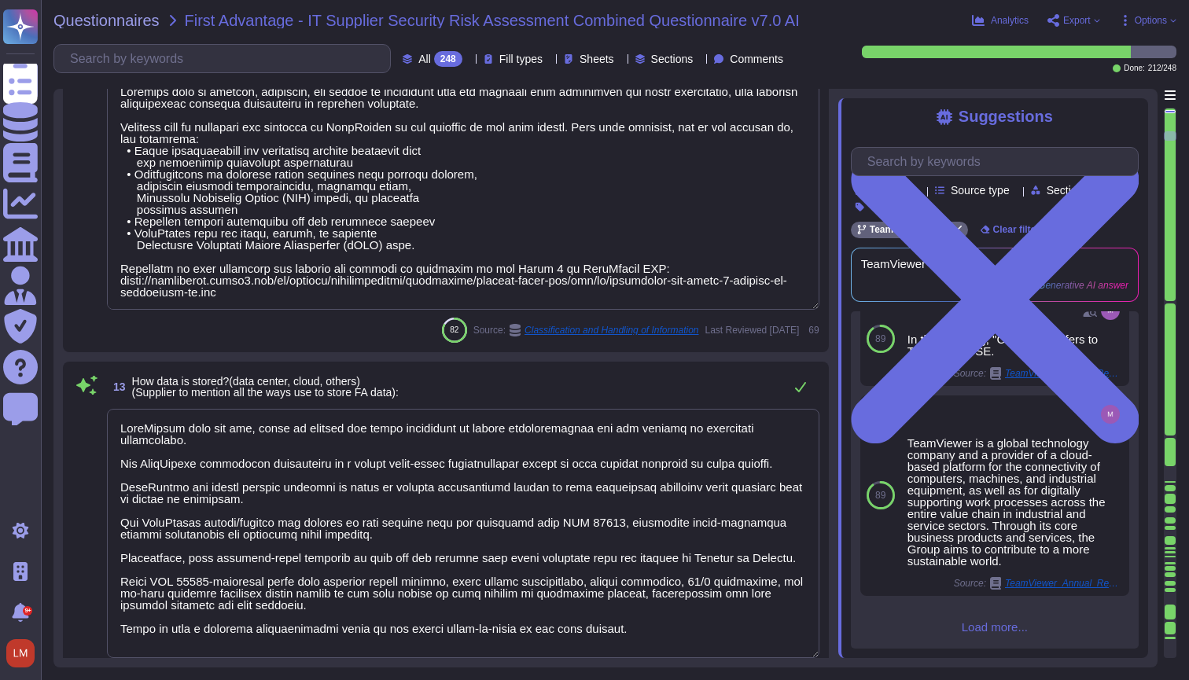
type textarea "As a global technology company, TeamViewer offers a cloud-based platform to con…"
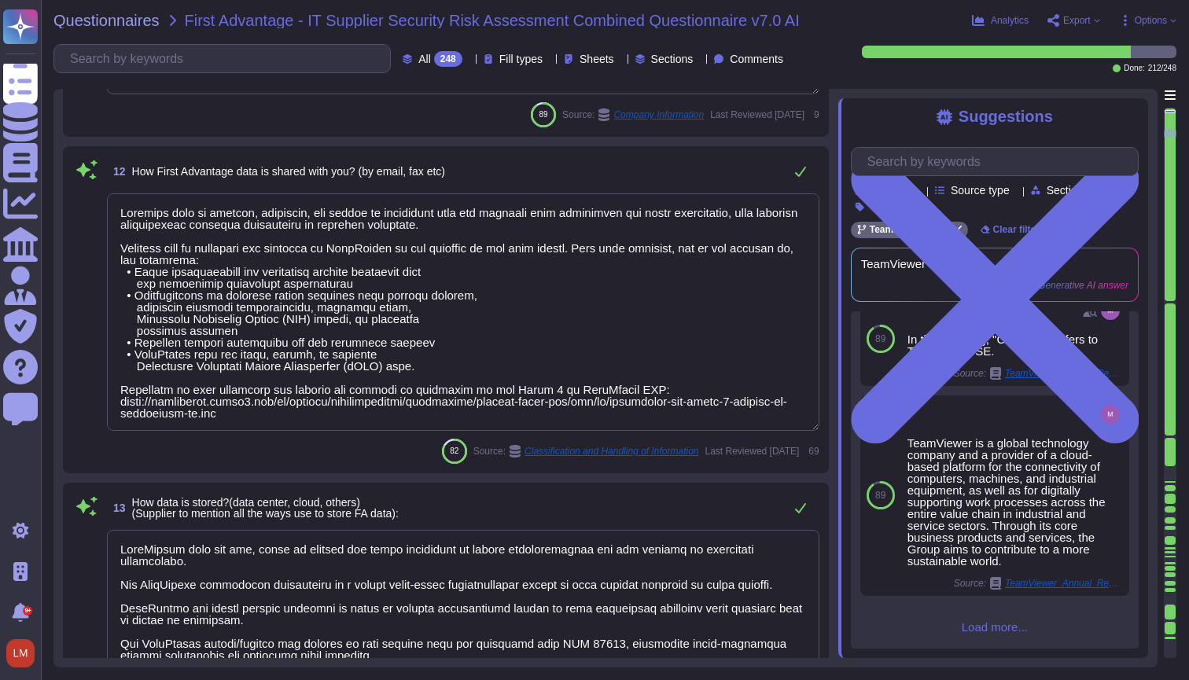
type textarea "TeamViewer"
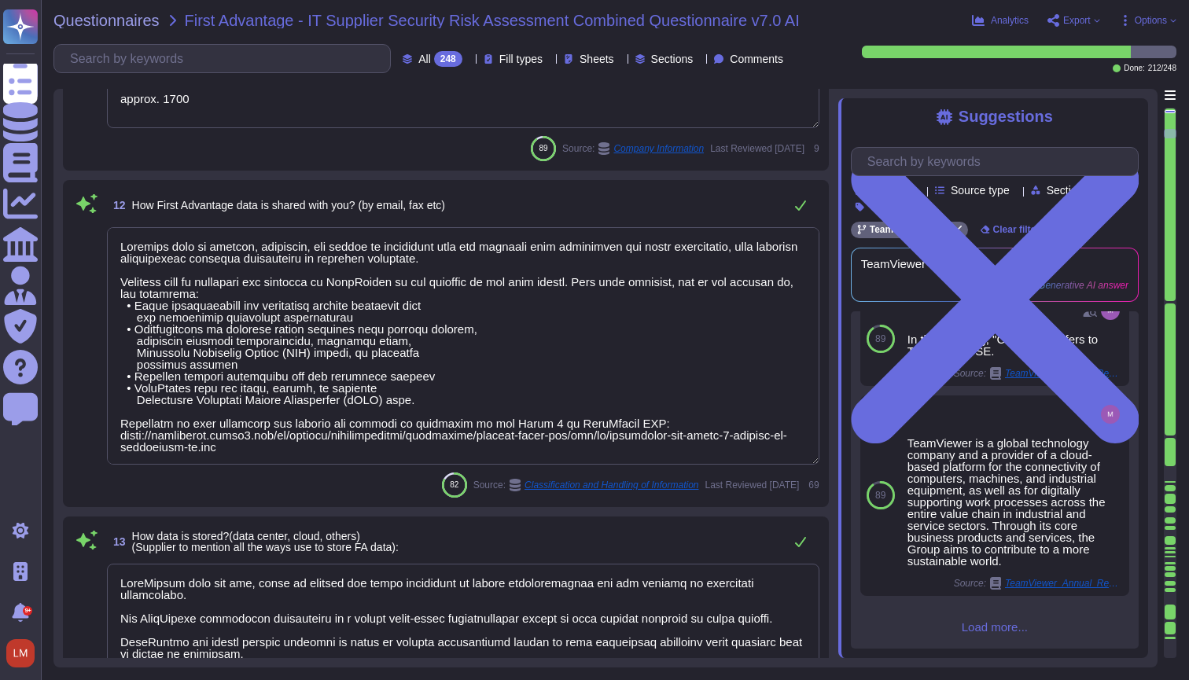
scroll to position [1615, 0]
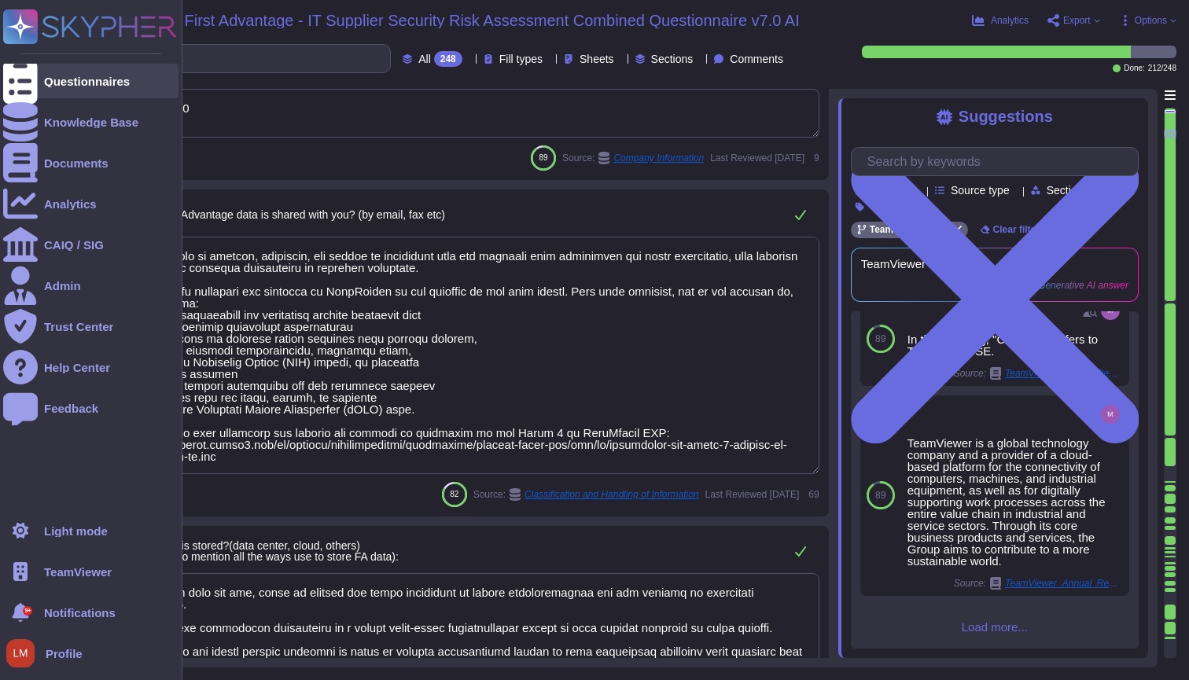
click at [32, 86] on div at bounding box center [20, 81] width 35 height 35
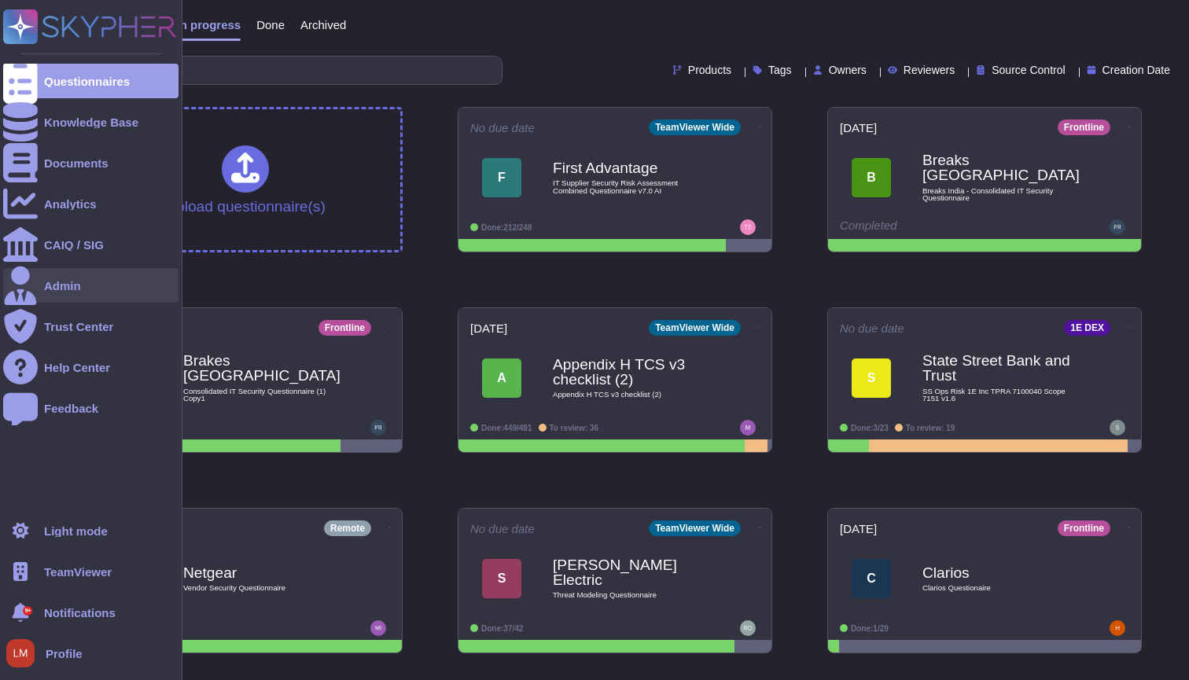
click at [42, 282] on div "Admin" at bounding box center [90, 285] width 175 height 35
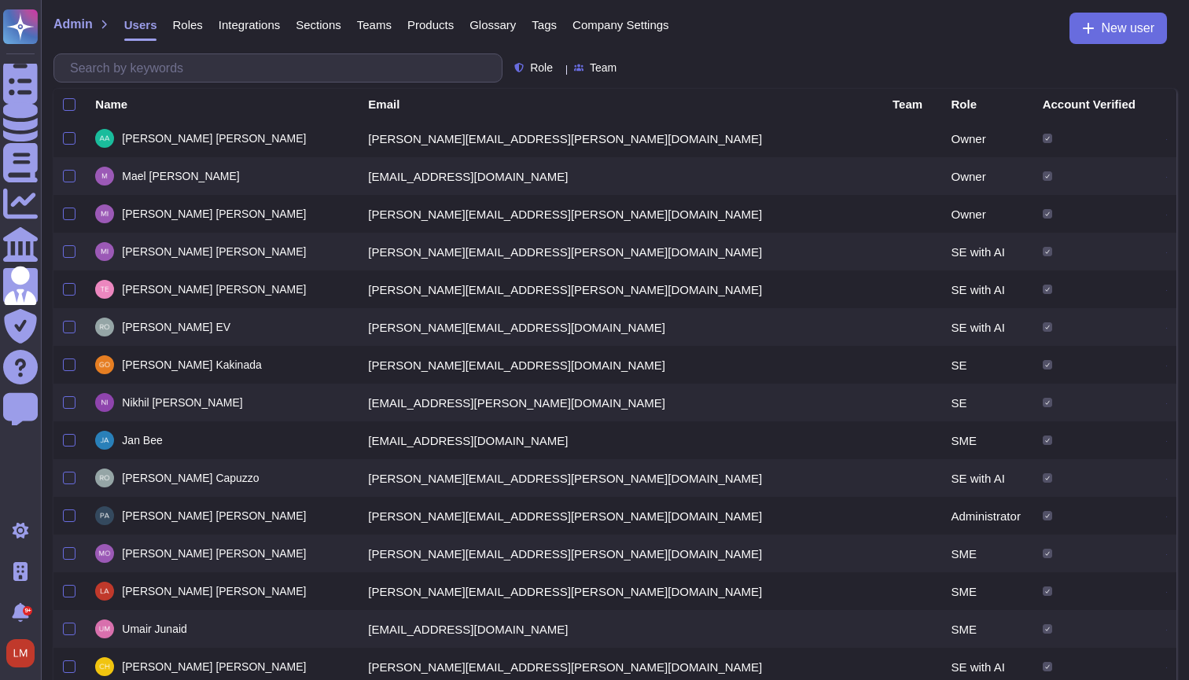
click at [645, 33] on div "Company Settings" at bounding box center [613, 28] width 112 height 31
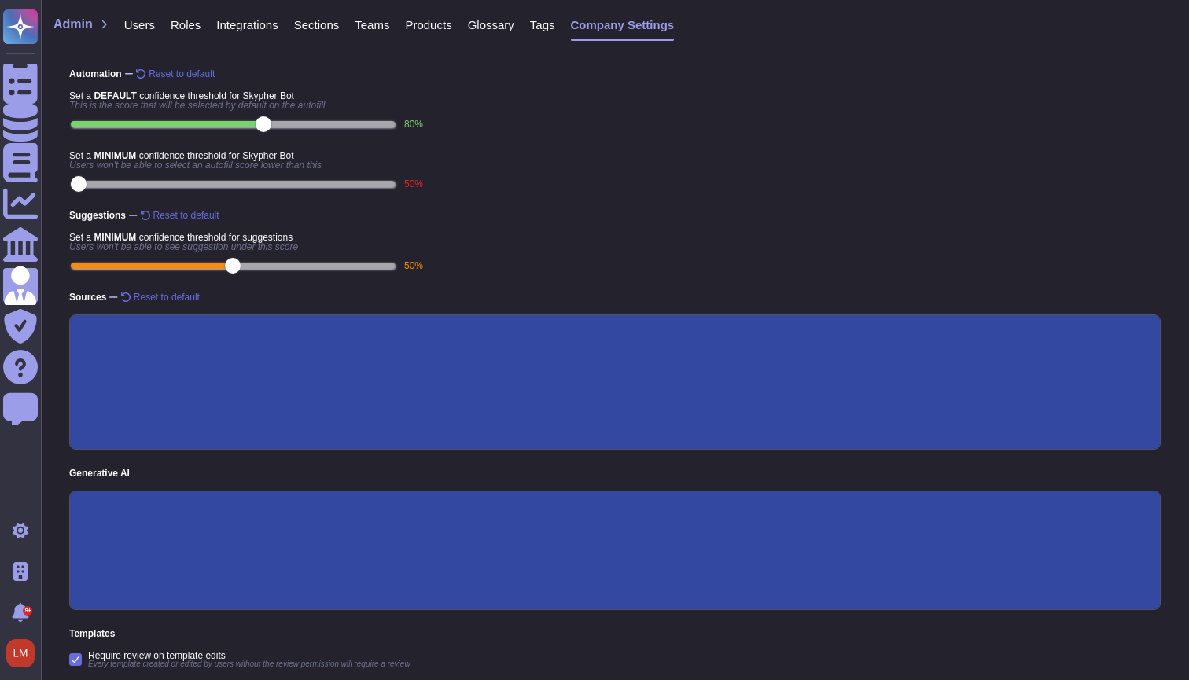
click at [182, 22] on span "Roles" at bounding box center [186, 25] width 30 height 12
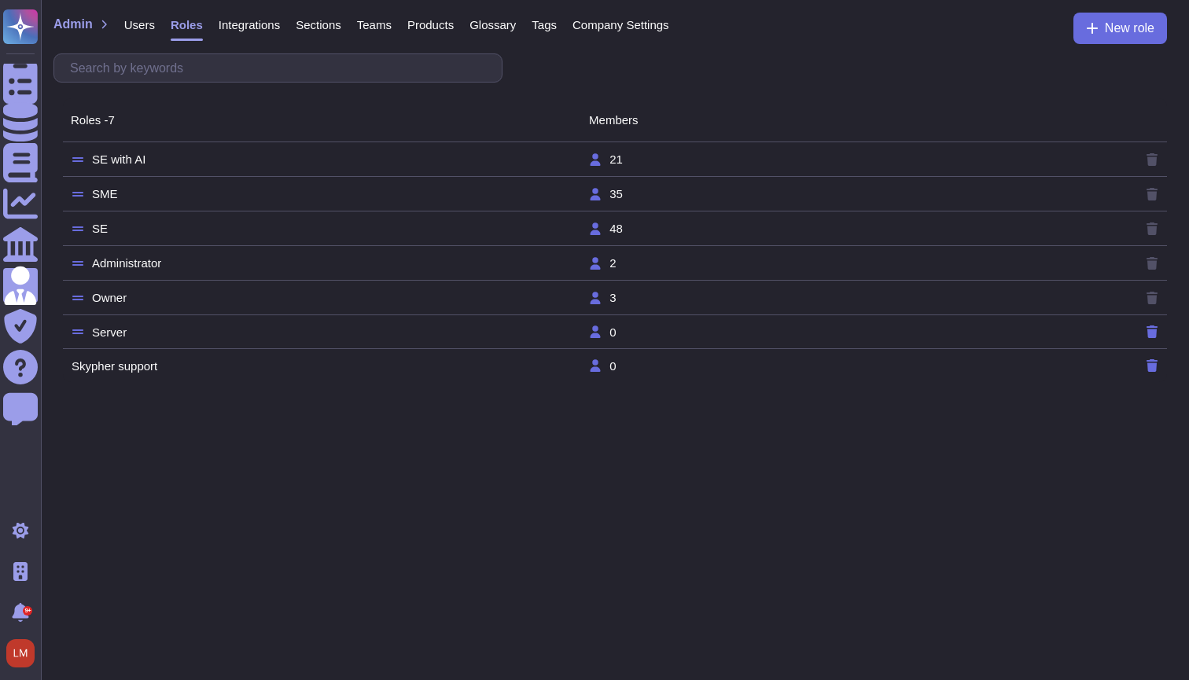
click at [171, 302] on tr "Owner 3" at bounding box center [615, 298] width 1104 height 35
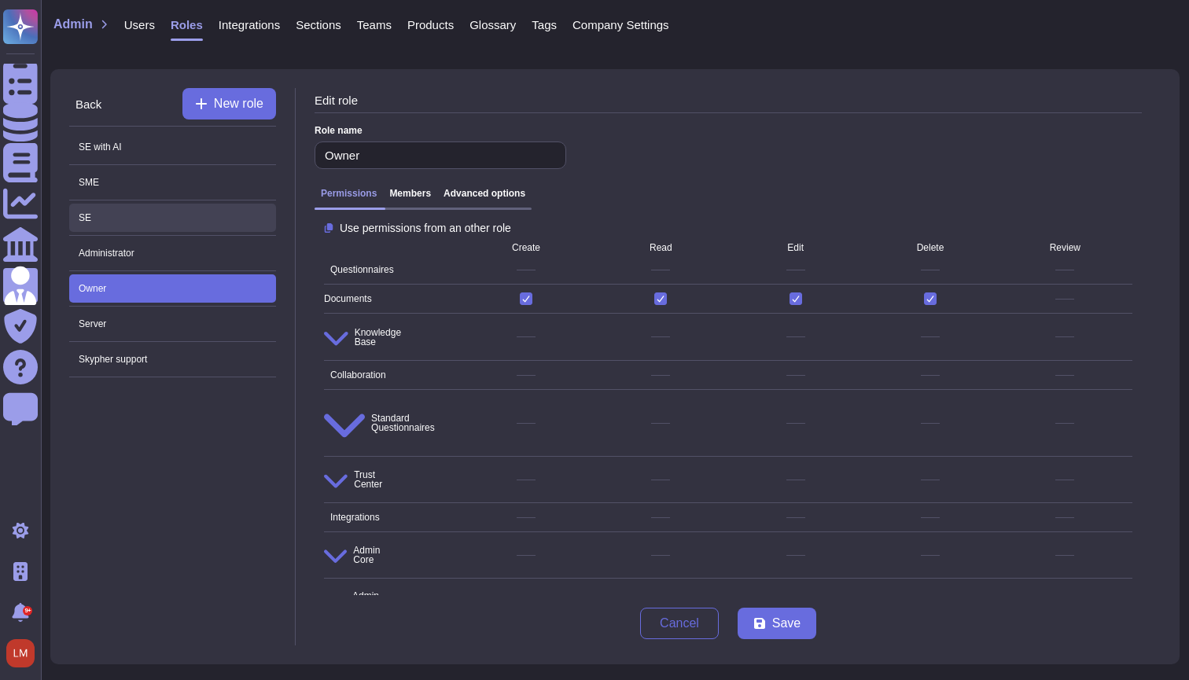
click at [164, 227] on span "SE" at bounding box center [172, 218] width 207 height 28
type input "SE"
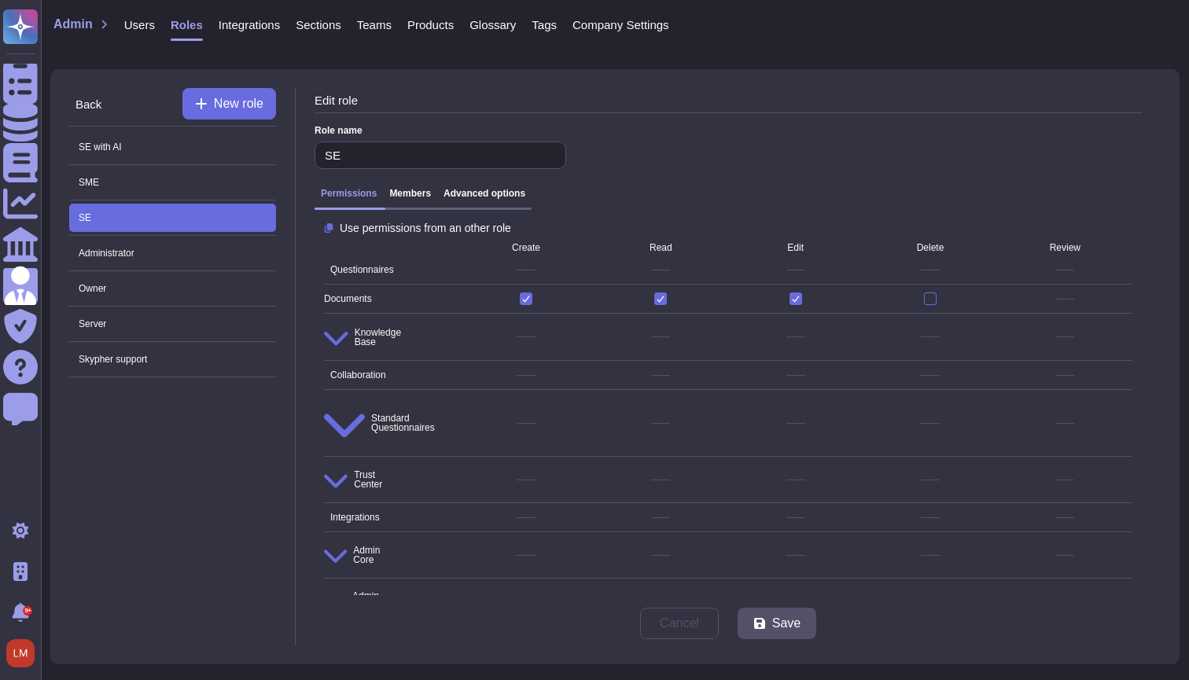
click at [483, 200] on div "Permissions Members Advanced options" at bounding box center [422, 199] width 217 height 22
click at [482, 190] on h3 "Advanced options" at bounding box center [484, 193] width 82 height 11
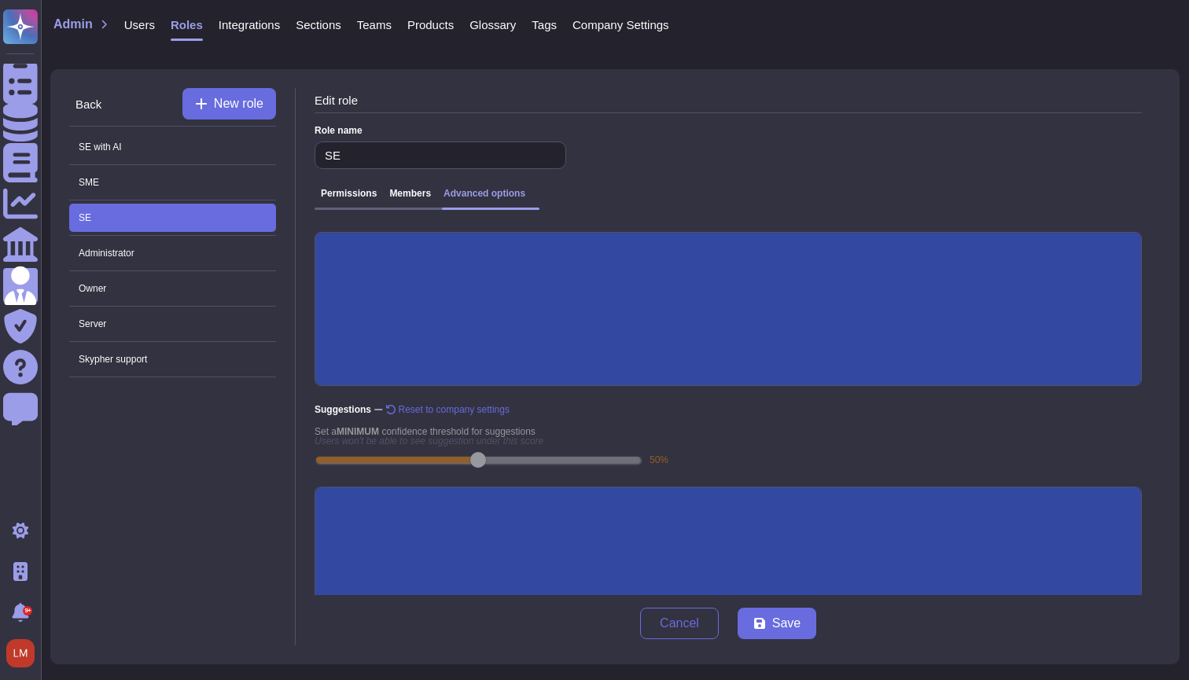
scroll to position [123, 0]
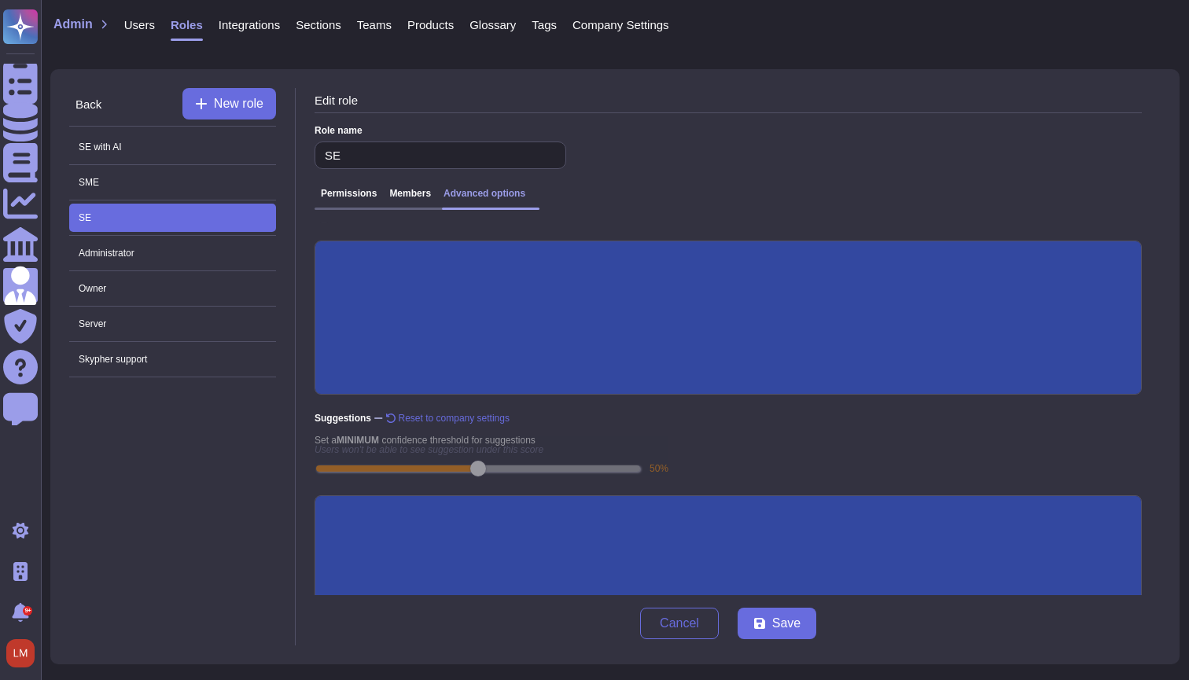
click at [133, 28] on span "Users" at bounding box center [139, 25] width 31 height 12
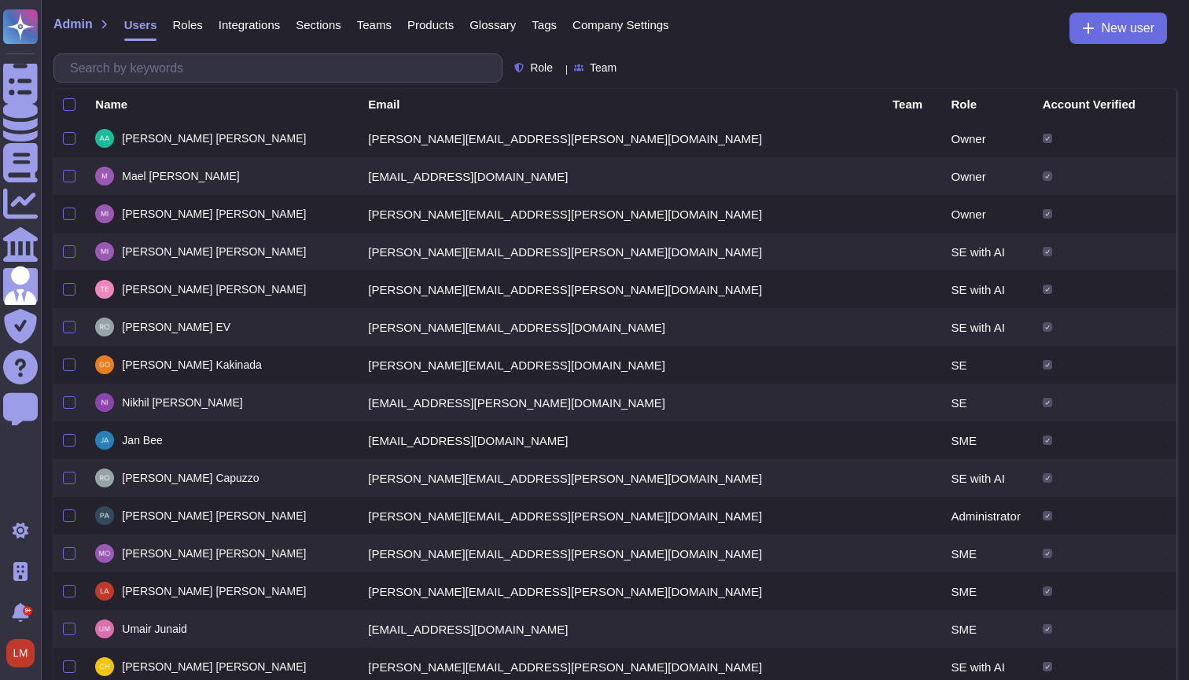
click at [646, 24] on span "Company Settings" at bounding box center [620, 25] width 97 height 12
